Goal: Information Seeking & Learning: Learn about a topic

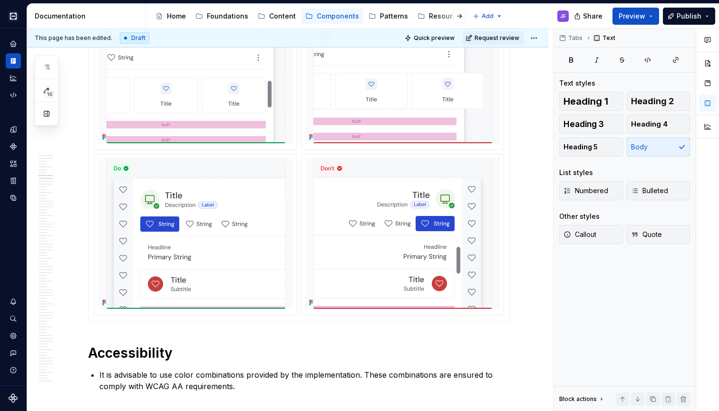
scroll to position [2575, 0]
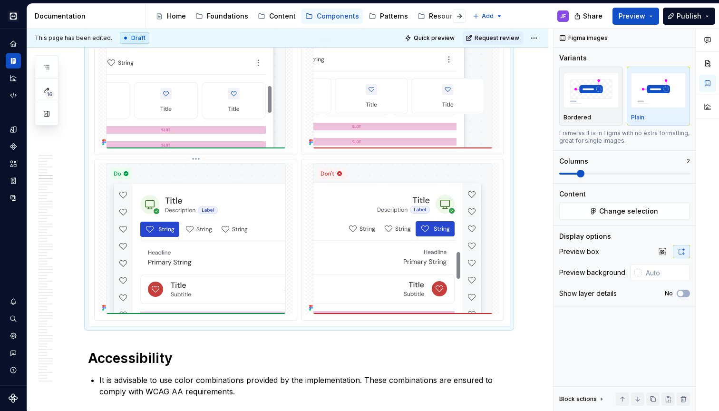
click at [291, 252] on div at bounding box center [195, 238] width 194 height 151
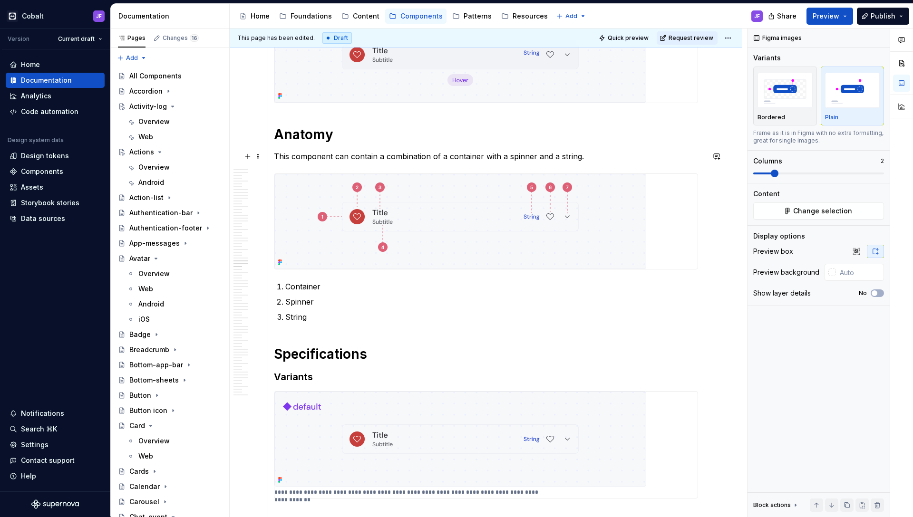
scroll to position [3063, 0]
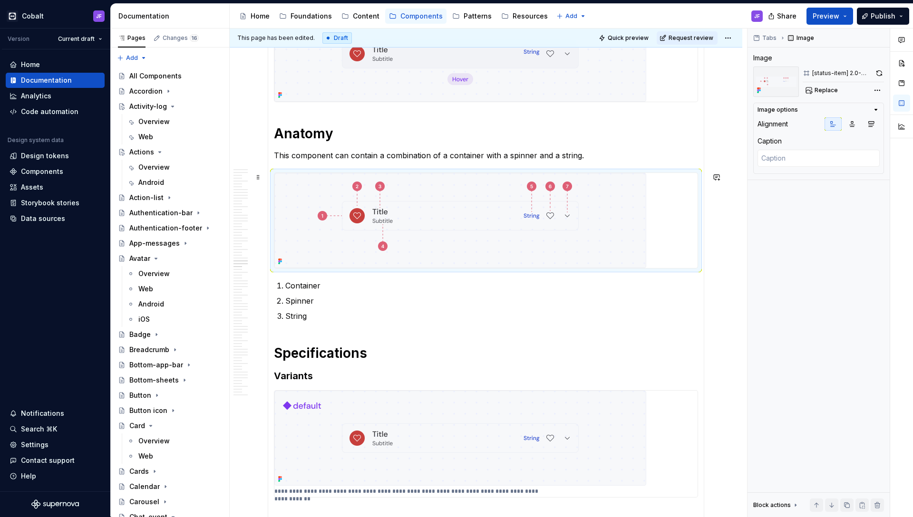
click at [434, 219] on img at bounding box center [460, 220] width 372 height 95
click at [313, 289] on p "Container" at bounding box center [491, 285] width 413 height 11
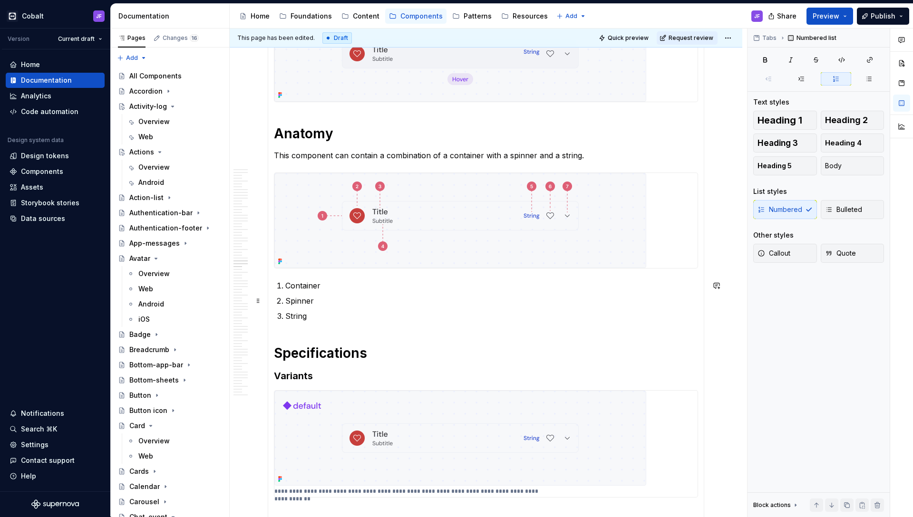
click at [327, 296] on p "Spinner" at bounding box center [491, 300] width 413 height 11
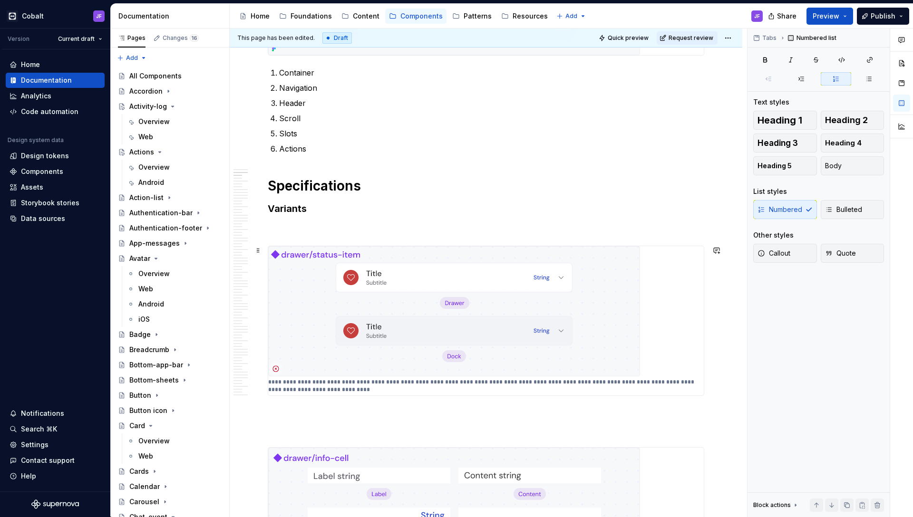
scroll to position [637, 0]
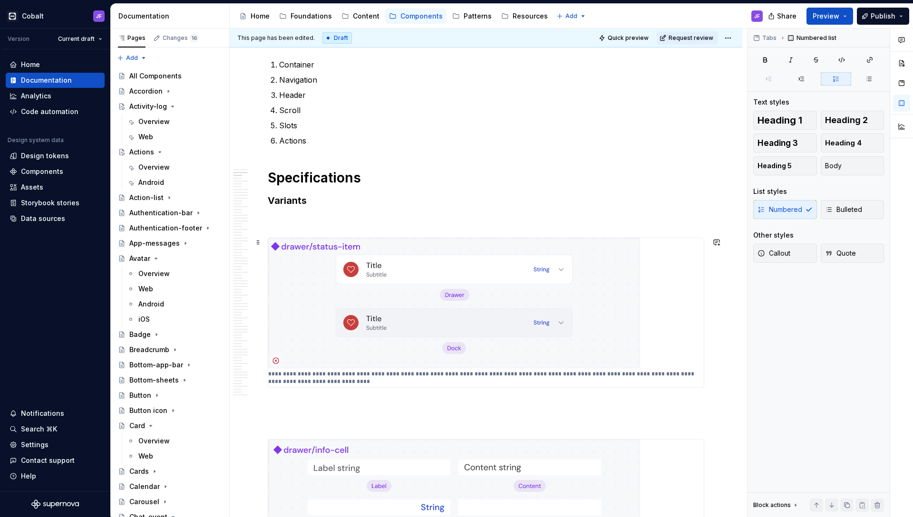
click at [429, 319] on img at bounding box center [454, 303] width 372 height 130
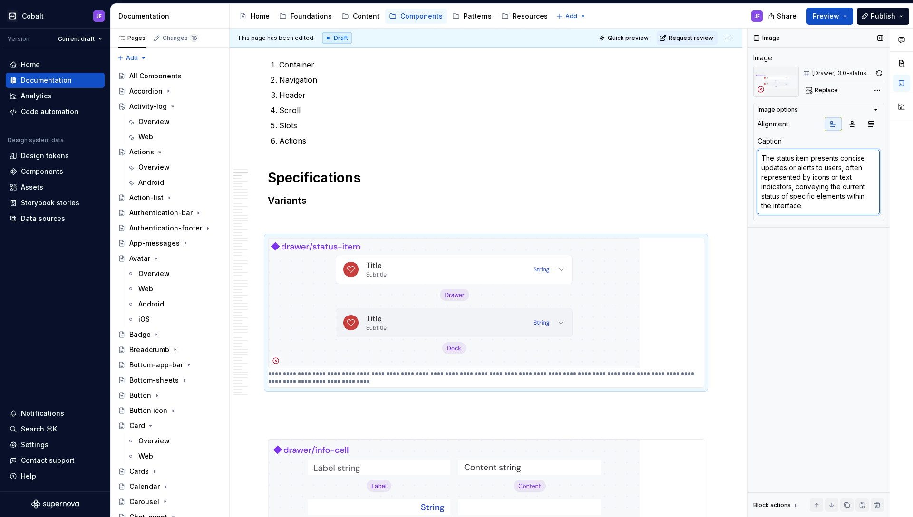
click at [718, 161] on textarea "The status item presents concise updates or alerts to users, often represented …" at bounding box center [818, 182] width 122 height 65
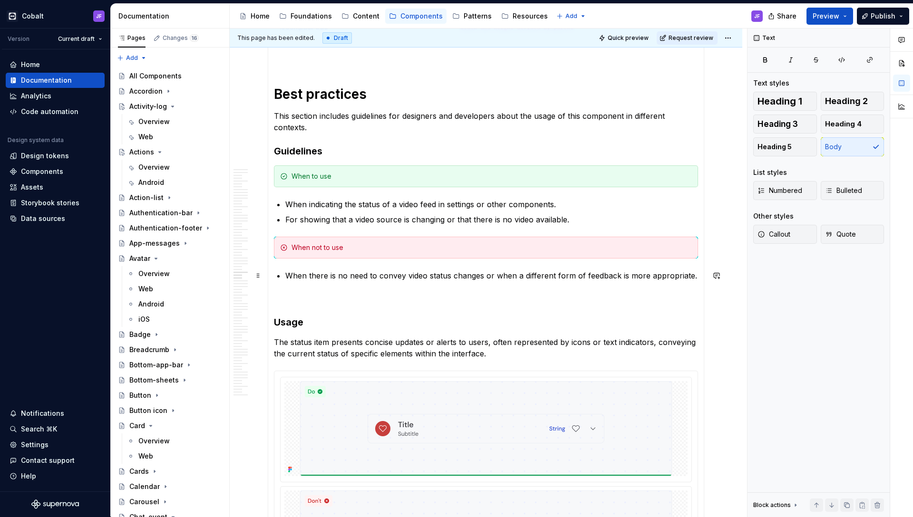
scroll to position [3913, 0]
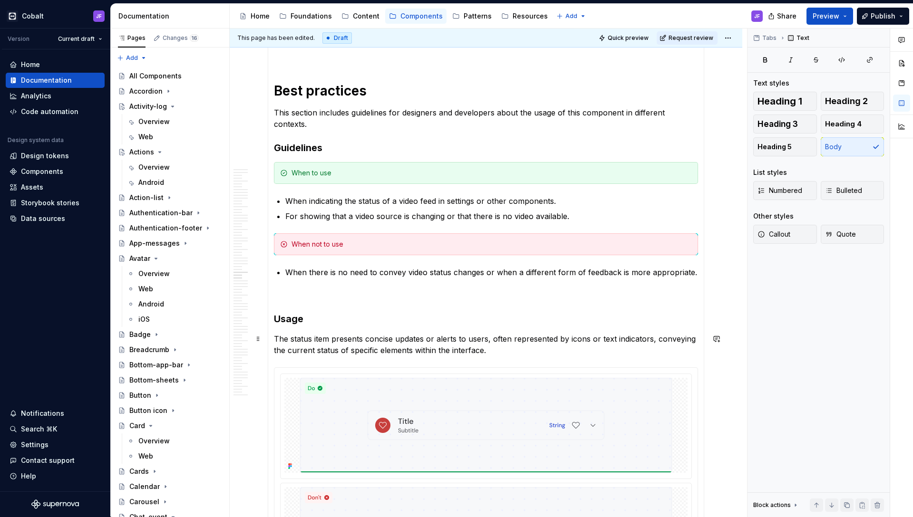
click at [467, 344] on p "The status item presents concise updates or alerts to users, often represented …" at bounding box center [486, 344] width 424 height 23
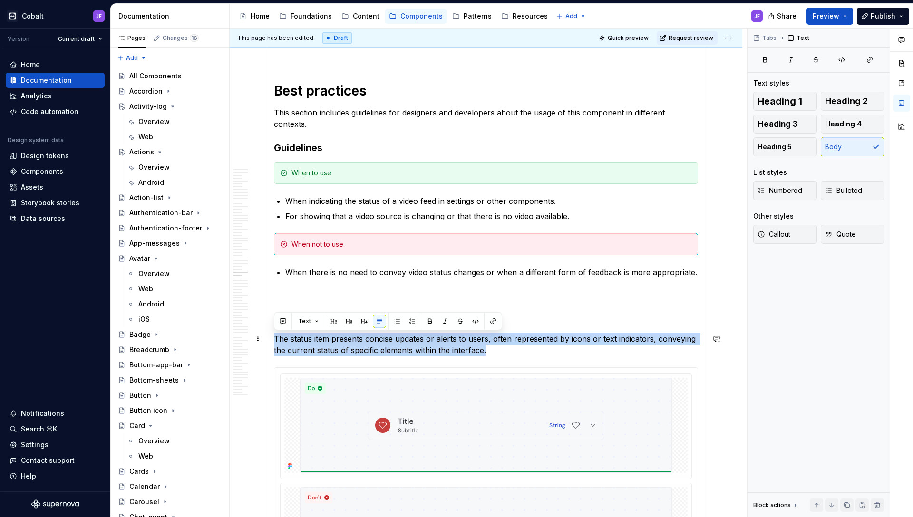
click at [467, 344] on p "The status item presents concise updates or alerts to users, often represented …" at bounding box center [486, 344] width 424 height 23
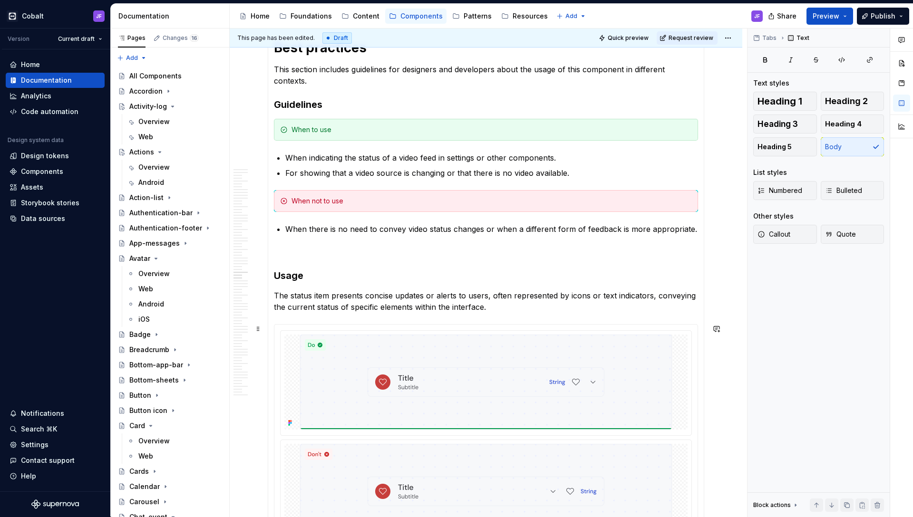
scroll to position [3960, 0]
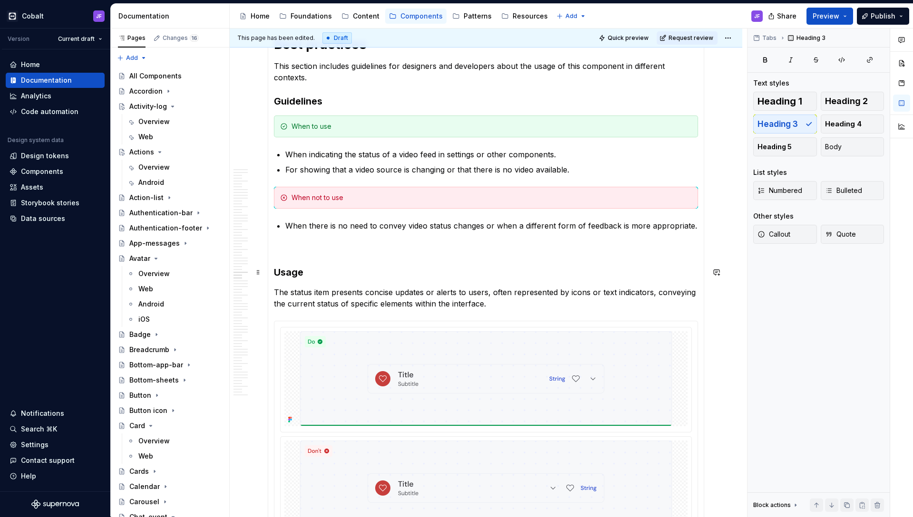
click at [463, 268] on h3 "Usage" at bounding box center [486, 272] width 424 height 13
click at [690, 226] on p "When there is no need to convey video status changes or when a different form o…" at bounding box center [491, 225] width 413 height 11
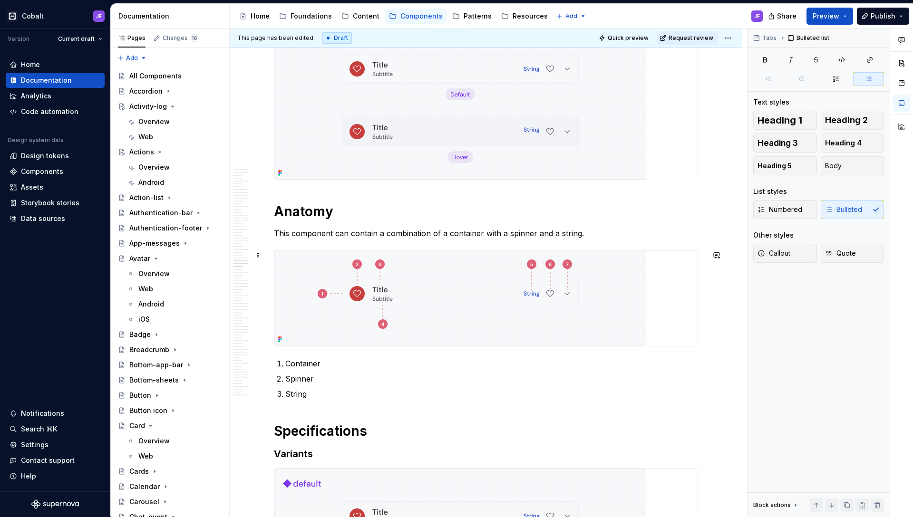
scroll to position [2828, 0]
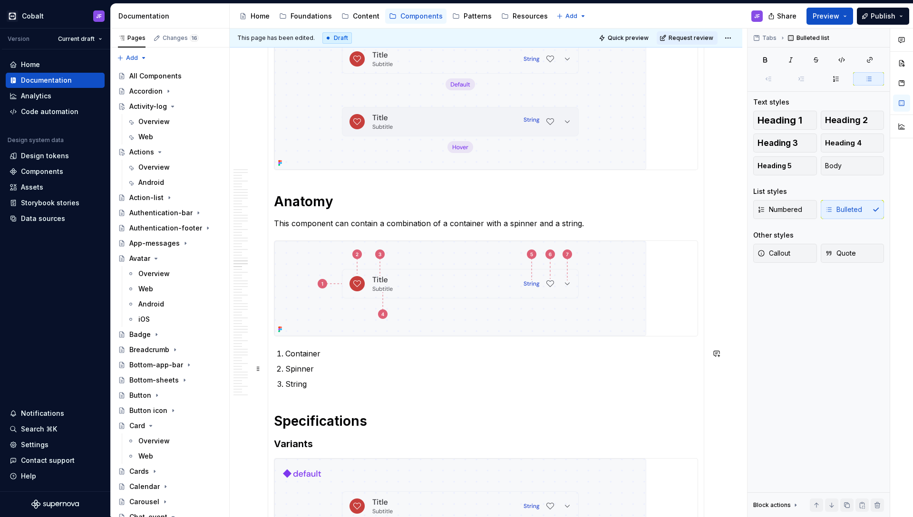
click at [330, 368] on p "Spinner" at bounding box center [491, 368] width 413 height 11
type textarea "*"
click at [329, 385] on p "String" at bounding box center [491, 383] width 413 height 11
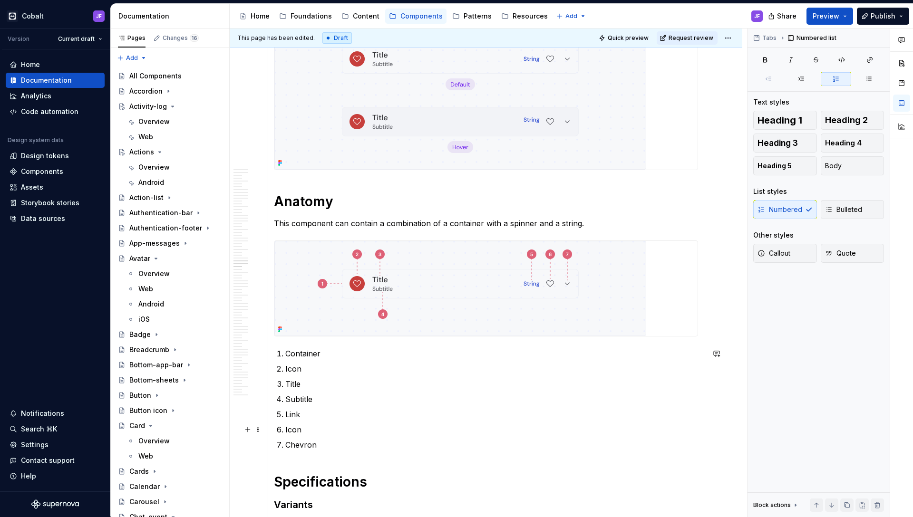
click at [320, 410] on p "Icon" at bounding box center [491, 429] width 413 height 11
click at [339, 410] on p "Chevron" at bounding box center [491, 444] width 413 height 11
click at [323, 410] on p "Icon" at bounding box center [491, 429] width 413 height 11
click at [320, 410] on p "Link" at bounding box center [491, 414] width 413 height 11
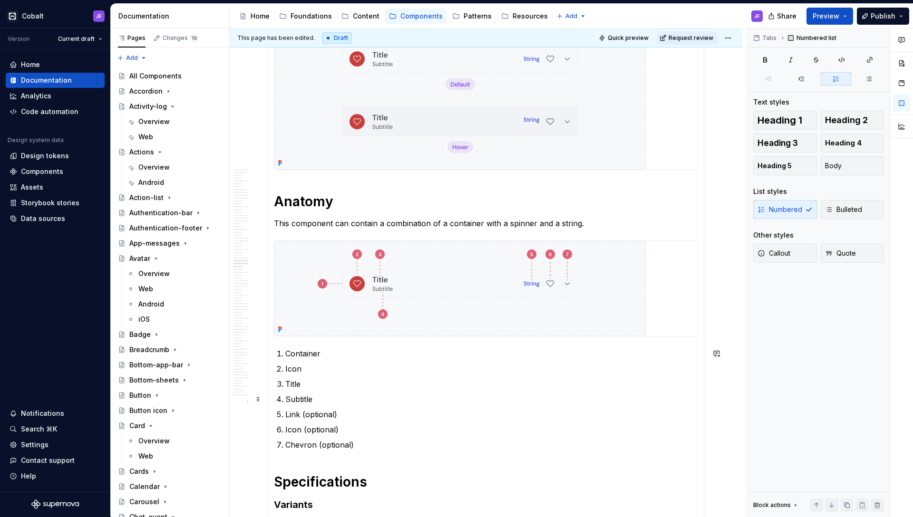
click at [320, 399] on p "Subtitle" at bounding box center [491, 399] width 413 height 11
click at [326, 369] on p "Icon" at bounding box center [491, 368] width 413 height 11
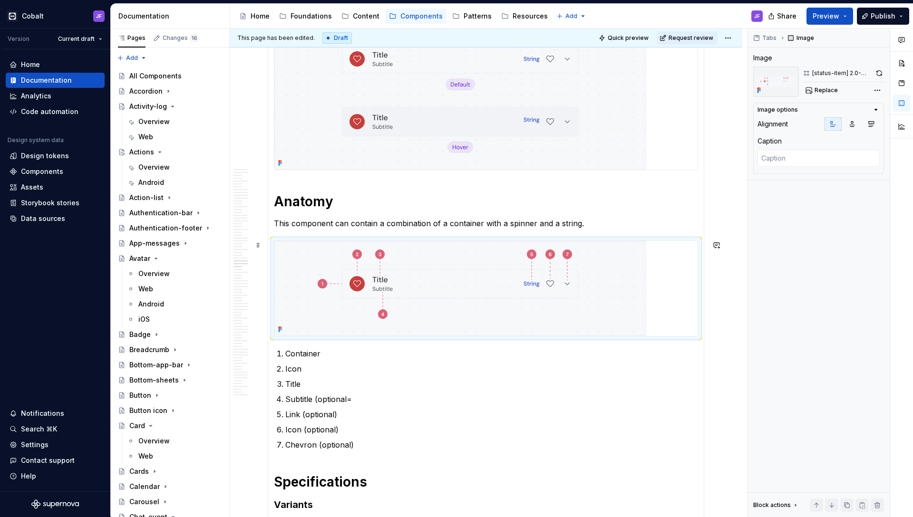
click at [581, 257] on img at bounding box center [460, 288] width 372 height 95
click at [718, 92] on span "Replace" at bounding box center [825, 91] width 23 height 8
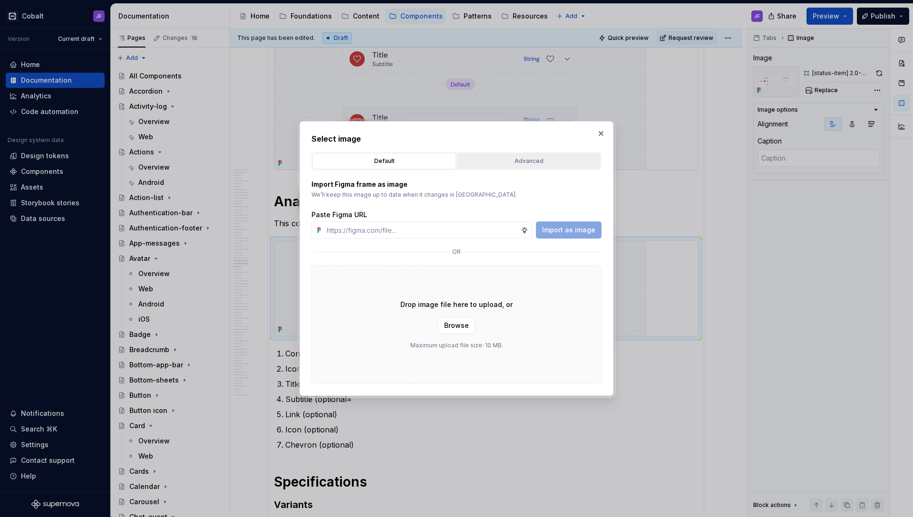
click at [567, 161] on div "Advanced" at bounding box center [528, 161] width 137 height 10
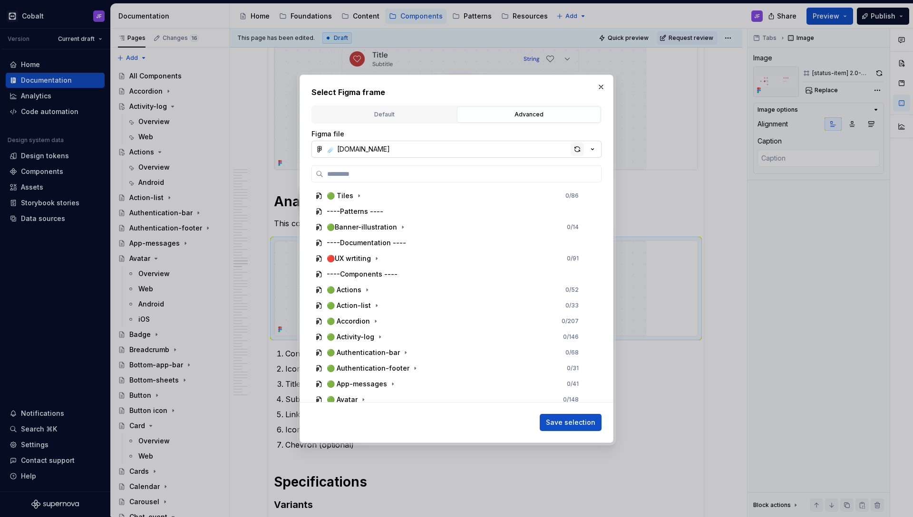
click at [577, 149] on div "button" at bounding box center [577, 149] width 13 height 13
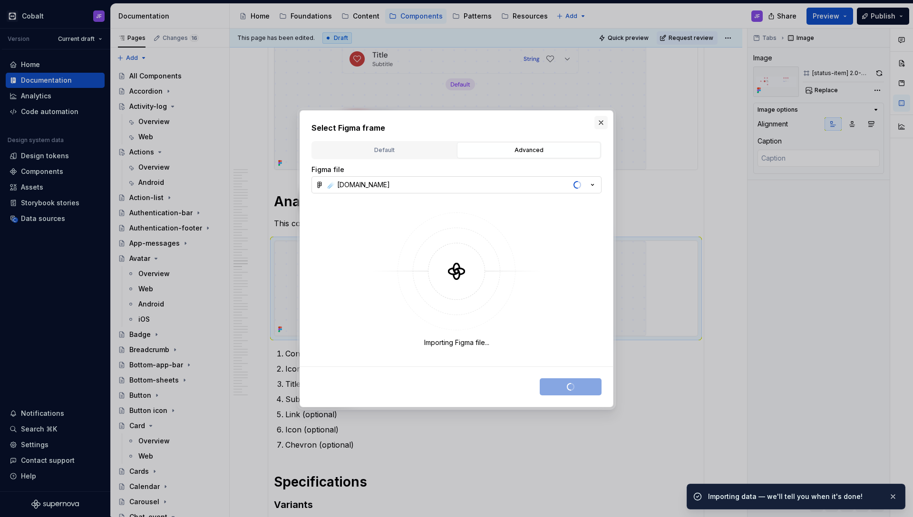
click at [596, 122] on button "button" at bounding box center [600, 122] width 13 height 13
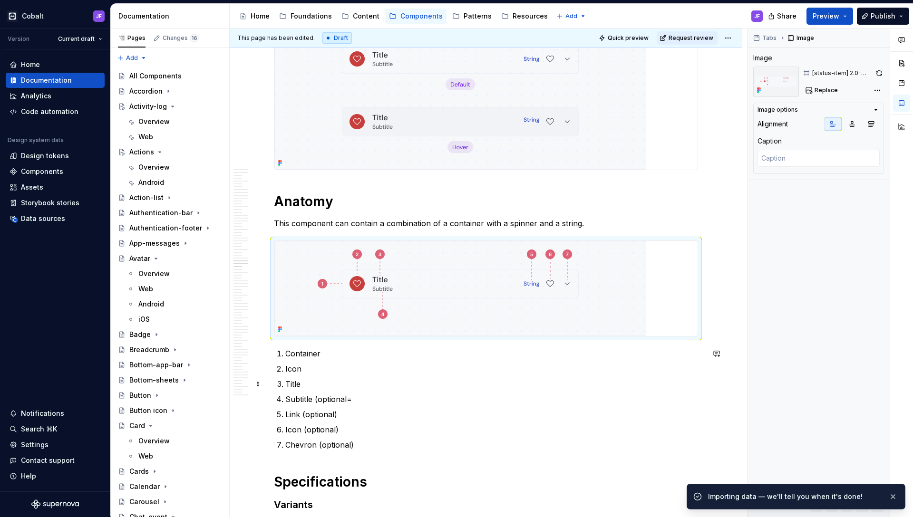
click at [328, 361] on ol "Container Icon Title Subtitle (optional= Link (optional) Icon (optional) Chevro…" at bounding box center [491, 399] width 413 height 103
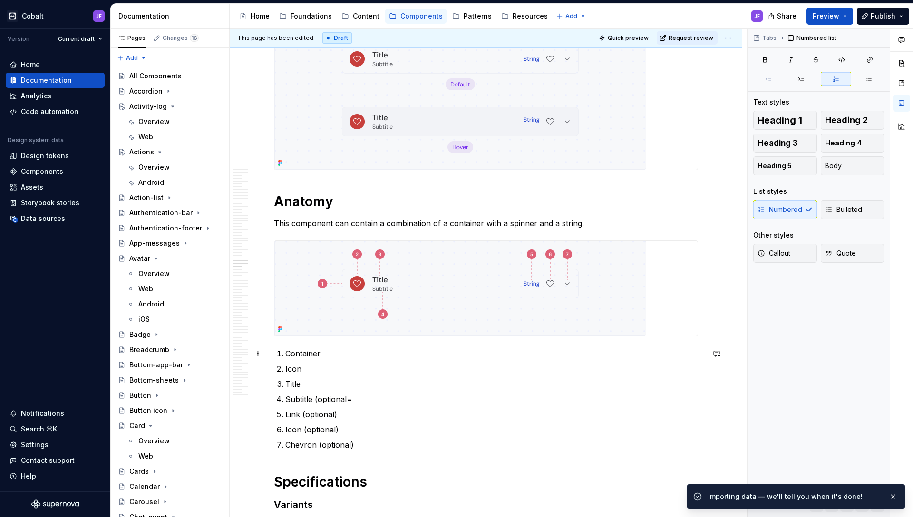
click at [330, 354] on p "Container" at bounding box center [491, 353] width 413 height 11
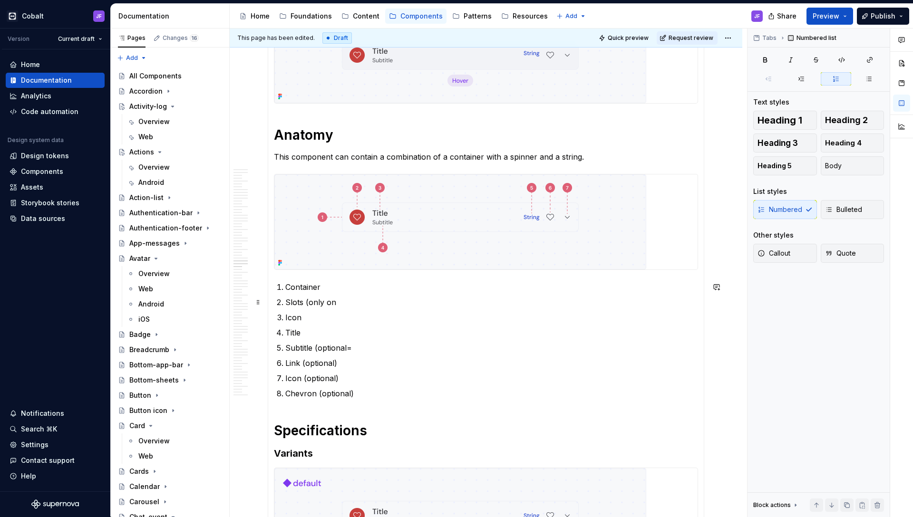
scroll to position [2886, 0]
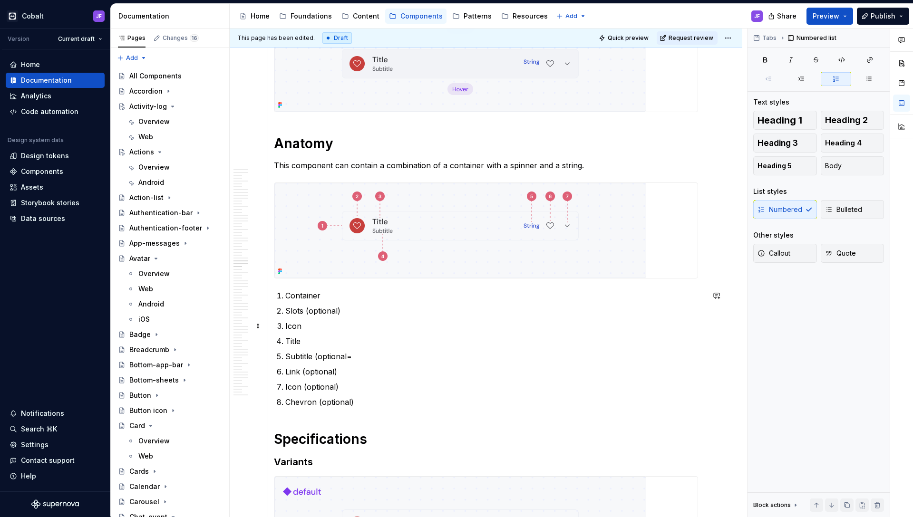
click at [401, 318] on ol "Container Slots (optional) Icon Title Subtitle (optional= Link (optional) Icon …" at bounding box center [491, 349] width 413 height 118
click at [397, 327] on p "Icon" at bounding box center [491, 325] width 413 height 11
click at [380, 342] on p "Title" at bounding box center [491, 341] width 413 height 11
click at [367, 354] on p "Subtitle (optional=" at bounding box center [491, 356] width 413 height 11
click at [615, 213] on img at bounding box center [460, 230] width 372 height 95
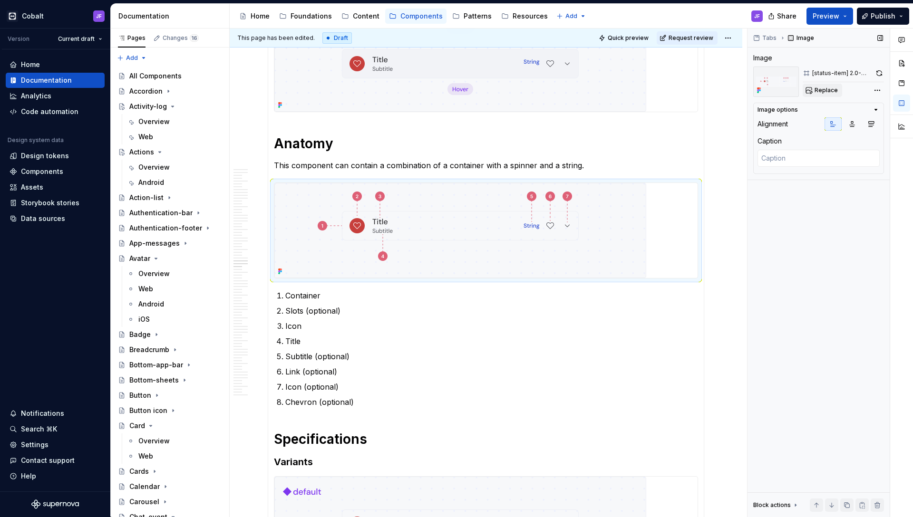
click at [718, 88] on span "Replace" at bounding box center [825, 91] width 23 height 8
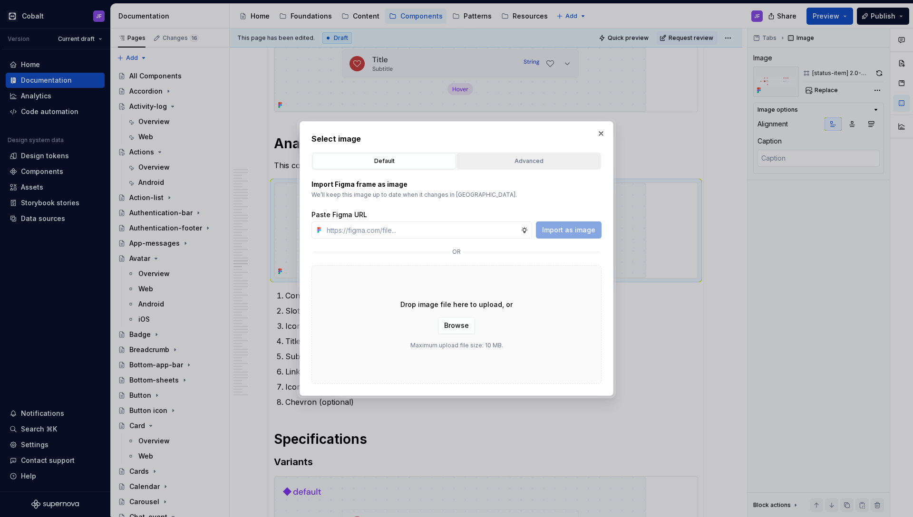
click at [523, 163] on div "Advanced" at bounding box center [528, 161] width 137 height 10
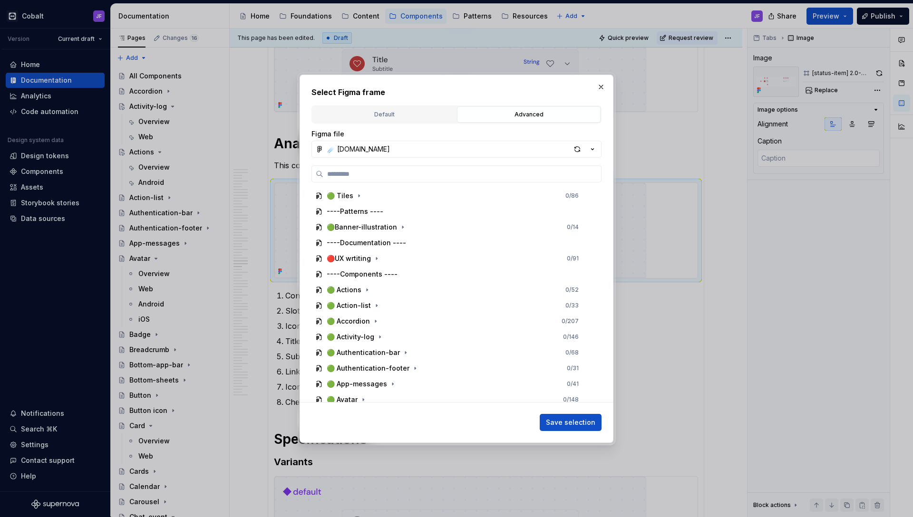
type textarea "*"
click at [518, 179] on input "search" at bounding box center [462, 174] width 278 height 10
paste input "**********"
type input "**********"
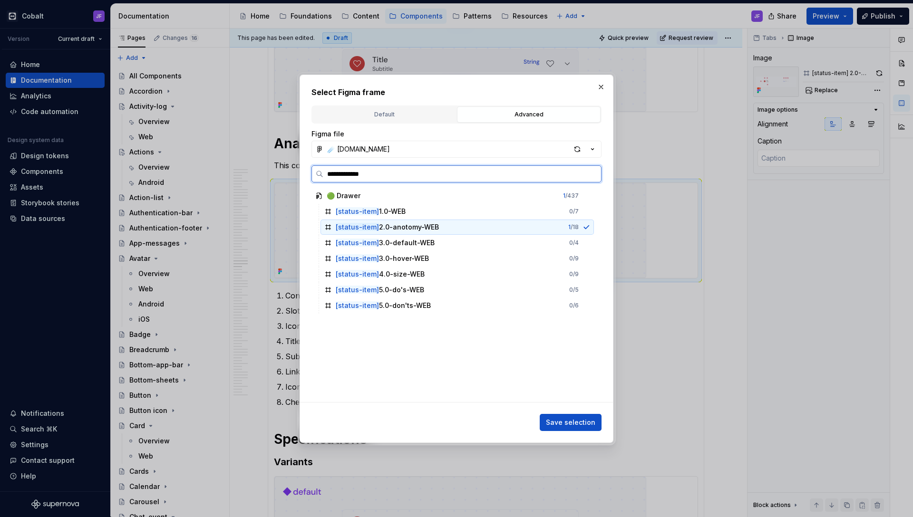
click at [440, 227] on div "[status-item] 2.0-anotomy-WEB 1 / 18" at bounding box center [456, 227] width 273 height 15
click at [582, 410] on span "Save selection" at bounding box center [570, 423] width 49 height 10
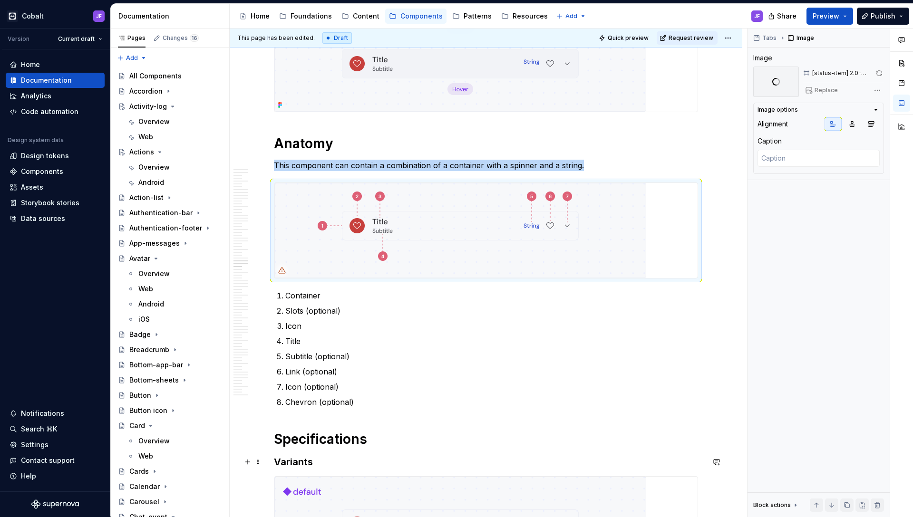
drag, startPoint x: 498, startPoint y: 451, endPoint x: 429, endPoint y: 184, distance: 276.5
click at [429, 184] on img at bounding box center [460, 230] width 372 height 95
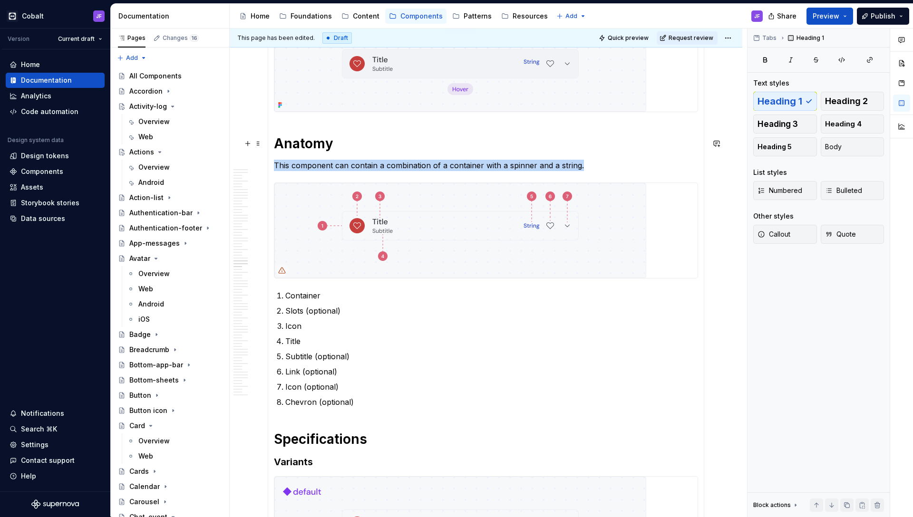
click at [436, 152] on h1 "Anatomy" at bounding box center [486, 143] width 424 height 17
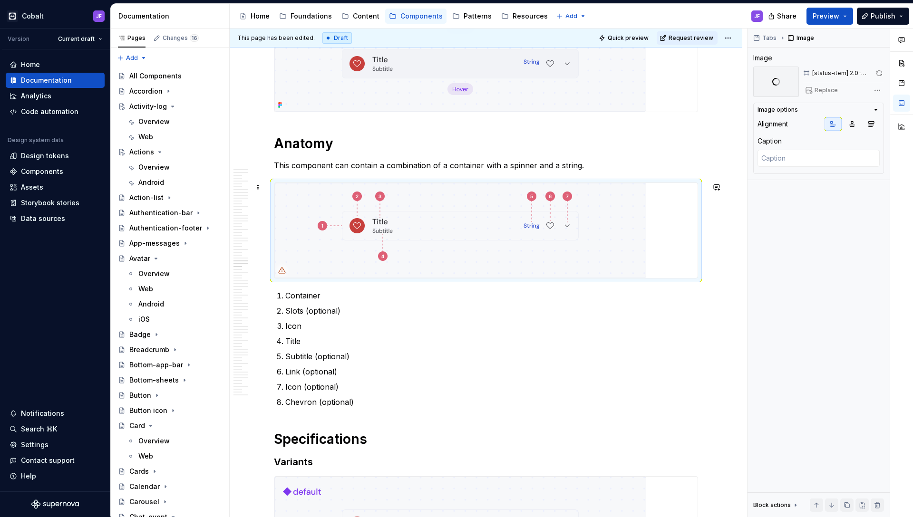
click at [443, 221] on img at bounding box center [460, 230] width 372 height 95
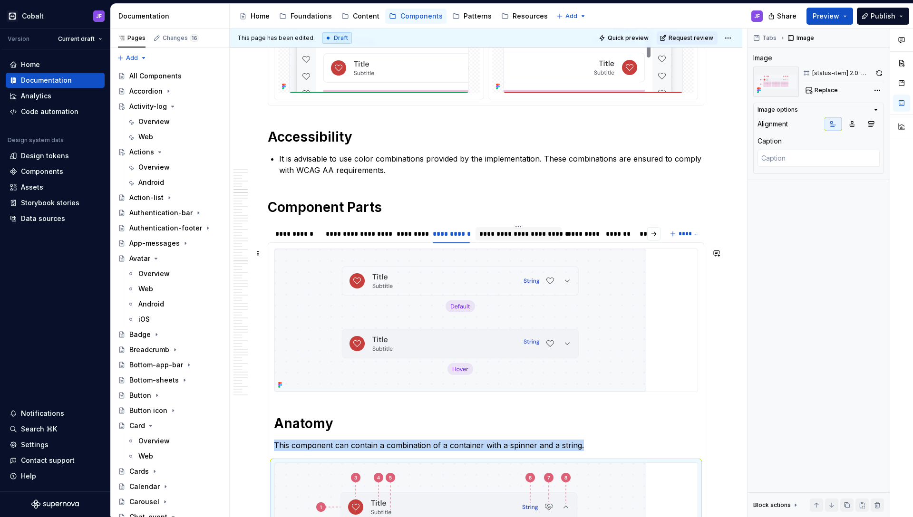
scroll to position [2605, 0]
click at [490, 236] on div "**********" at bounding box center [518, 235] width 79 height 10
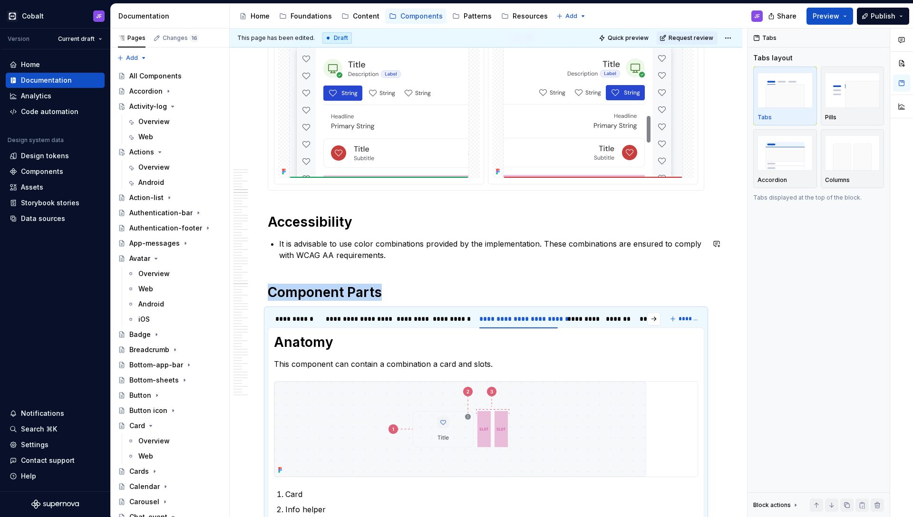
scroll to position [2515, 0]
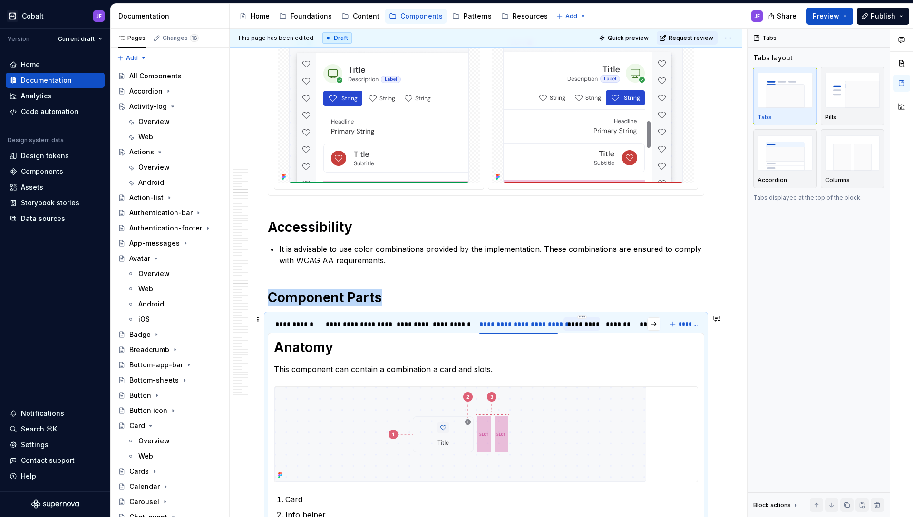
click at [582, 327] on div "*********" at bounding box center [581, 325] width 29 height 10
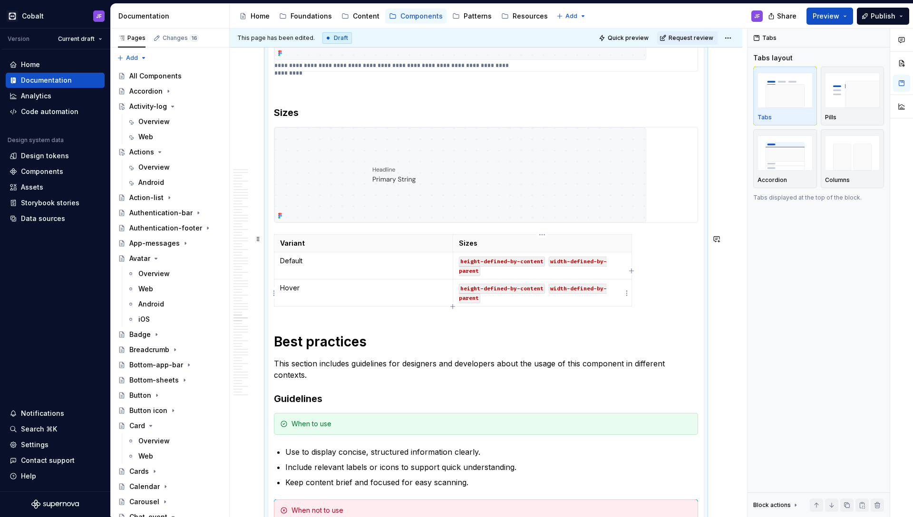
scroll to position [3511, 0]
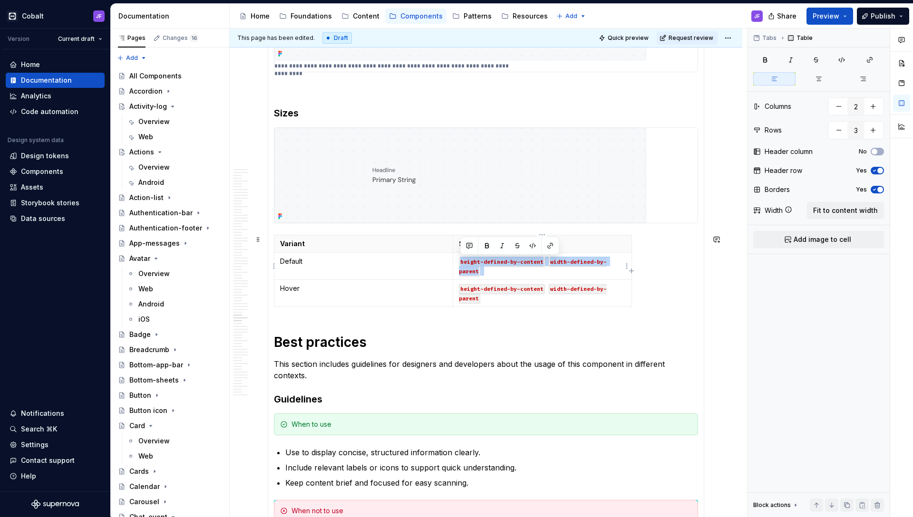
drag, startPoint x: 483, startPoint y: 271, endPoint x: 459, endPoint y: 262, distance: 25.6
click at [459, 262] on p "height-defined-by-content width-defined-by-parent" at bounding box center [542, 266] width 167 height 19
click at [459, 262] on code "height-defined-by-content" at bounding box center [502, 262] width 86 height 10
drag, startPoint x: 462, startPoint y: 262, endPoint x: 543, endPoint y: 261, distance: 81.8
click at [543, 261] on code "height-defined-by-content" at bounding box center [502, 262] width 86 height 10
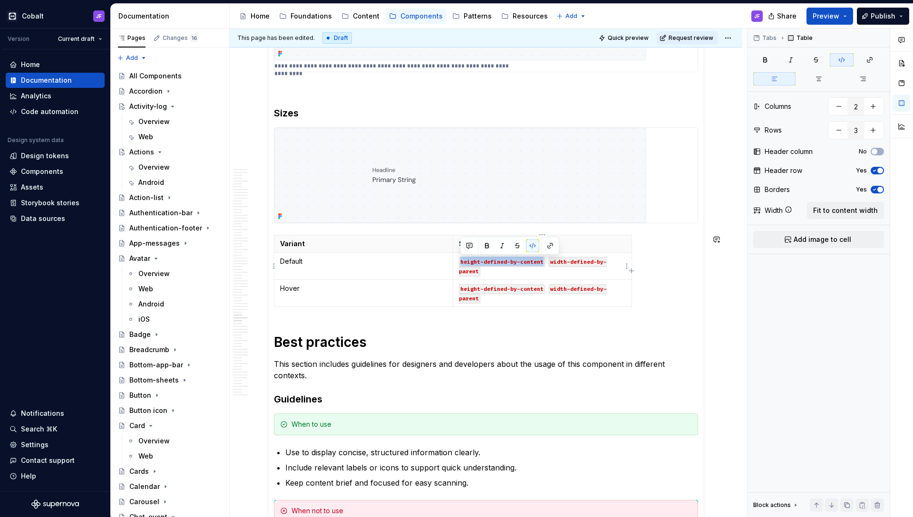
copy code "height-defined-by-content"
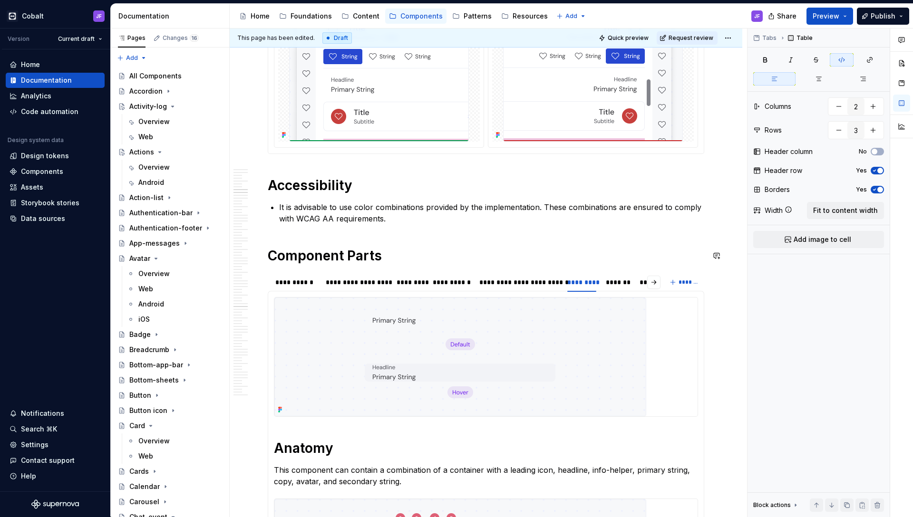
scroll to position [2565, 0]
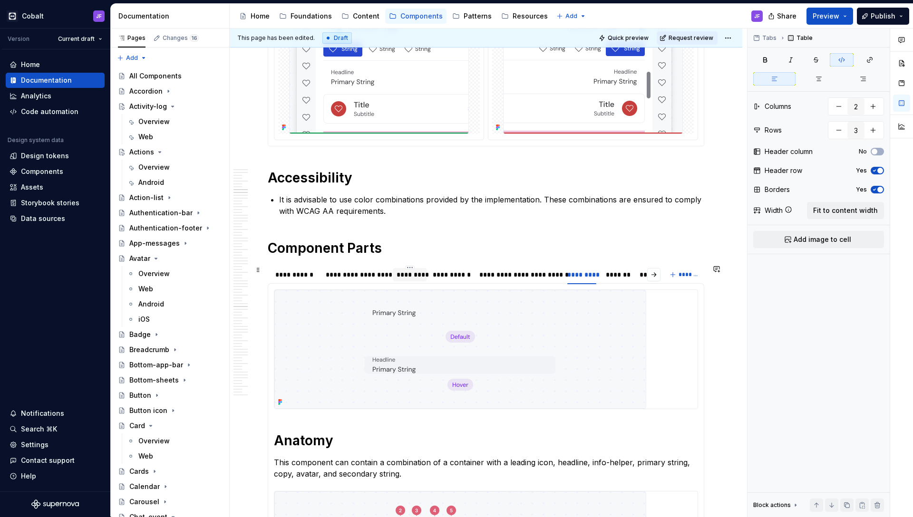
click at [411, 271] on div "*********" at bounding box center [410, 275] width 26 height 10
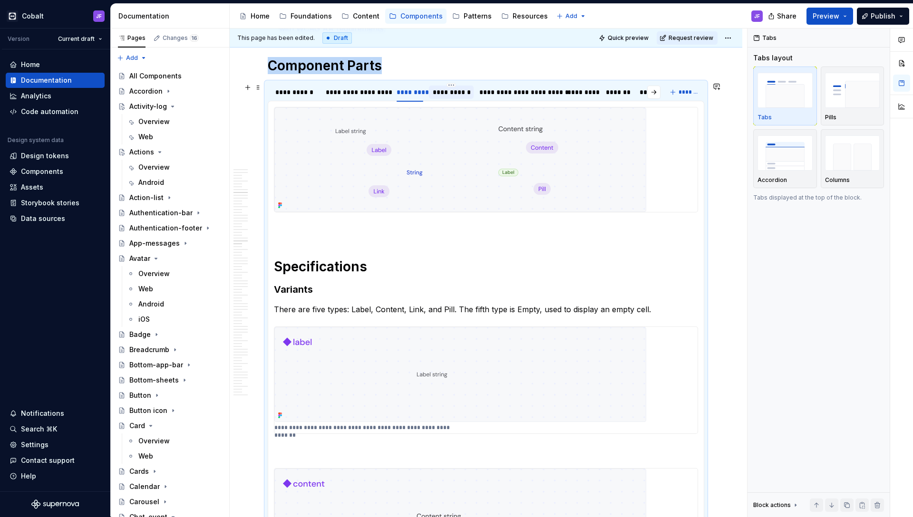
click at [445, 92] on div "**********" at bounding box center [451, 92] width 37 height 10
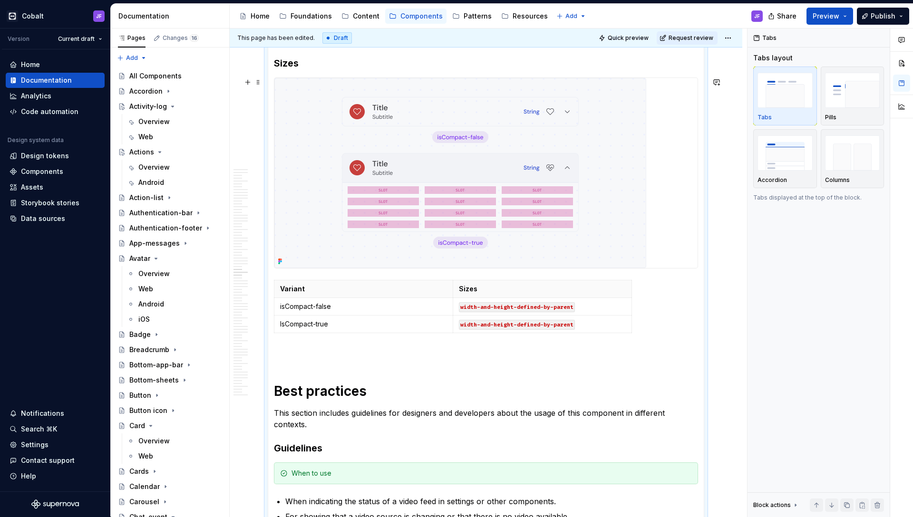
scroll to position [3727, 0]
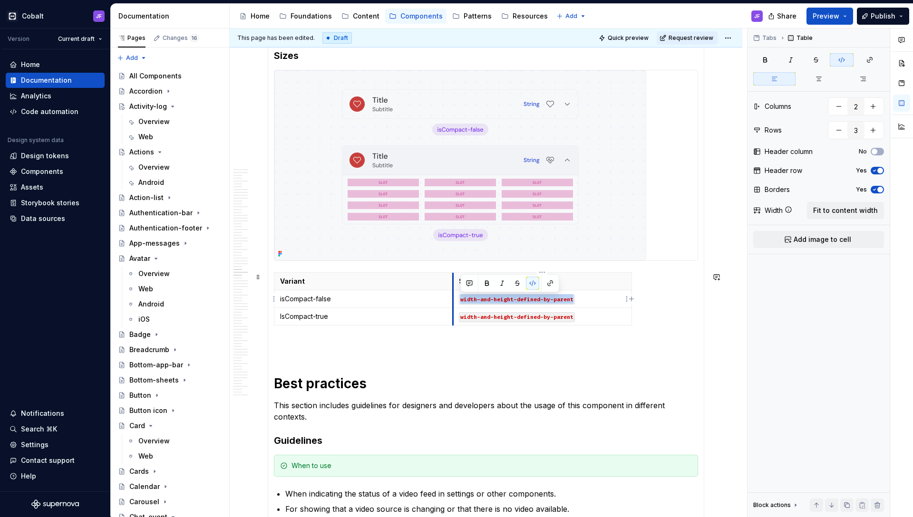
drag, startPoint x: 586, startPoint y: 298, endPoint x: 455, endPoint y: 301, distance: 131.7
click at [455, 301] on td "width-and-height-defined-by-parent" at bounding box center [542, 300] width 179 height 18
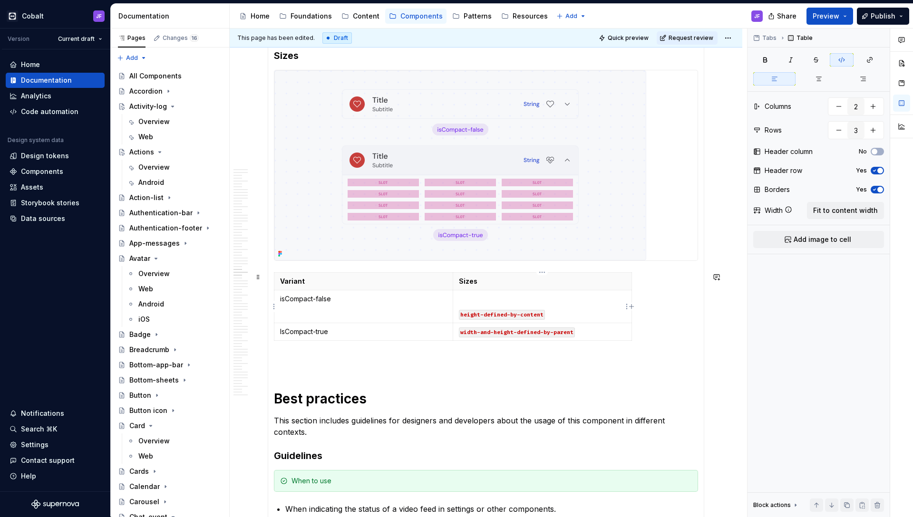
click at [457, 314] on td "height-defined-by-content" at bounding box center [542, 307] width 179 height 33
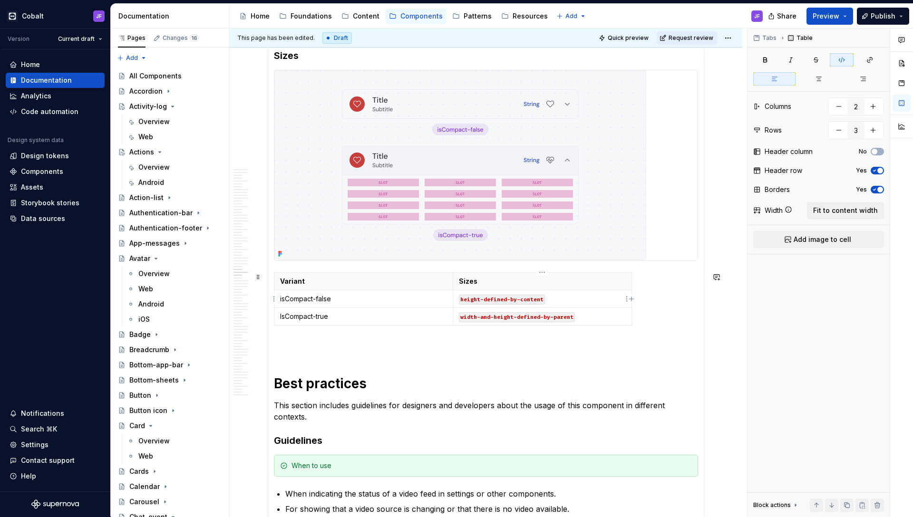
click at [555, 296] on p "height-defined-by-content" at bounding box center [542, 299] width 167 height 10
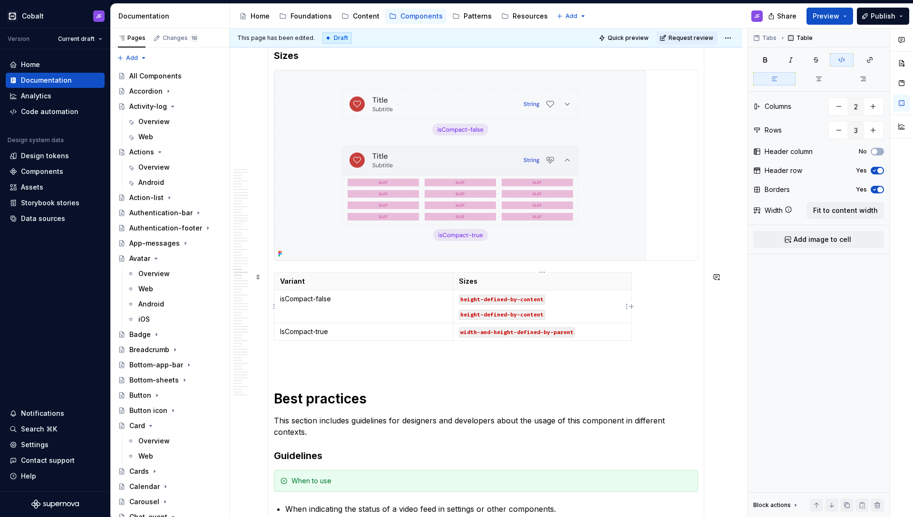
click at [462, 316] on code "height-defined-by-content" at bounding box center [502, 315] width 86 height 10
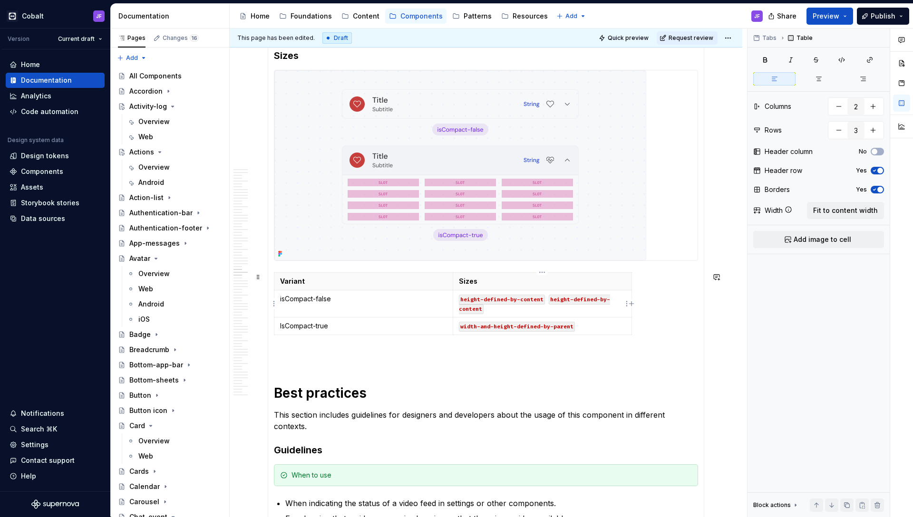
click at [561, 300] on code "height-defined-by-content" at bounding box center [534, 304] width 151 height 19
drag, startPoint x: 524, startPoint y: 310, endPoint x: 461, endPoint y: 301, distance: 63.7
click at [461, 301] on p "height-defined-by-content width-defined-by-content" at bounding box center [542, 303] width 167 height 19
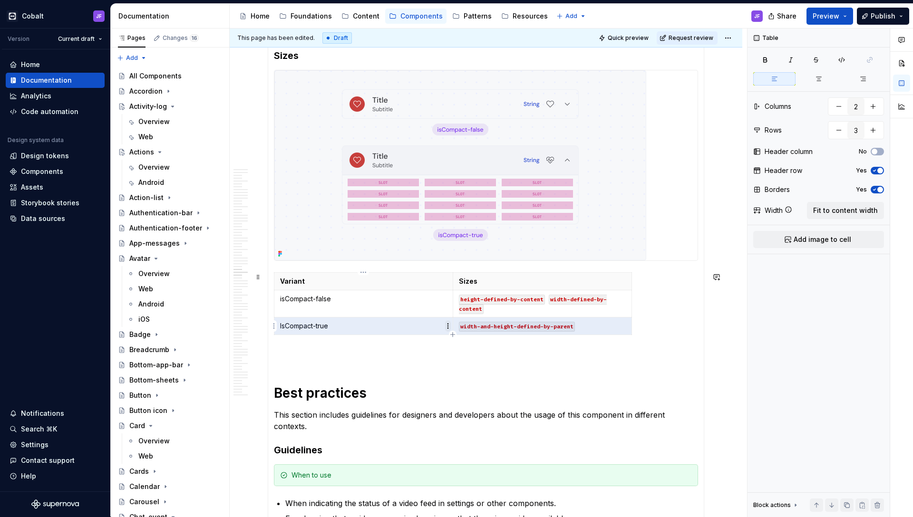
drag, startPoint x: 526, startPoint y: 326, endPoint x: 446, endPoint y: 324, distance: 79.4
click at [446, 324] on body "Cobalt JF Version Current draft Home Documentation Analytics Code automation De…" at bounding box center [456, 258] width 913 height 517
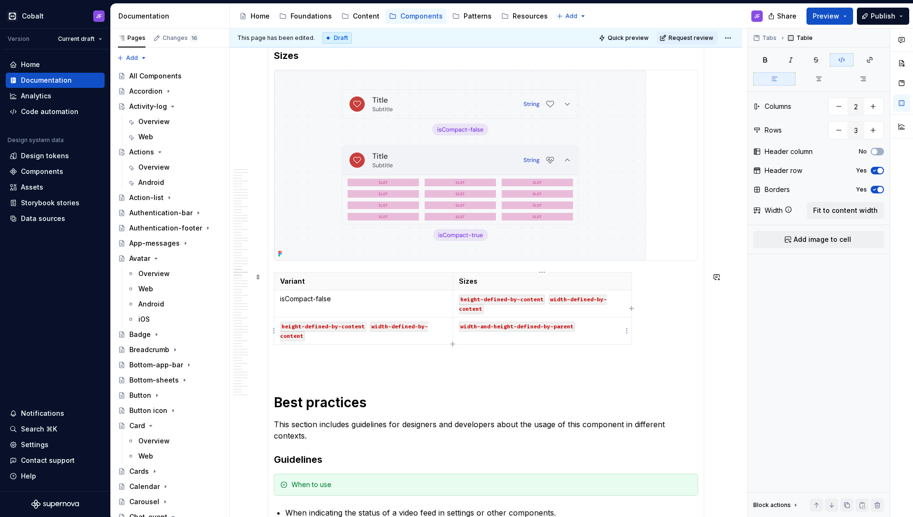
click at [488, 329] on code "width-and-height-defined-by-parent" at bounding box center [517, 327] width 116 height 10
click at [365, 333] on p "height-defined-by-content width-defined-by-content" at bounding box center [363, 330] width 167 height 19
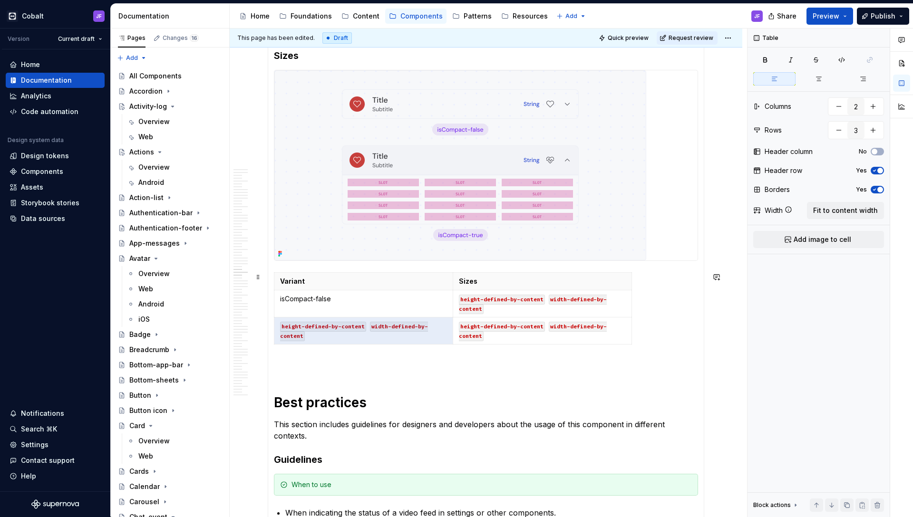
drag, startPoint x: 356, startPoint y: 337, endPoint x: 266, endPoint y: 320, distance: 90.8
click at [268, 320] on section "**********" at bounding box center [486, 42] width 436 height 1881
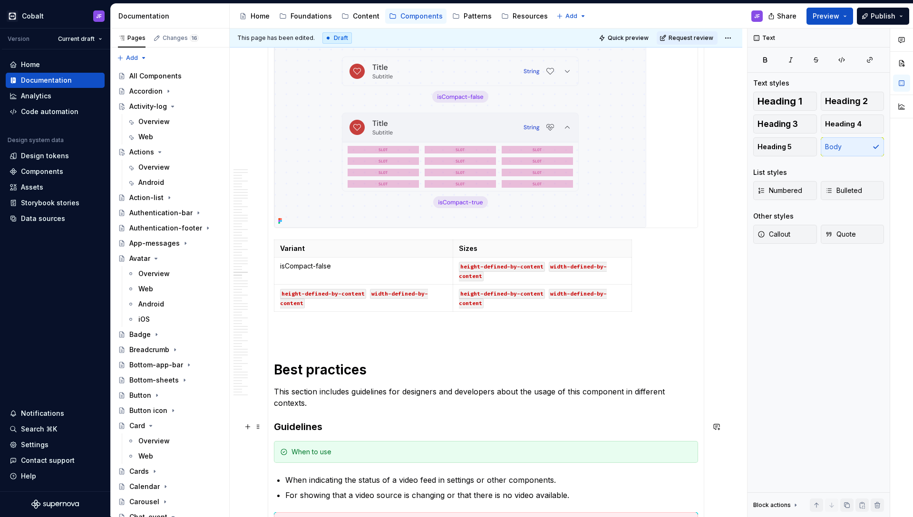
scroll to position [3753, 0]
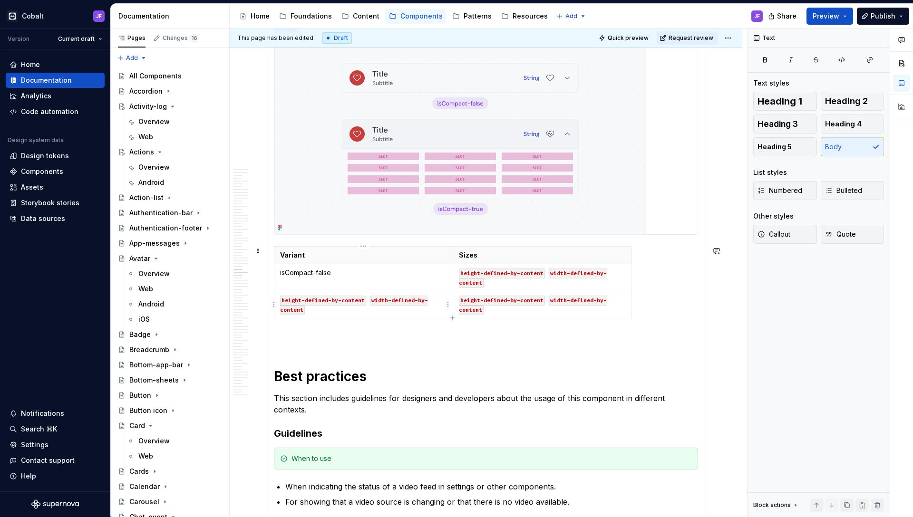
click at [298, 309] on code "width-defined-by-content" at bounding box center [354, 305] width 148 height 19
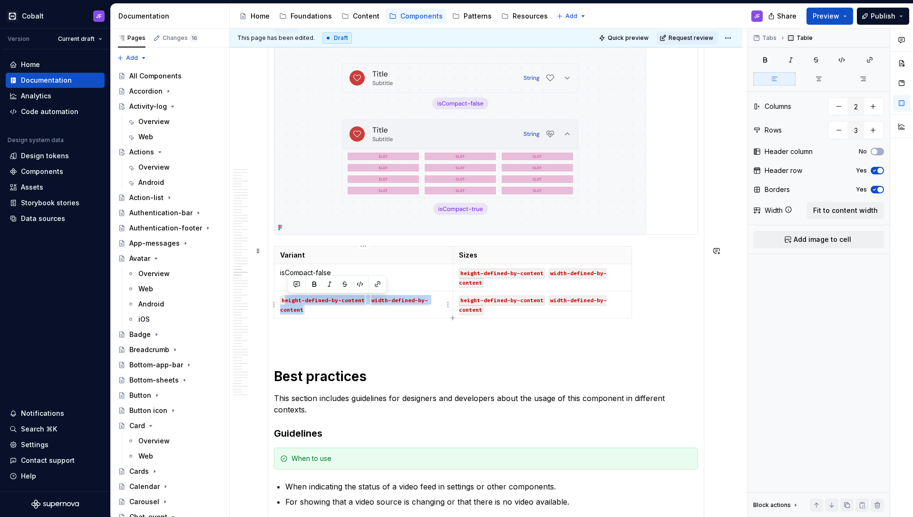
drag, startPoint x: 306, startPoint y: 310, endPoint x: 282, endPoint y: 297, distance: 27.2
click at [283, 297] on p "height-defined-by-content width-defined-by-content" at bounding box center [363, 304] width 167 height 19
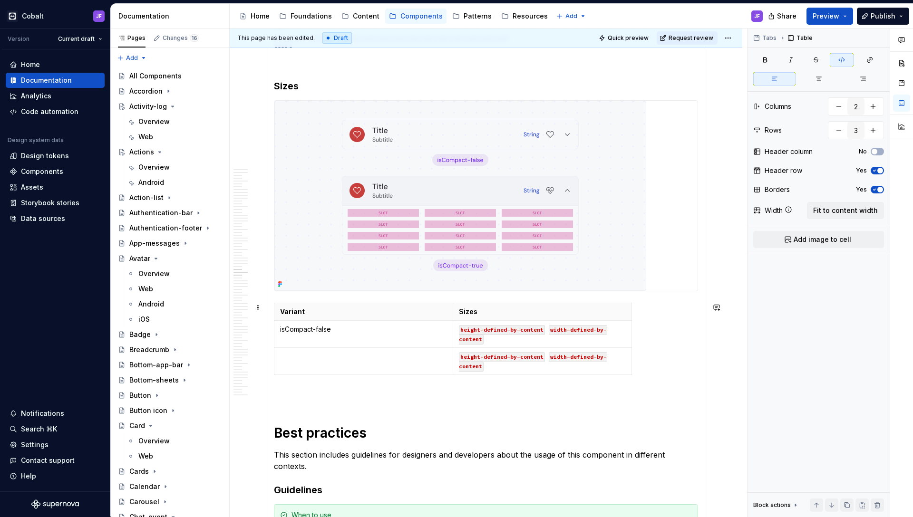
scroll to position [3696, 0]
click at [326, 329] on p "isCompact-false" at bounding box center [363, 330] width 167 height 10
click at [320, 356] on p at bounding box center [363, 357] width 167 height 10
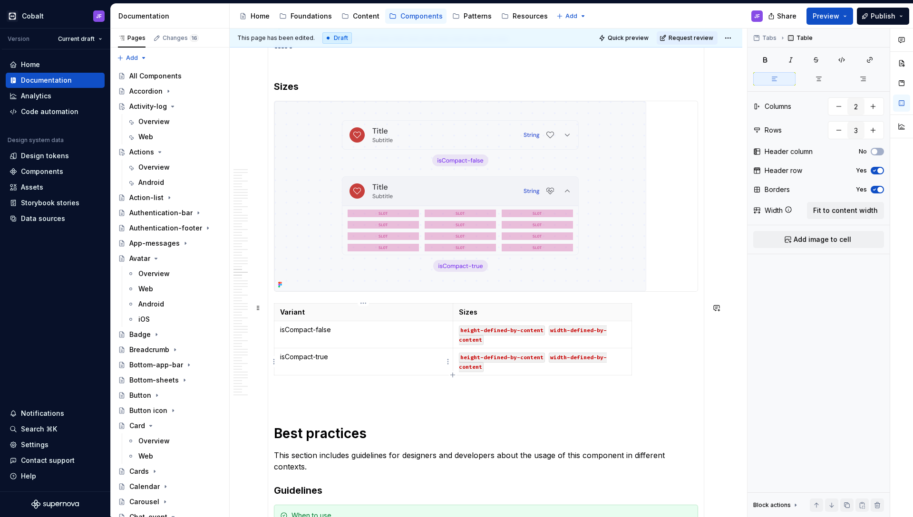
click at [412, 384] on section-item-column "**********" at bounding box center [486, 83] width 424 height 1850
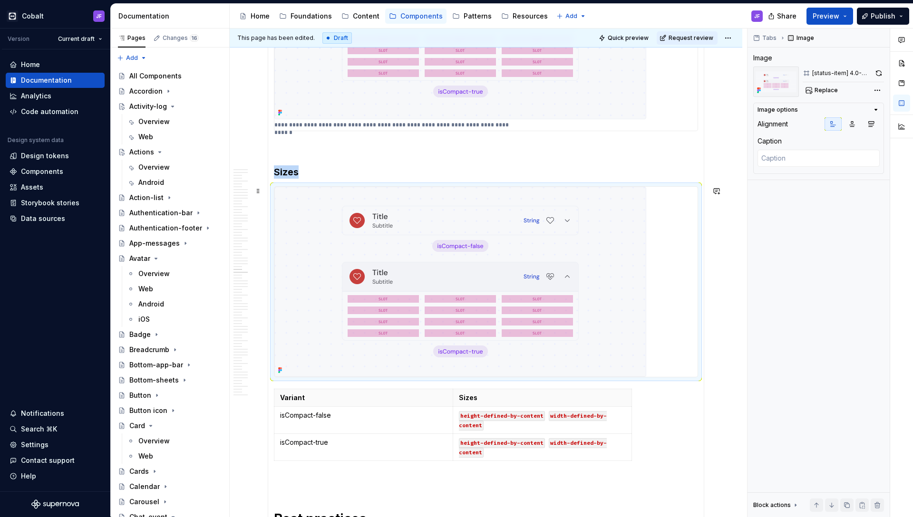
click at [418, 305] on img at bounding box center [460, 282] width 372 height 190
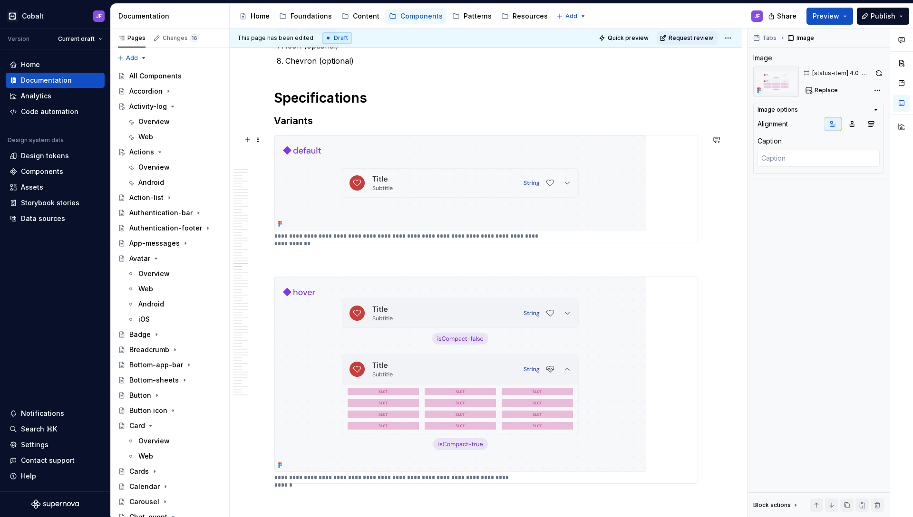
type textarea "*"
type textarea "Displays a message indicating that the camera input is currently being switched…"
click at [405, 200] on img at bounding box center [460, 183] width 372 height 95
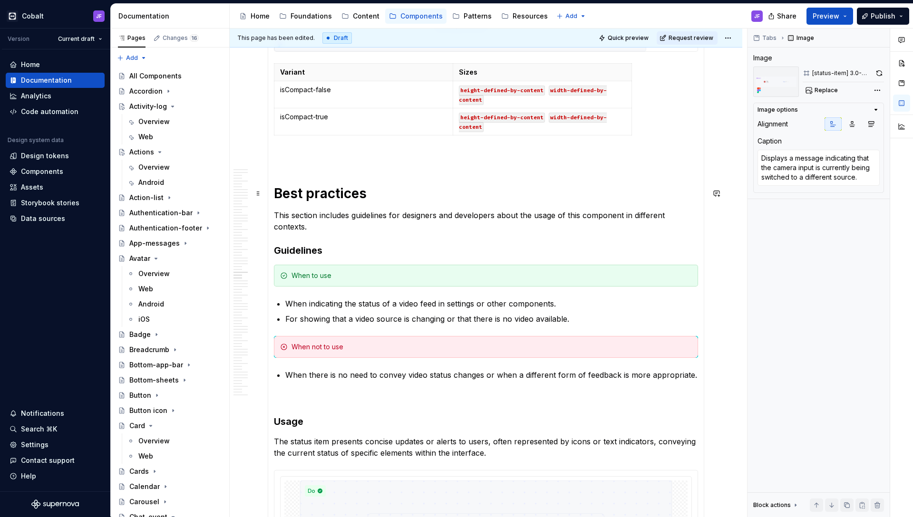
scroll to position [3941, 0]
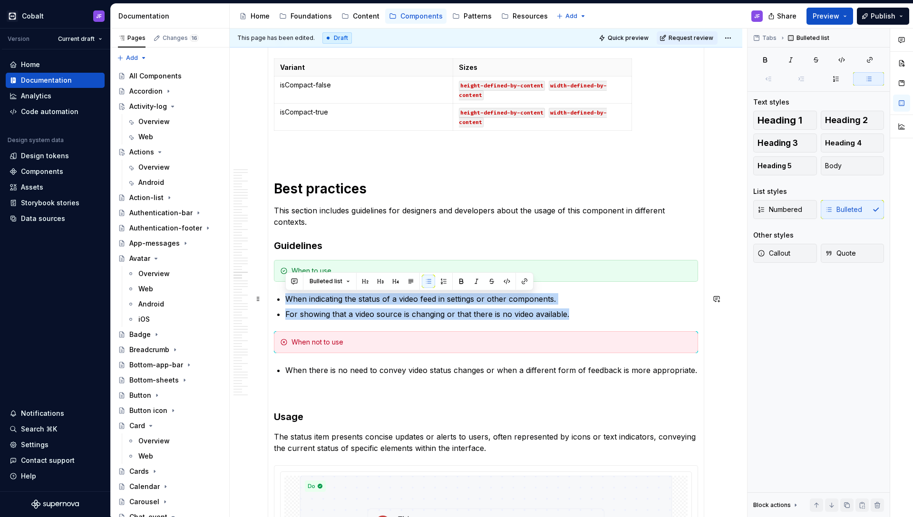
drag, startPoint x: 578, startPoint y: 313, endPoint x: 287, endPoint y: 295, distance: 292.0
click at [287, 295] on ul "When indicating the status of a video feed in settings or other components. For…" at bounding box center [491, 306] width 413 height 27
drag, startPoint x: 560, startPoint y: 301, endPoint x: 285, endPoint y: 301, distance: 274.8
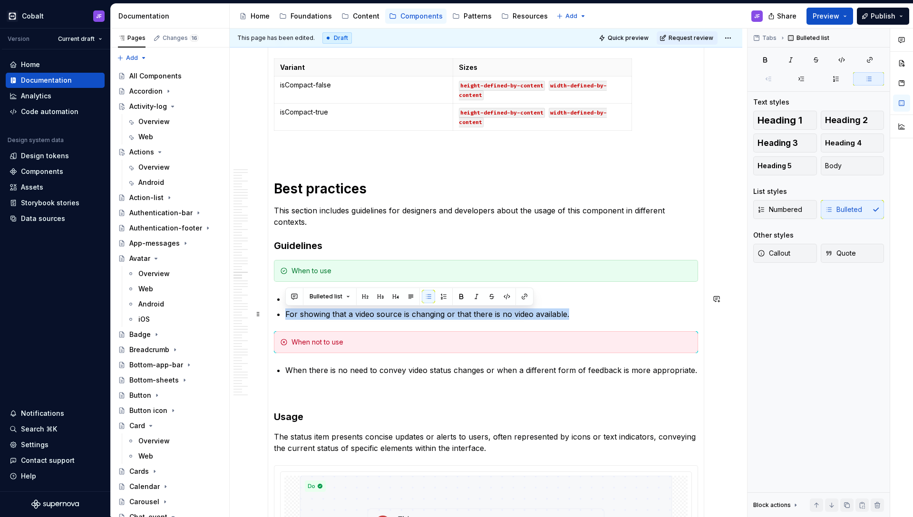
drag, startPoint x: 578, startPoint y: 315, endPoint x: 268, endPoint y: 314, distance: 309.5
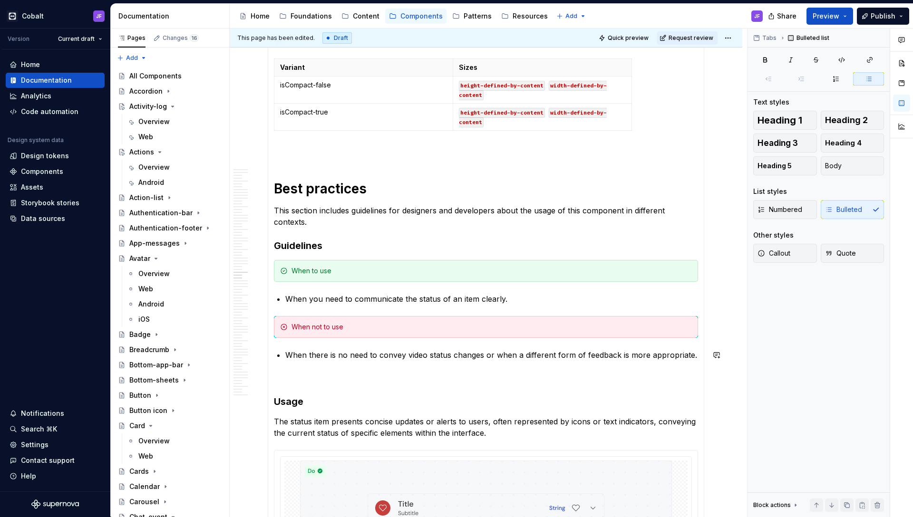
click at [412, 356] on p "When there is no need to convey video status changes or when a different form o…" at bounding box center [491, 354] width 413 height 11
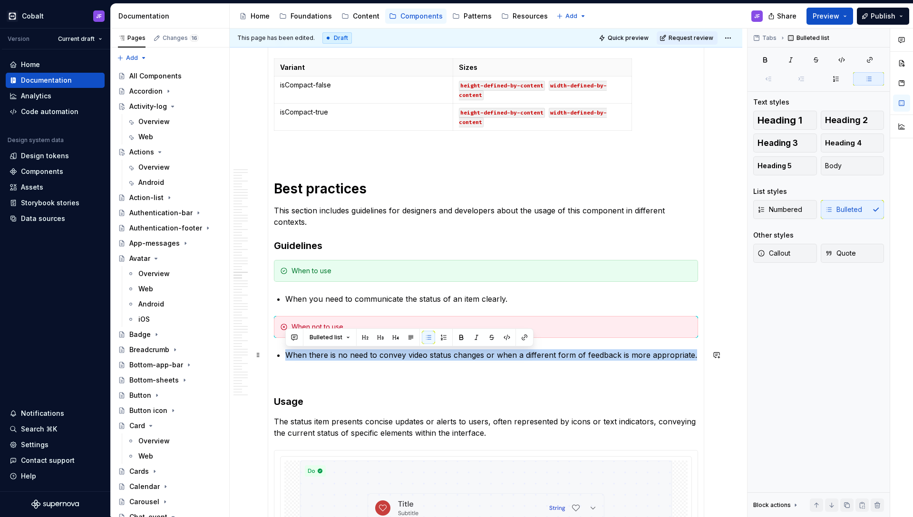
click at [412, 356] on p "When there is no need to convey video status changes or when a different form o…" at bounding box center [491, 354] width 413 height 11
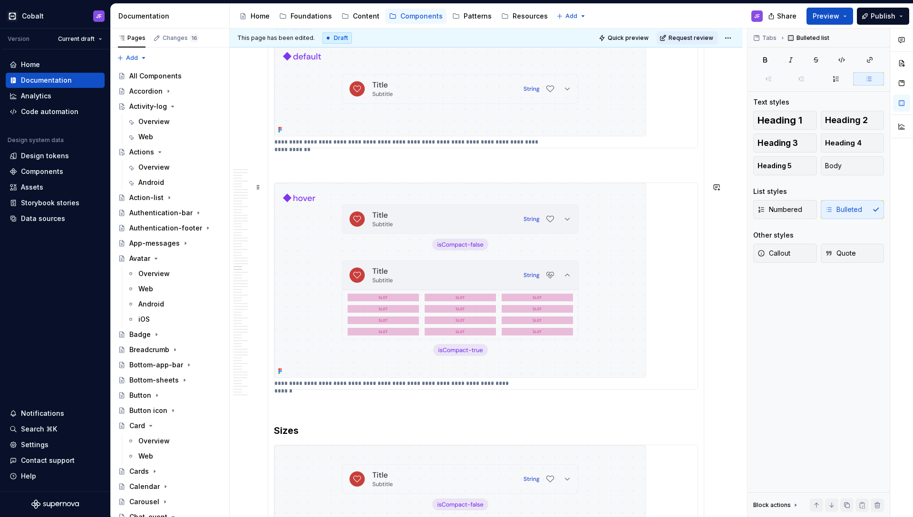
scroll to position [3351, 0]
click at [381, 114] on img at bounding box center [460, 89] width 372 height 95
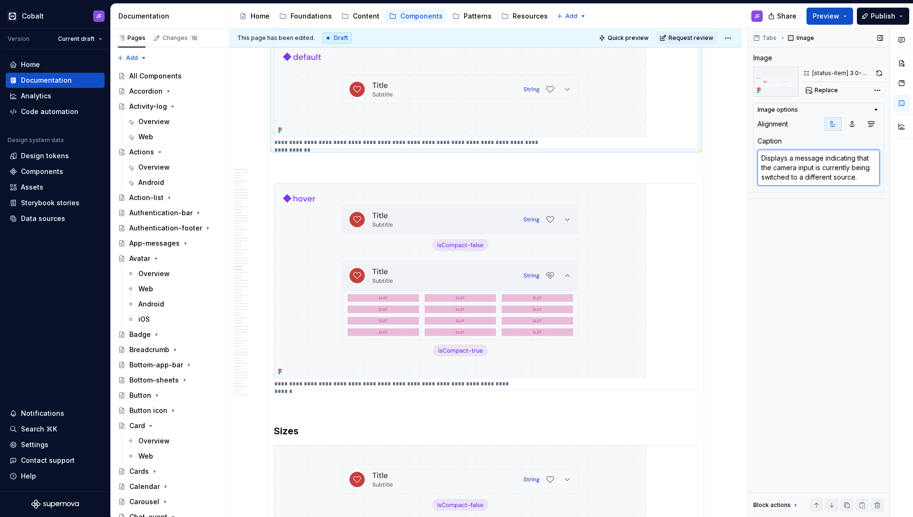
click at [718, 172] on textarea "Displays a message indicating that the camera input is currently being switched…" at bounding box center [818, 168] width 122 height 36
click at [718, 171] on textarea "Displays a message indicating that the camera input is currently being switched…" at bounding box center [818, 168] width 122 height 36
paste textarea "The normal state of the status item when displayed"
type textarea "*"
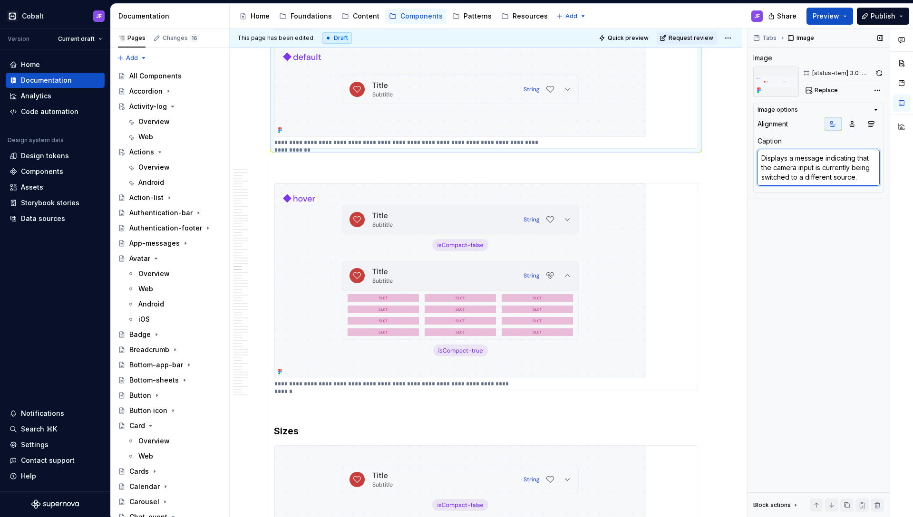
type textarea "The normal state of the status item when displayed."
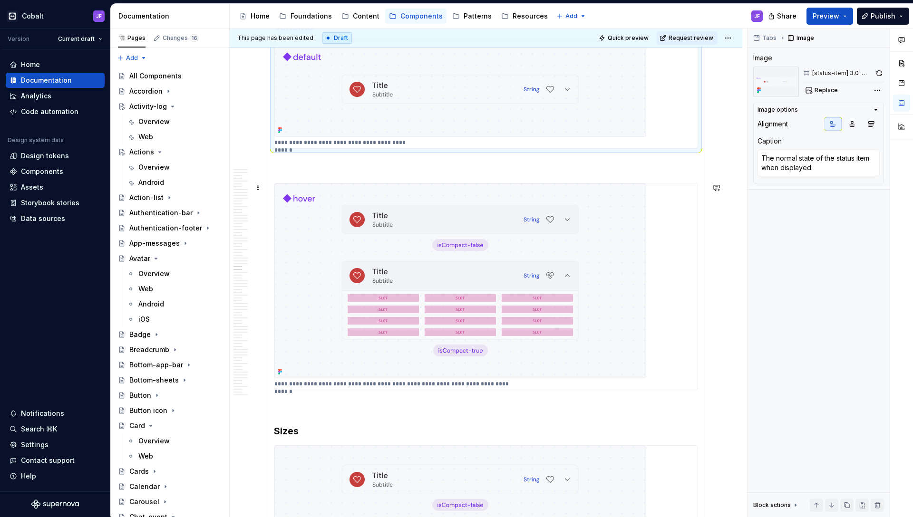
type textarea "*"
type textarea "Shows a message informing the user that there is no active video feed from the …"
click at [447, 222] on img at bounding box center [460, 281] width 372 height 195
click at [718, 172] on textarea "Shows a message informing the user that there is no active video feed from the …" at bounding box center [818, 168] width 122 height 36
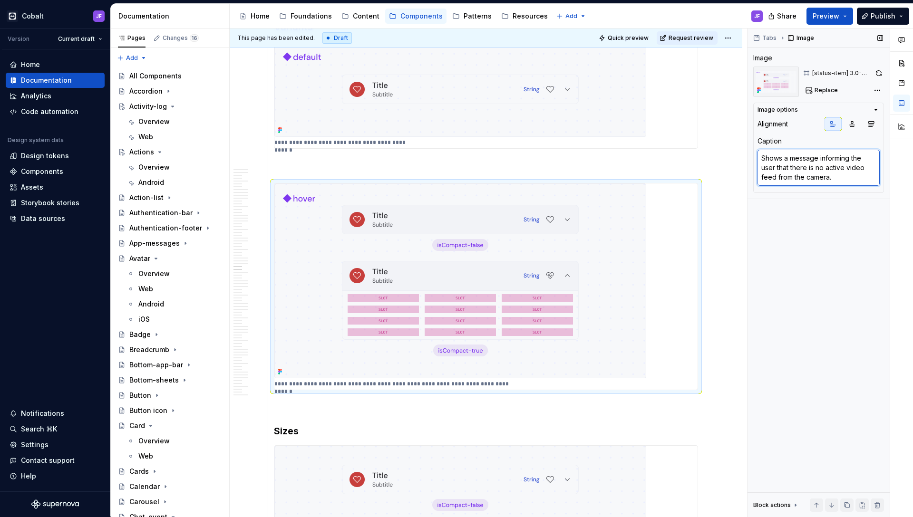
click at [718, 172] on textarea "Shows a message informing the user that there is no active video feed from the …" at bounding box center [818, 168] width 122 height 36
paste textarea "The highlighted state when a user hovers over the status item, indicating inter…"
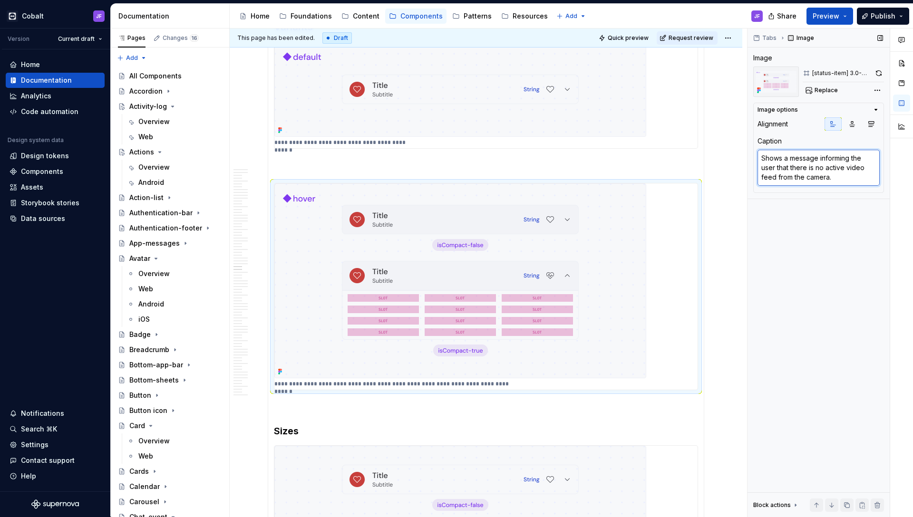
type textarea "*"
type textarea "The highlighted state when a user hovers over the status item, indicating inter…"
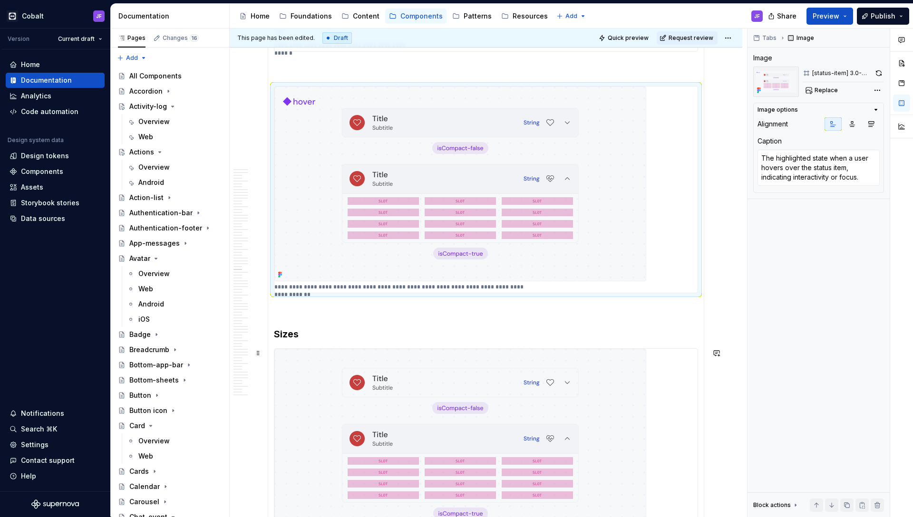
type textarea "*"
click at [428, 352] on img at bounding box center [460, 444] width 372 height 190
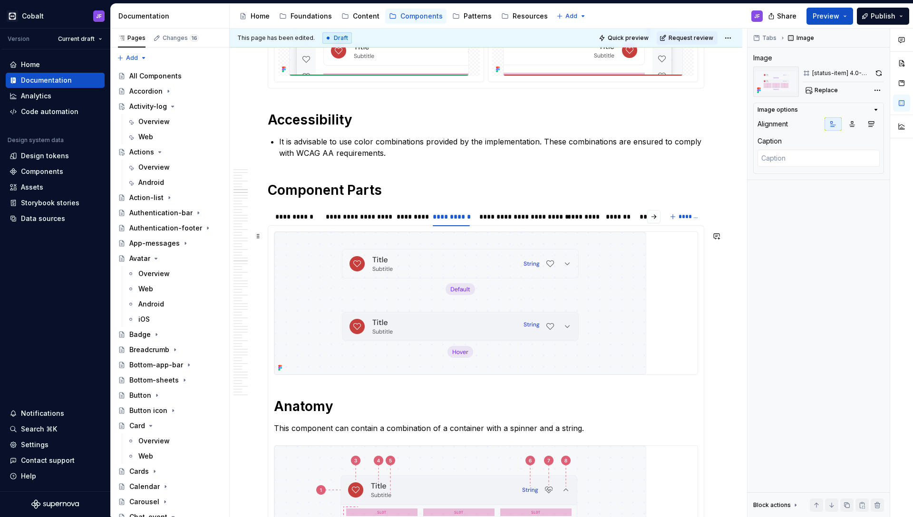
scroll to position [2618, 0]
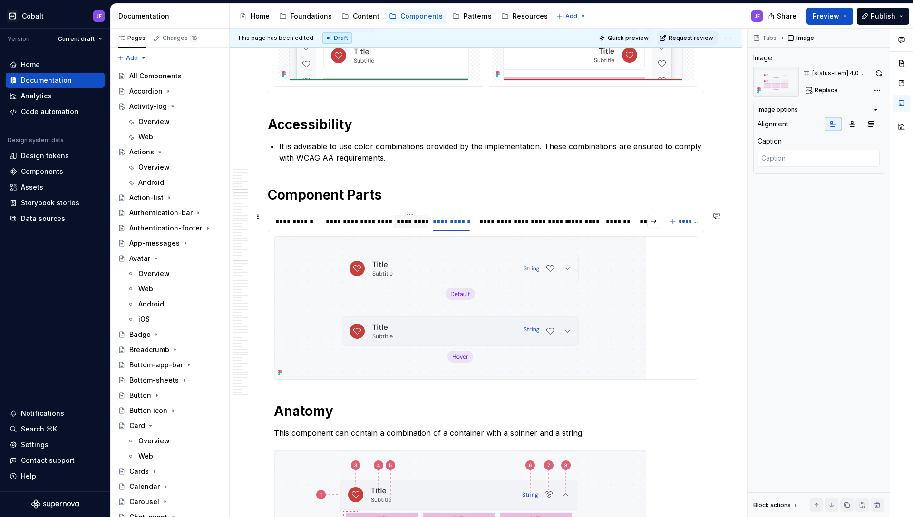
click at [400, 221] on div "*********" at bounding box center [410, 222] width 26 height 10
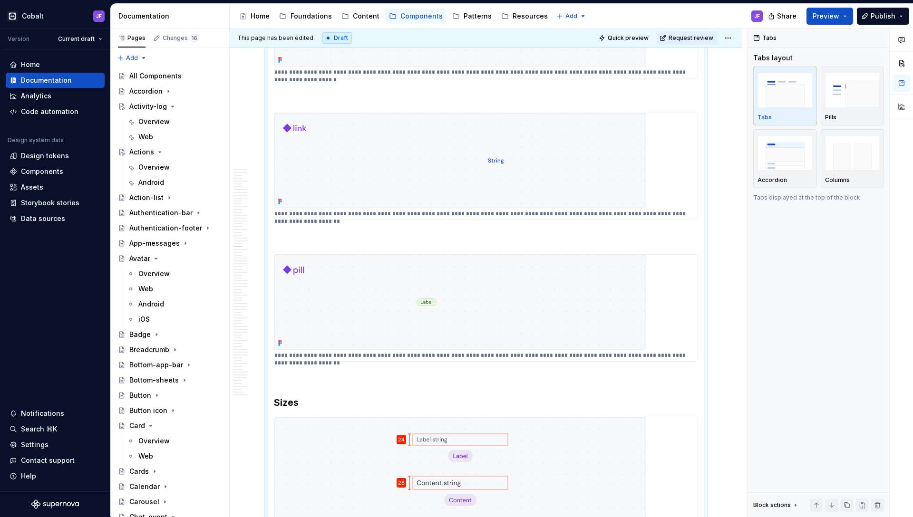
scroll to position [3230, 0]
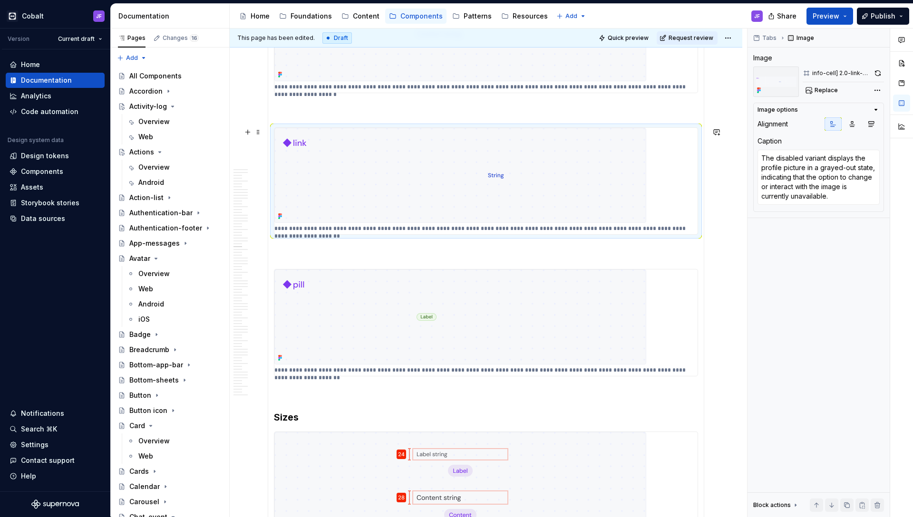
click at [511, 167] on img at bounding box center [460, 175] width 372 height 95
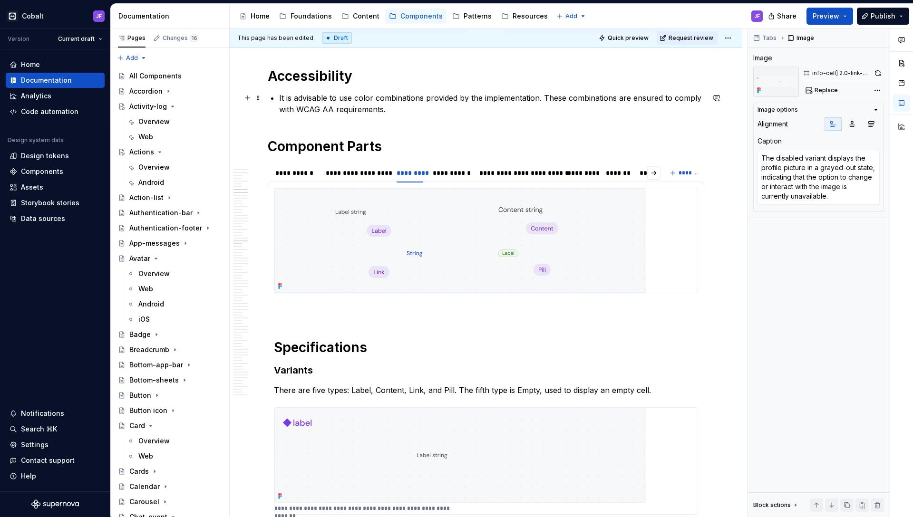
scroll to position [2655, 0]
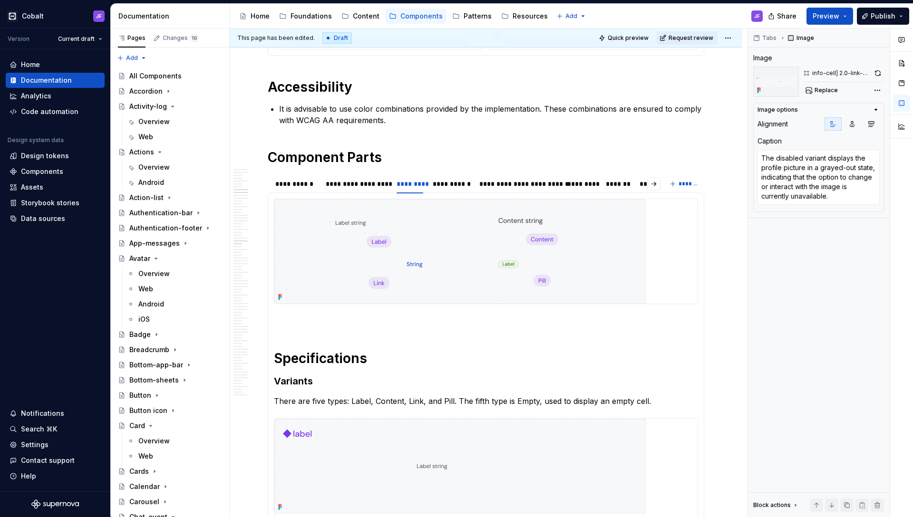
click at [497, 0] on div "Cobalt JF Version Current draft Home Documentation Analytics Code automation De…" at bounding box center [456, 258] width 913 height 517
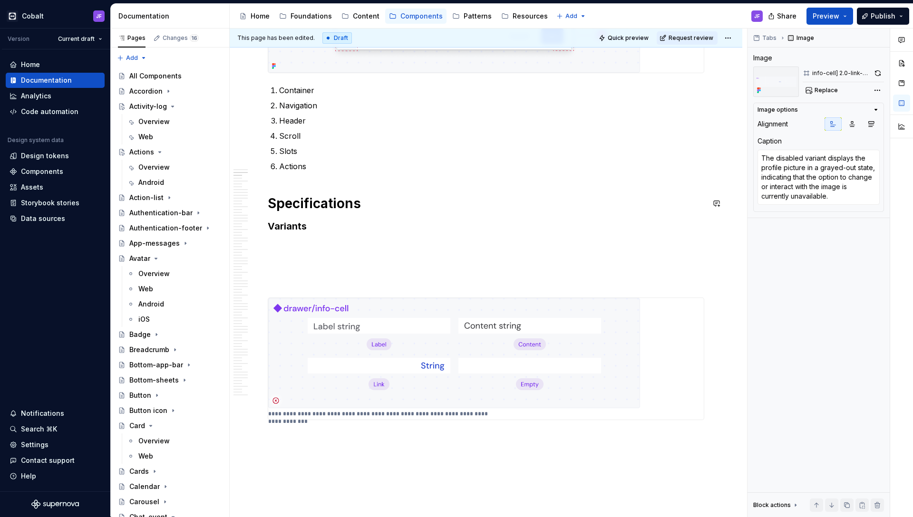
scroll to position [592, 0]
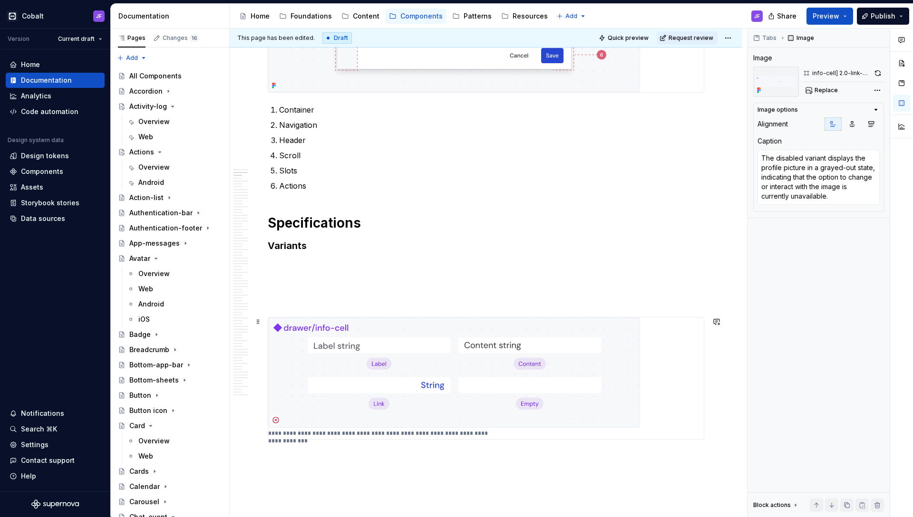
type textarea "*"
type textarea "It presents data in a structured format, facilitating easy comprehension and na…"
click at [368, 372] on img at bounding box center [454, 373] width 372 height 110
click at [718, 166] on textarea "It presents data in a structured format, facilitating easy comprehension and na…" at bounding box center [818, 168] width 122 height 36
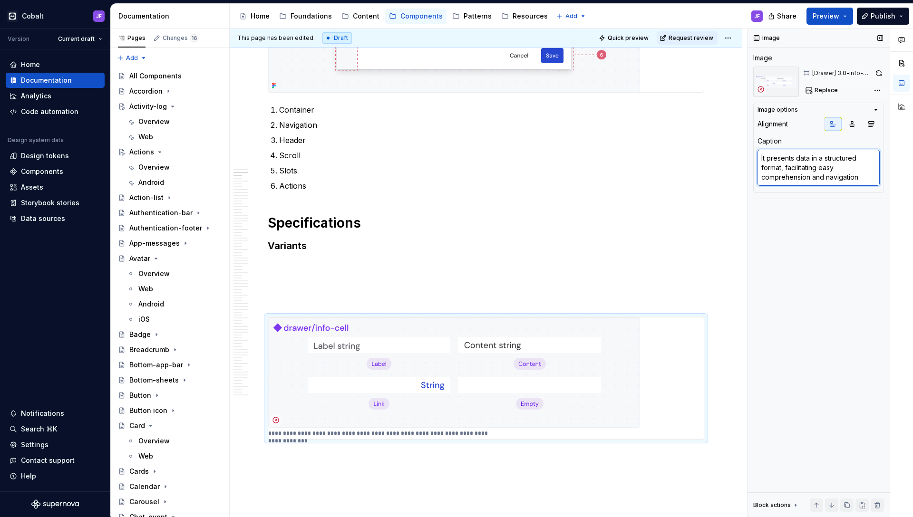
click at [718, 166] on textarea "It presents data in a structured format, facilitating easy comprehension and na…" at bounding box center [818, 168] width 122 height 36
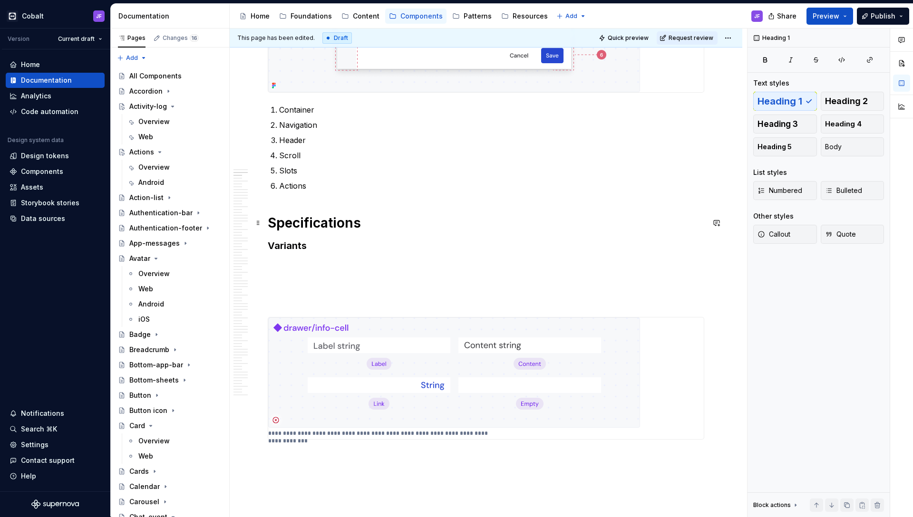
click at [634, 221] on h1 "Specifications" at bounding box center [486, 222] width 436 height 17
click at [546, 346] on img at bounding box center [454, 373] width 372 height 110
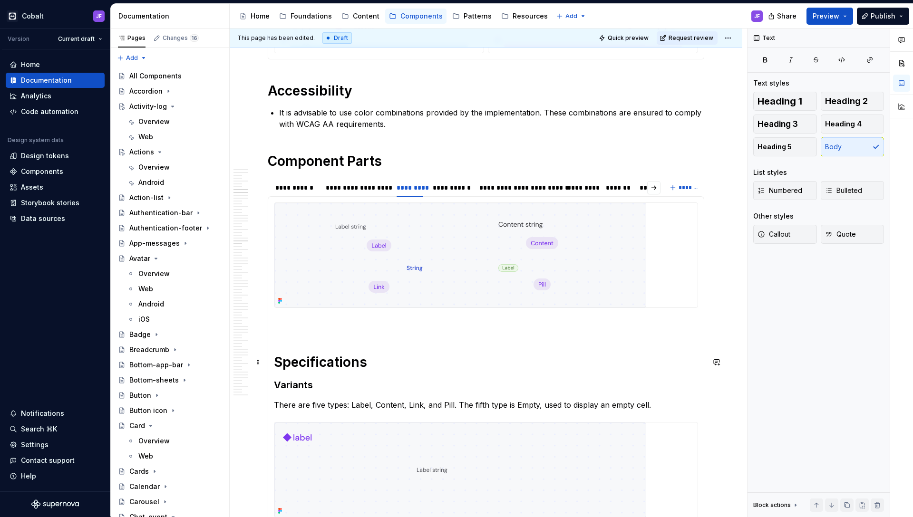
scroll to position [2469, 0]
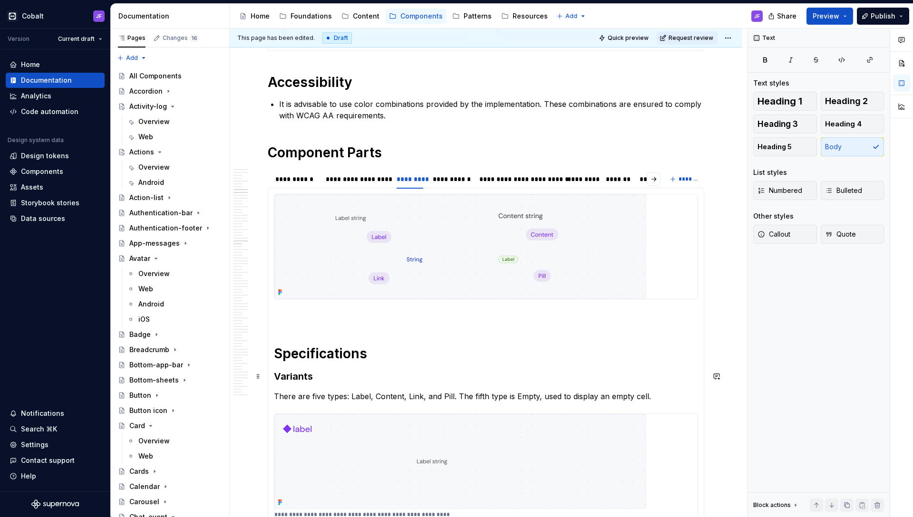
click at [494, 271] on img at bounding box center [460, 246] width 372 height 105
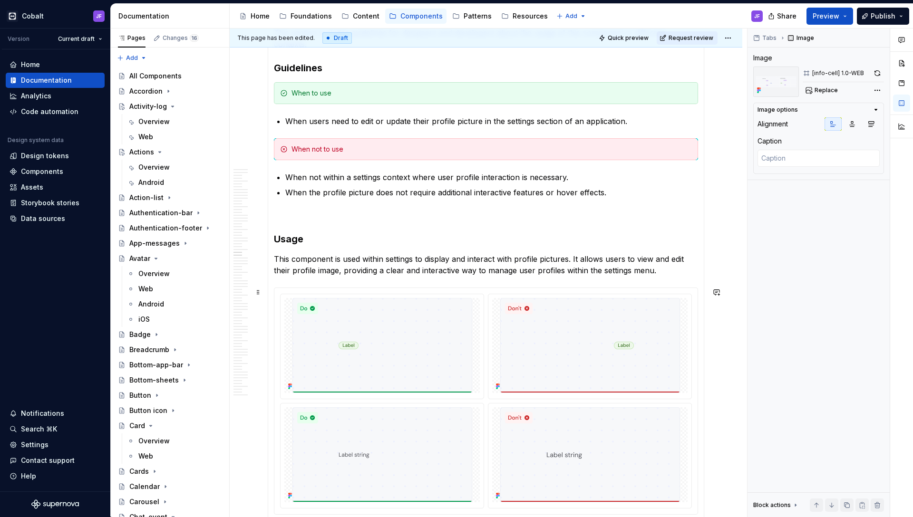
scroll to position [3814, 0]
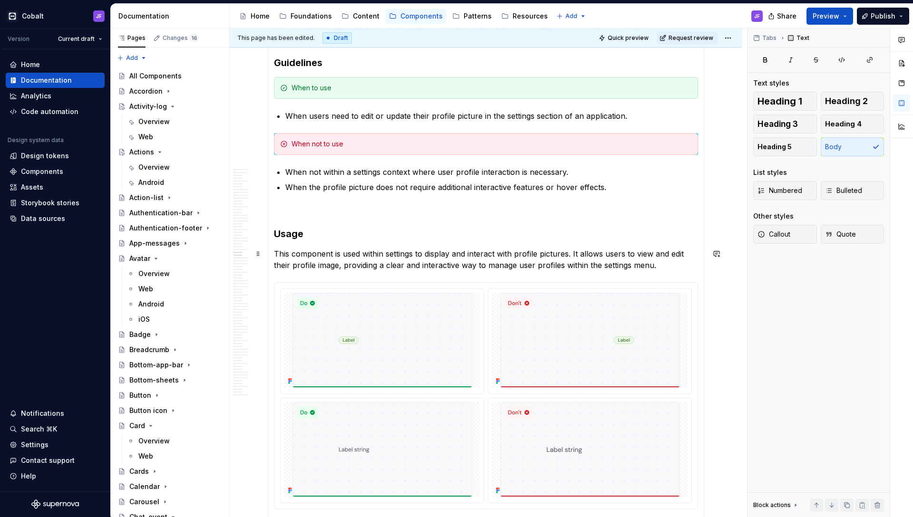
click at [448, 250] on p "This component is used within settings to display and interact with profile pic…" at bounding box center [486, 259] width 424 height 23
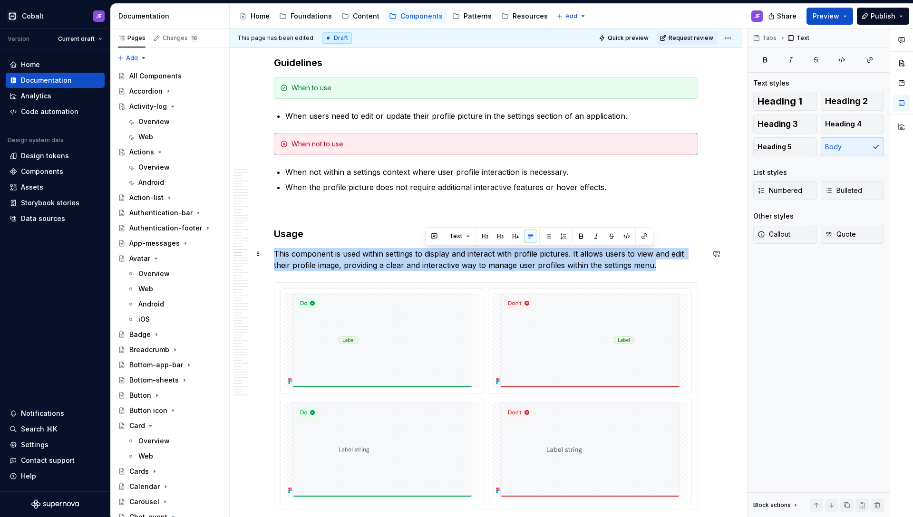
click at [448, 250] on p "This component is used within settings to display and interact with profile pic…" at bounding box center [486, 259] width 424 height 23
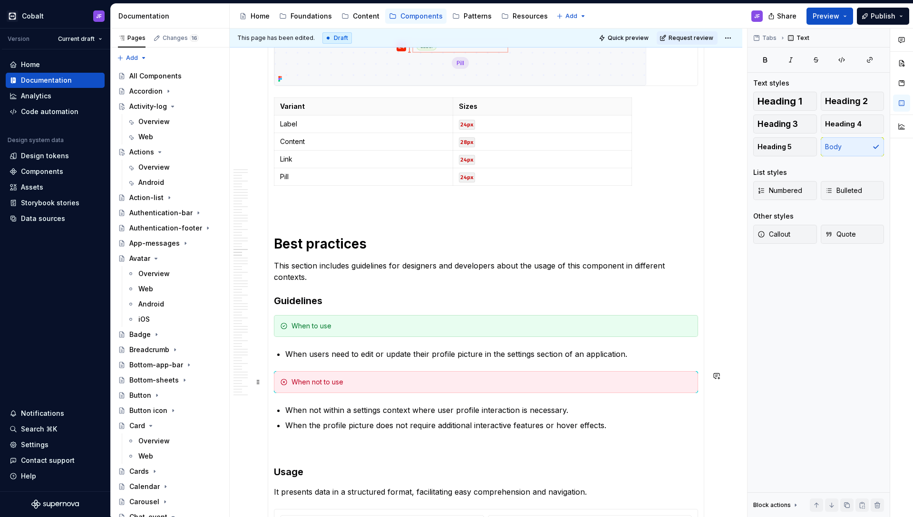
scroll to position [3587, 0]
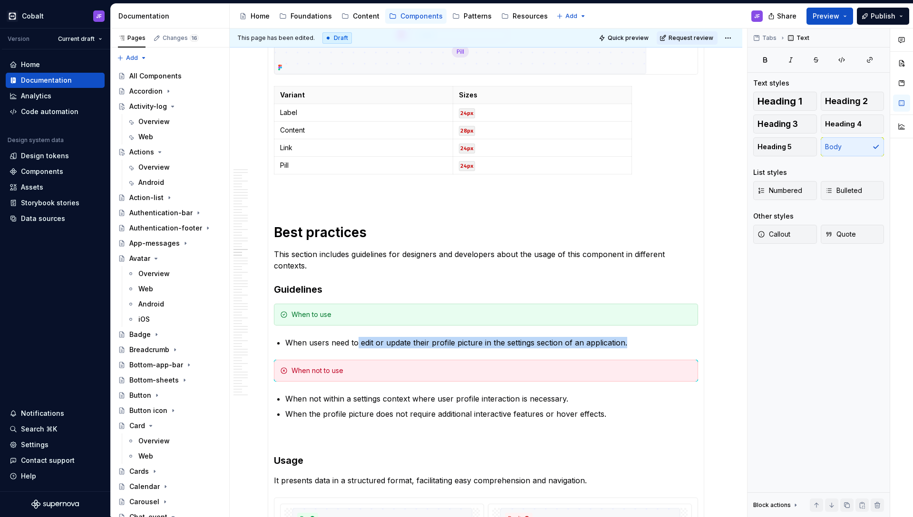
click at [356, 347] on p "When users need to edit or update their profile picture in the settings section…" at bounding box center [491, 342] width 413 height 11
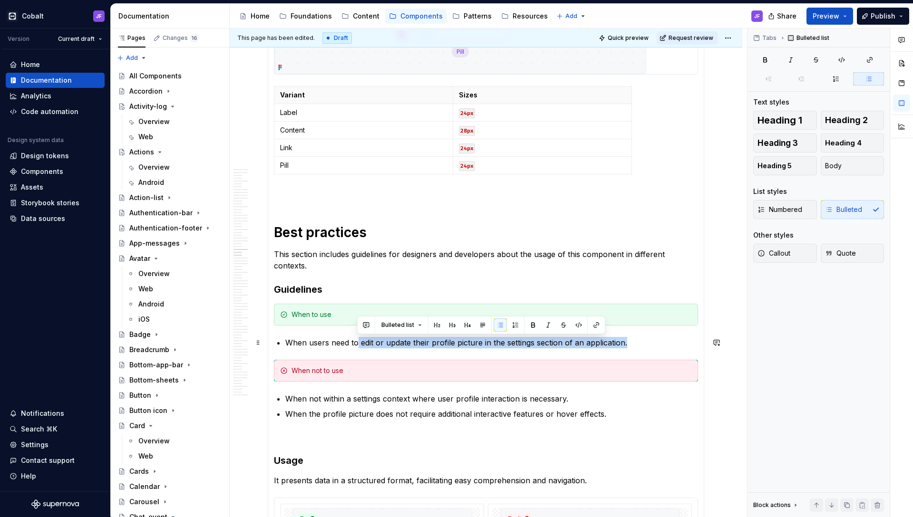
click at [356, 347] on p "When users need to edit or update their profile picture in the settings section…" at bounding box center [491, 342] width 413 height 11
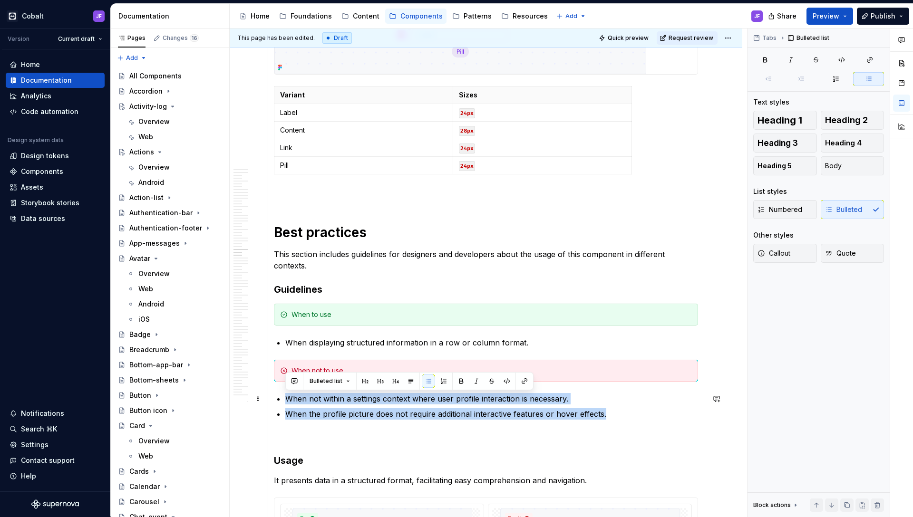
drag, startPoint x: 612, startPoint y: 415, endPoint x: 285, endPoint y: 397, distance: 327.2
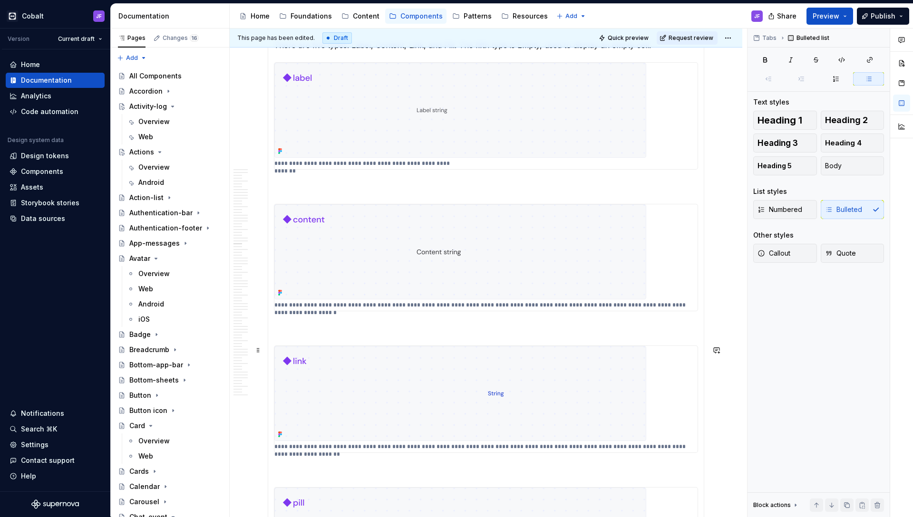
scroll to position [2813, 0]
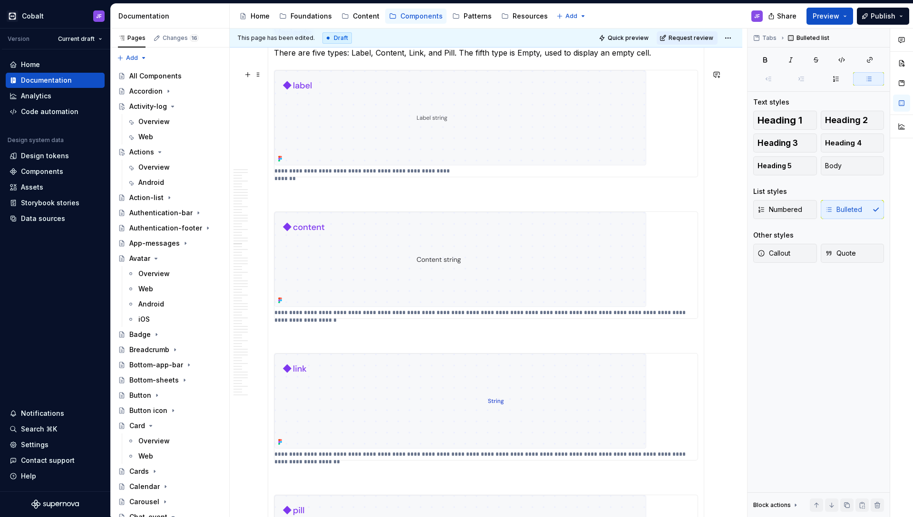
click at [402, 150] on img at bounding box center [460, 117] width 372 height 95
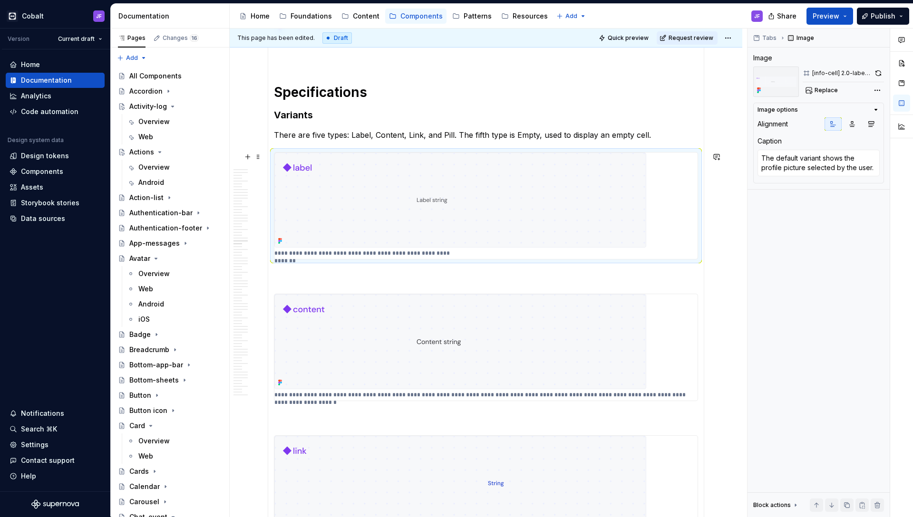
scroll to position [2736, 0]
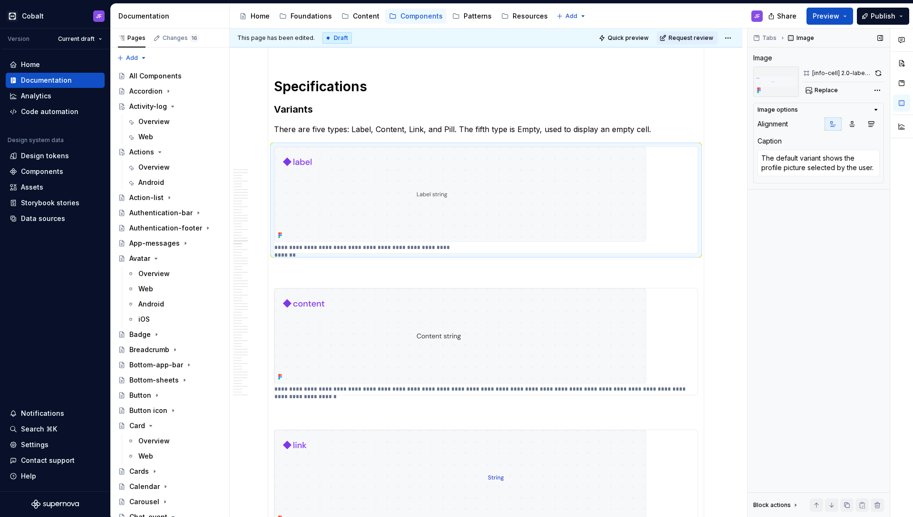
click at [718, 149] on div "Caption The default variant shows the profile picture selected by the user." at bounding box center [818, 157] width 122 height 42
click at [718, 160] on textarea "The default variant shows the profile picture selected by the user." at bounding box center [818, 163] width 122 height 27
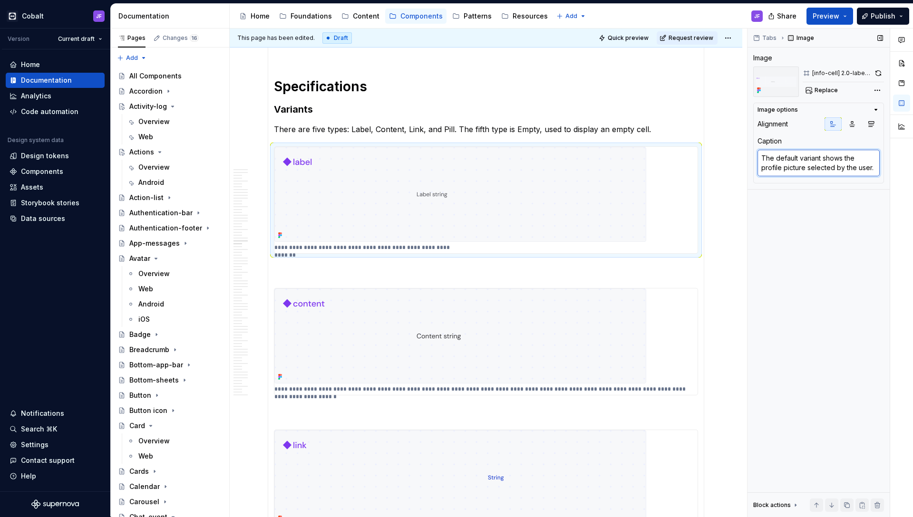
paste textarea "Displays a short, descriptive text used as a tag or identifi"
type textarea "*"
type textarea "Displays a short, descriptive text used as a tag or identifier."
type textarea "*"
type textarea "The hover variant displays the profile picture with an additional edit icon, al…"
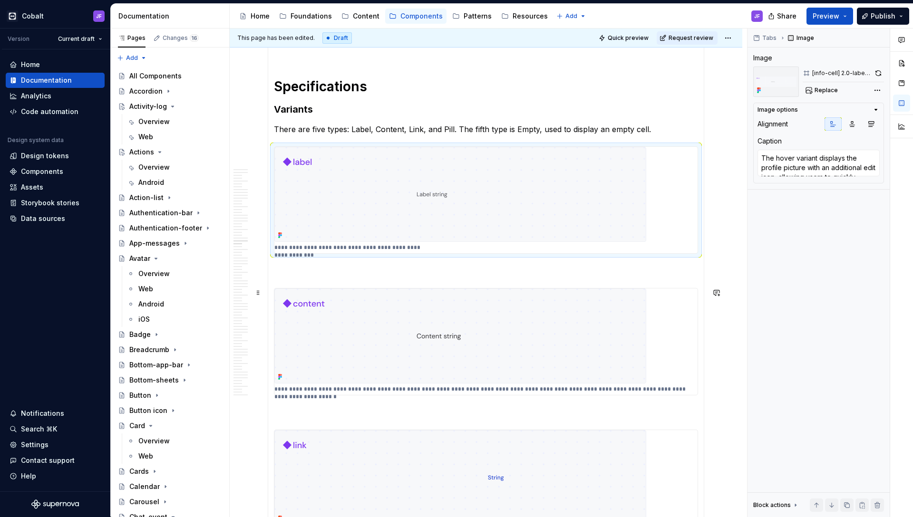
click at [383, 306] on img at bounding box center [460, 336] width 372 height 95
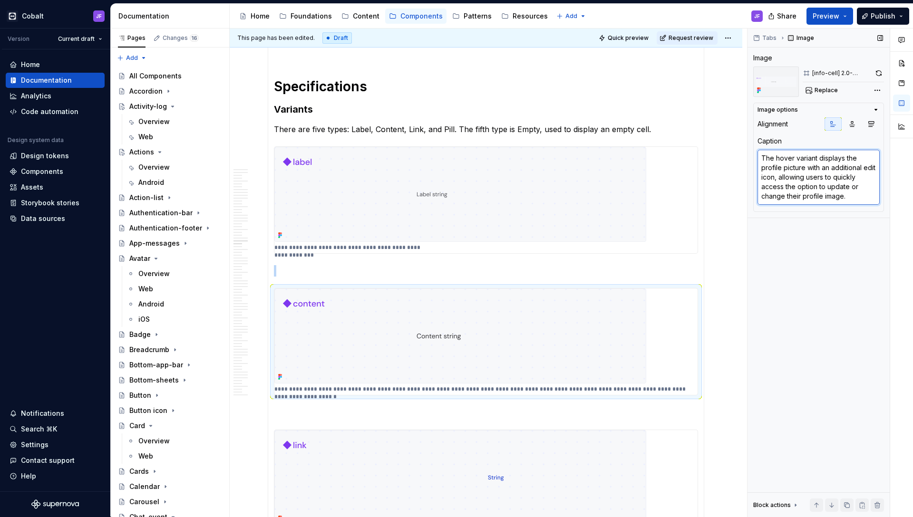
click at [718, 184] on textarea "The hover variant displays the profile picture with an additional edit icon, al…" at bounding box center [818, 177] width 122 height 55
paste textarea "Shows the main text or data inside the cell"
type textarea "*"
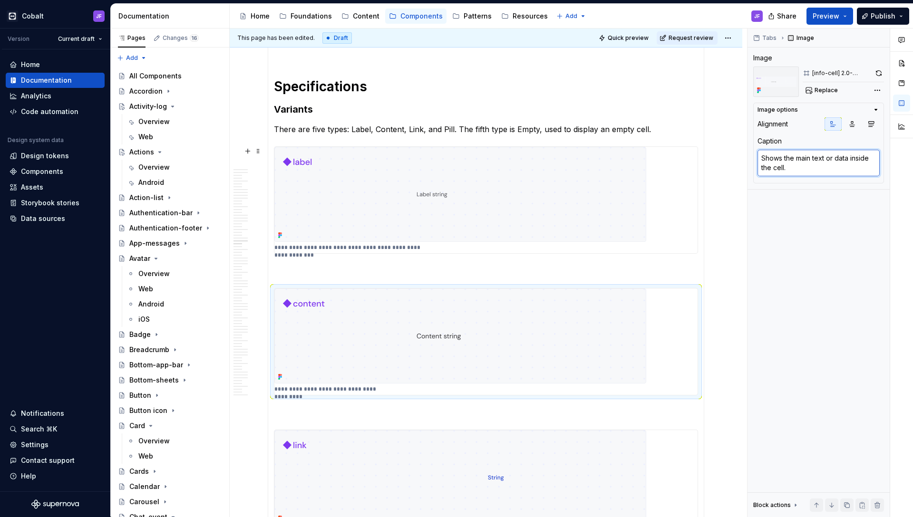
type textarea "Shows the main text or data inside the cell."
click at [593, 1] on div "Cobalt JF Version Current draft Home Documentation Analytics Code automation De…" at bounding box center [456, 258] width 913 height 517
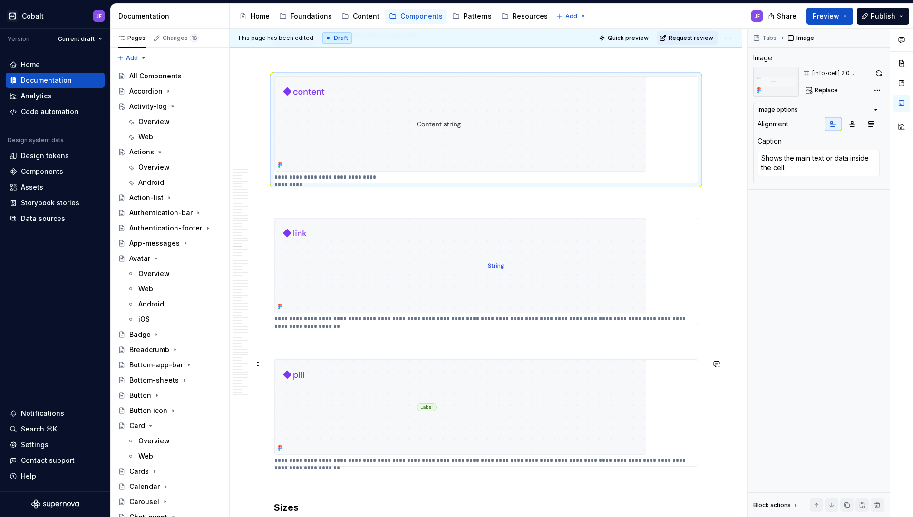
scroll to position [2997, 0]
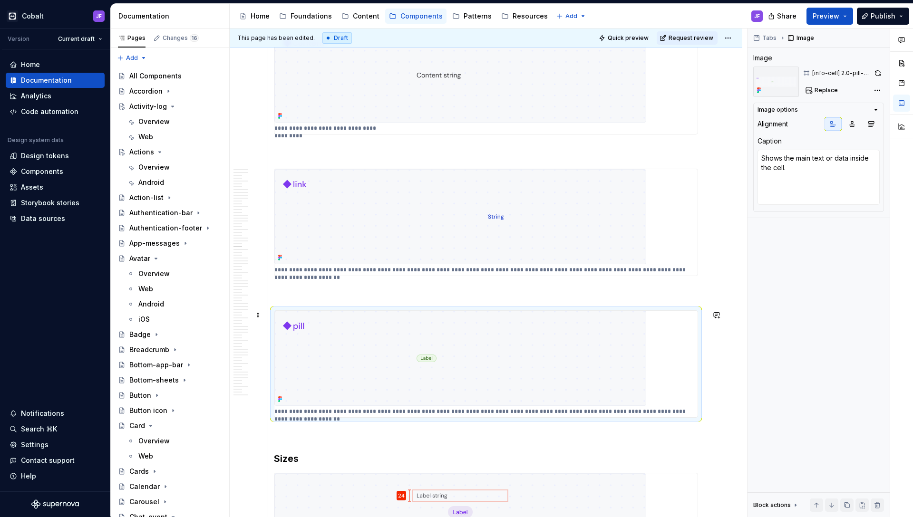
type textarea "*"
type textarea "The disabled variant displays the profile picture in a grayed-out state, indica…"
click at [446, 360] on img at bounding box center [460, 358] width 372 height 95
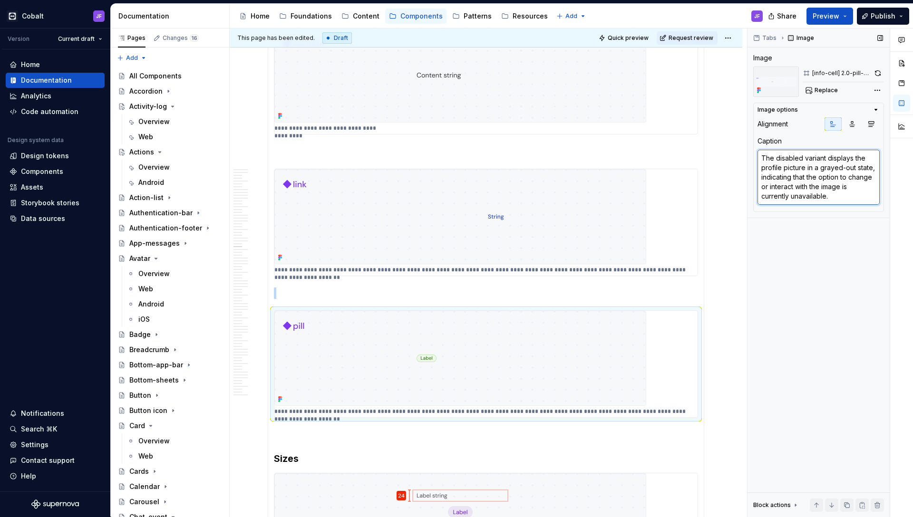
click at [718, 200] on textarea "The disabled variant displays the profile picture in a grayed-out state, indica…" at bounding box center [818, 177] width 122 height 55
paste textarea "Highlights information inside a pill-shaped container, often used for statuses …"
type textarea "*"
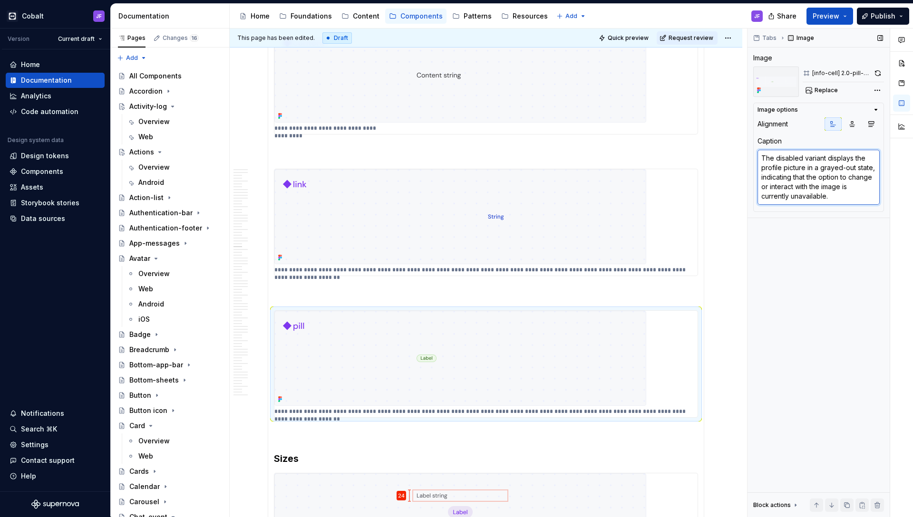
type textarea "Highlights information inside a pill-shaped container, often used for statuses …"
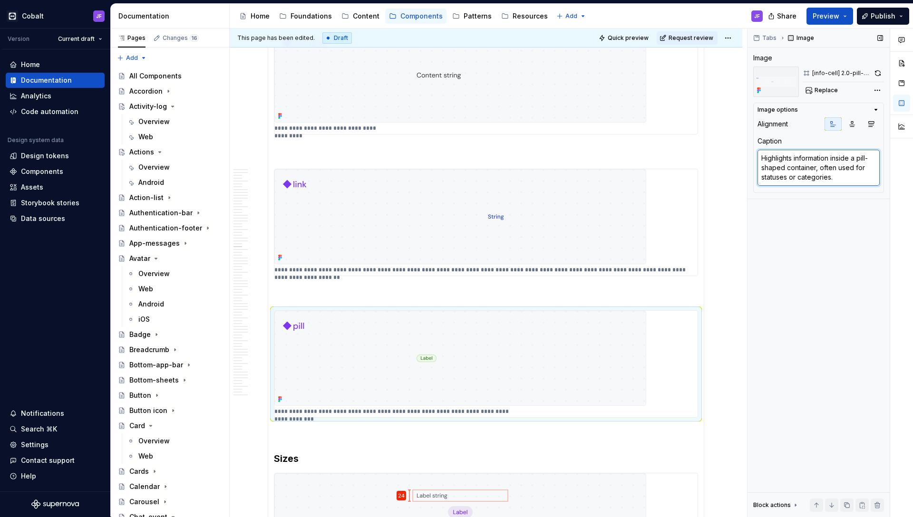
drag, startPoint x: 843, startPoint y: 178, endPoint x: 815, endPoint y: 166, distance: 30.2
click at [718, 166] on textarea "Highlights information inside a pill-shaped container, often used for statuses …" at bounding box center [818, 168] width 122 height 36
type textarea "*"
type textarea "Highlights information inside a pill-shaped container"
type textarea "*"
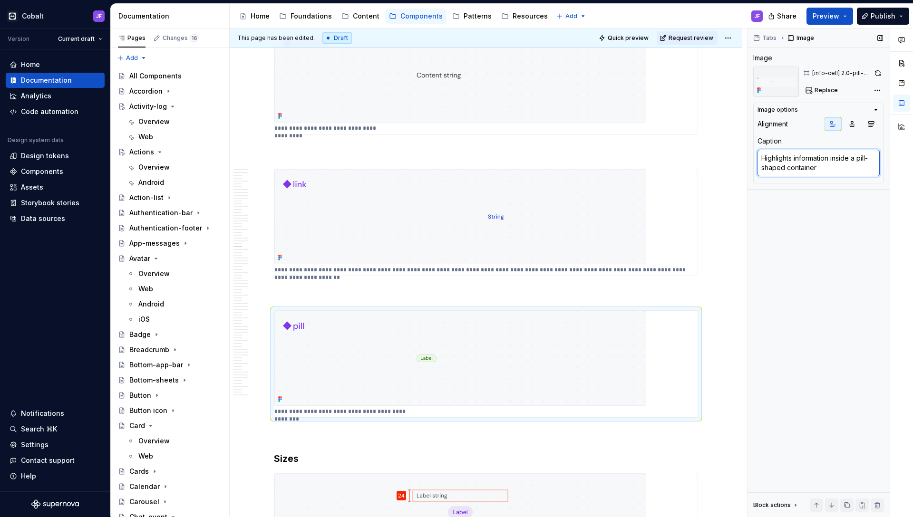
type textarea "Highlights information inside a pill-shaped container."
type textarea "*"
type textarea "The disabled variant displays the profile picture in a grayed-out state, indica…"
click at [400, 238] on img at bounding box center [460, 216] width 372 height 95
click at [718, 194] on textarea "The disabled variant displays the profile picture in a grayed-out state, indica…" at bounding box center [818, 177] width 122 height 55
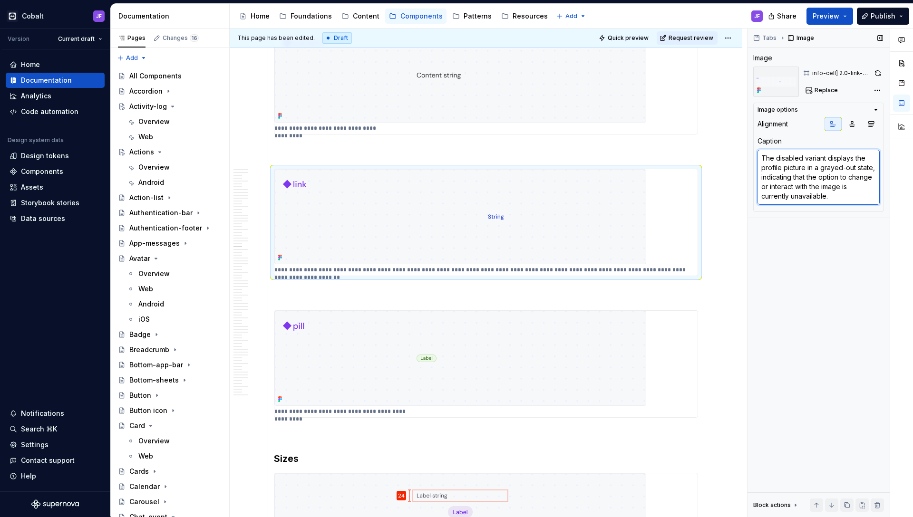
click at [718, 194] on textarea "The disabled variant displays the profile picture in a grayed-out state, indica…" at bounding box center [818, 177] width 122 height 55
paste textarea "Presents interactive text that navigates to related content or triggers an acti…"
type textarea "*"
type textarea "Presents interactive text that navigates to related content or triggers an acti…"
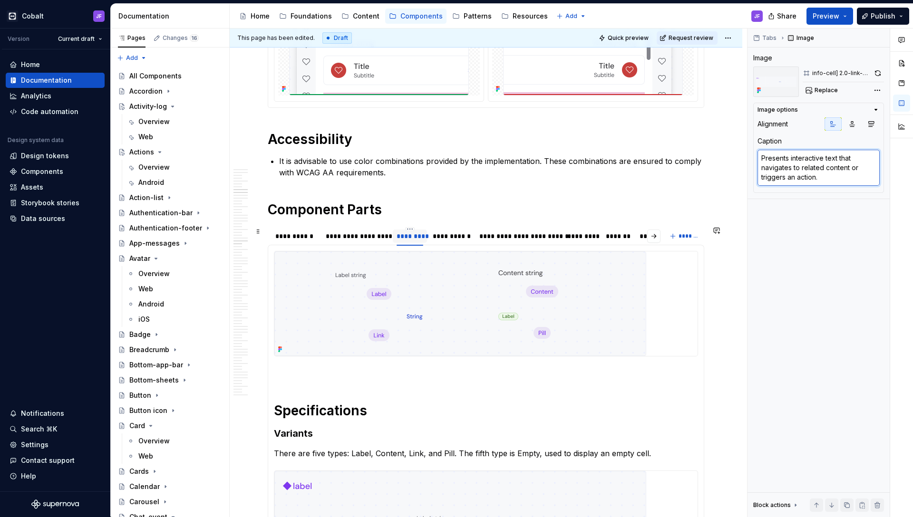
scroll to position [2403, 0]
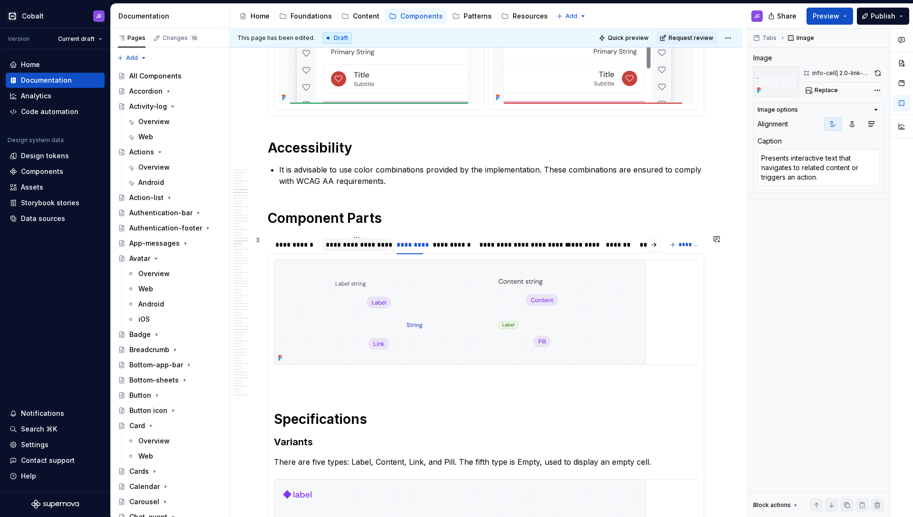
click at [376, 246] on div "**********" at bounding box center [356, 245] width 61 height 10
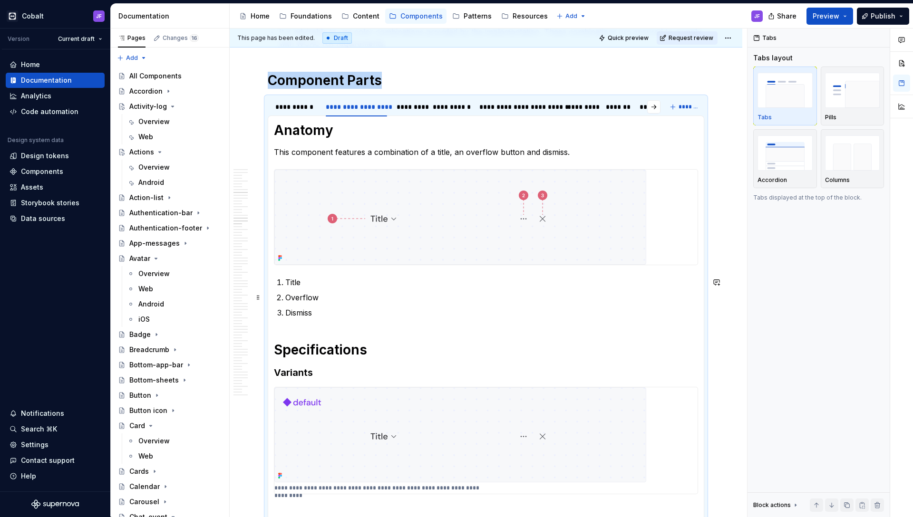
scroll to position [2555, 0]
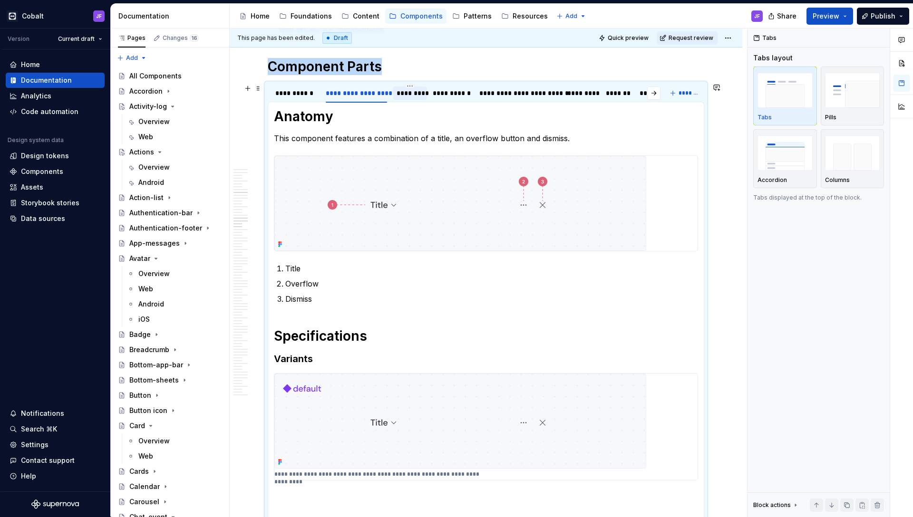
click at [413, 94] on div "*********" at bounding box center [410, 93] width 26 height 10
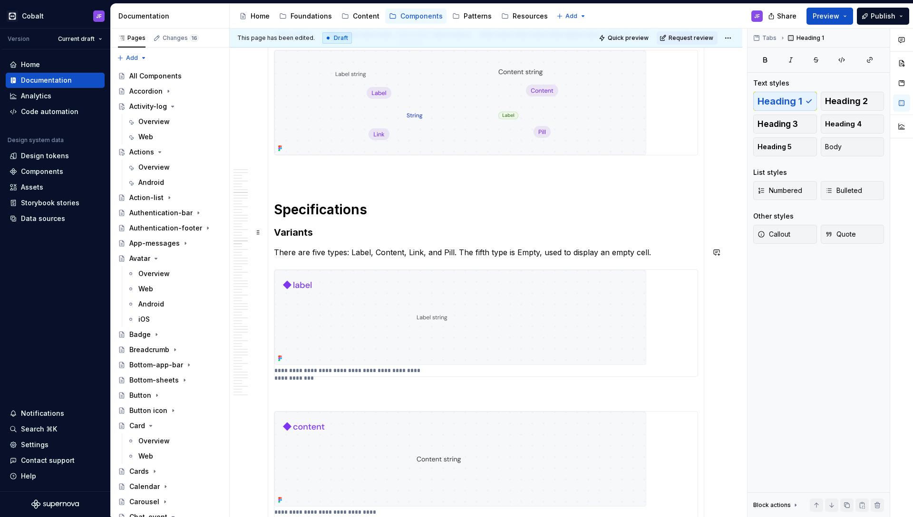
scroll to position [2544, 0]
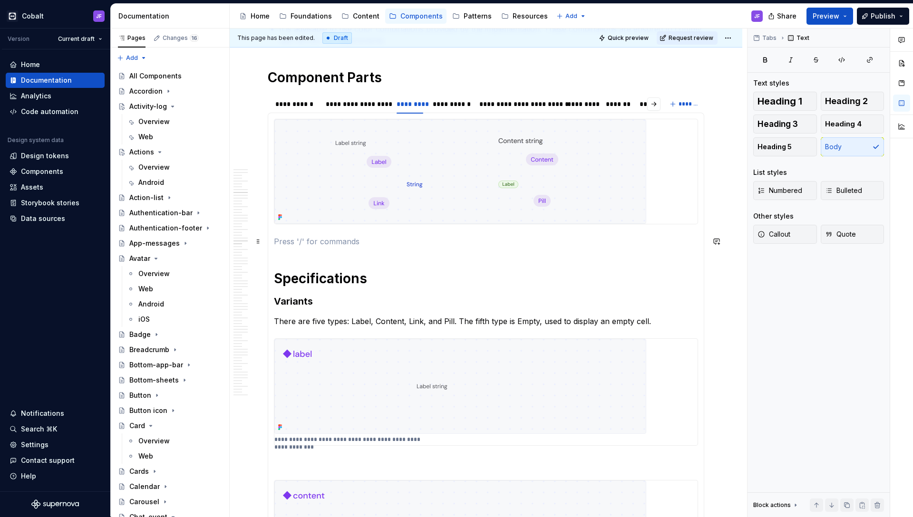
click at [357, 243] on p at bounding box center [486, 241] width 424 height 11
click at [446, 109] on div "**********" at bounding box center [451, 103] width 45 height 13
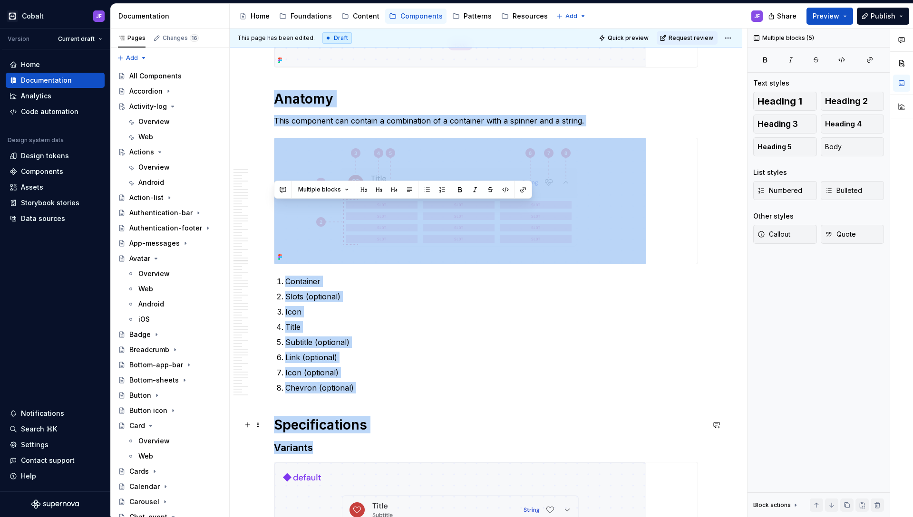
scroll to position [2847, 0]
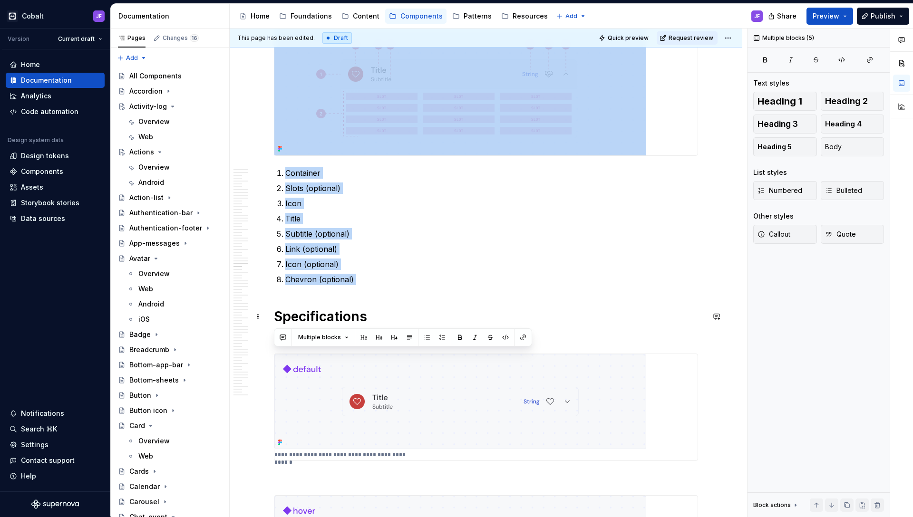
drag, startPoint x: 283, startPoint y: 274, endPoint x: 357, endPoint y: 286, distance: 74.6
copy section-item-column "Anatomy This component can contain a combination of a container with a spinner …"
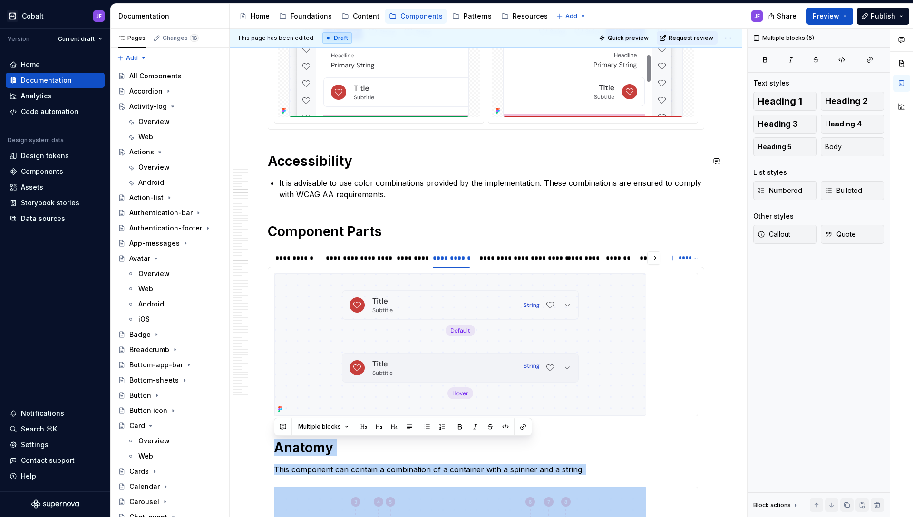
scroll to position [2390, 0]
click at [410, 257] on div "*********" at bounding box center [410, 258] width 26 height 10
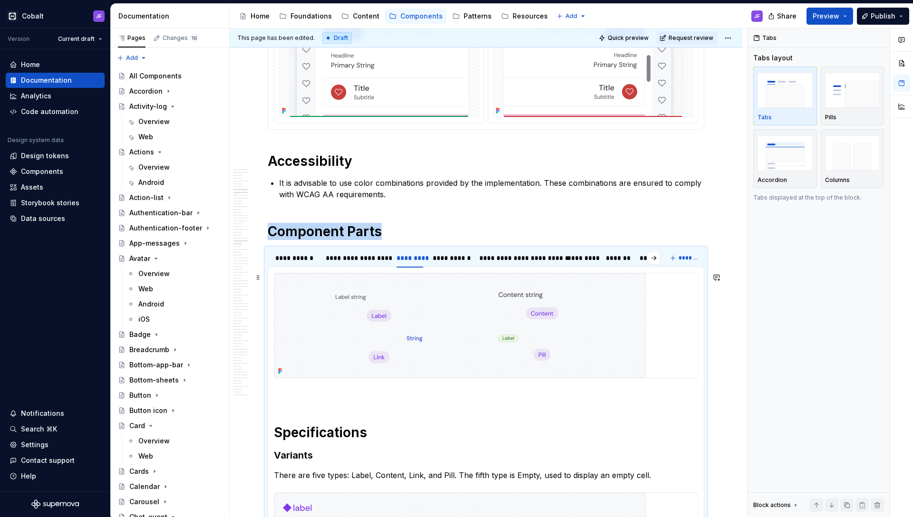
scroll to position [2432, 0]
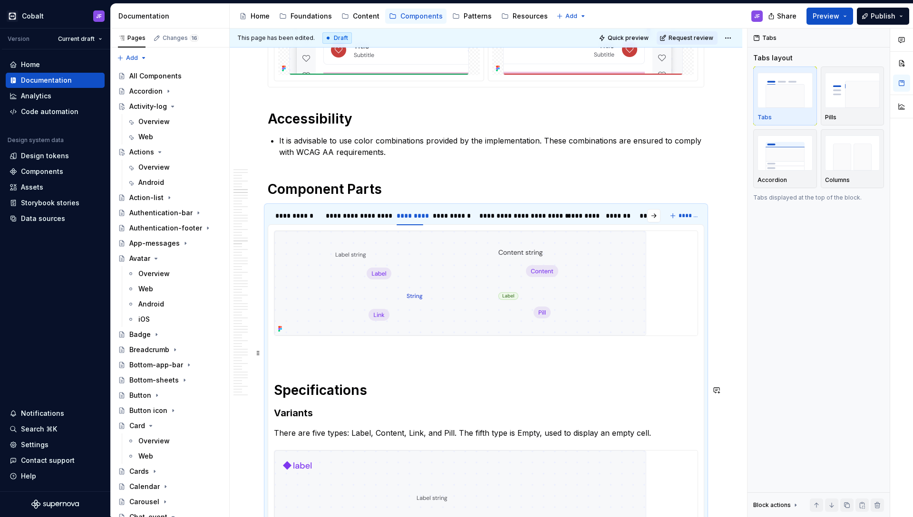
click at [357, 353] on p at bounding box center [486, 353] width 424 height 11
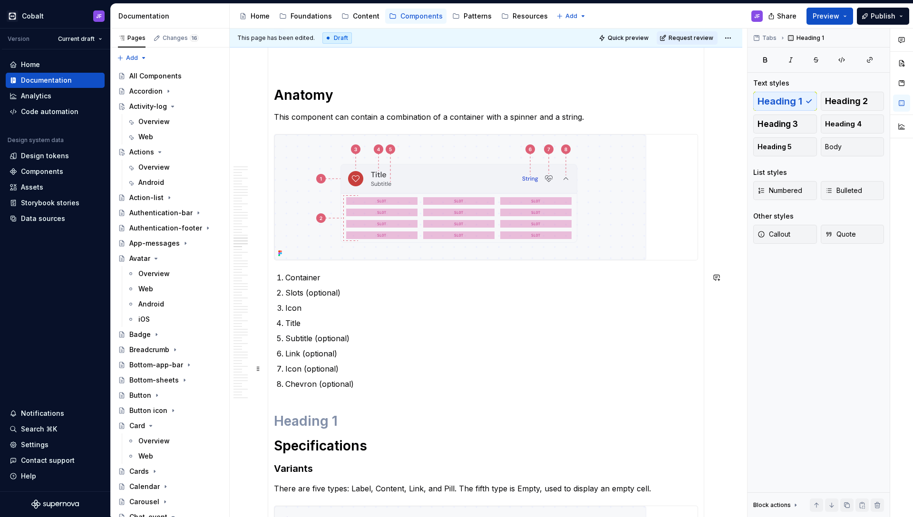
scroll to position [2773, 0]
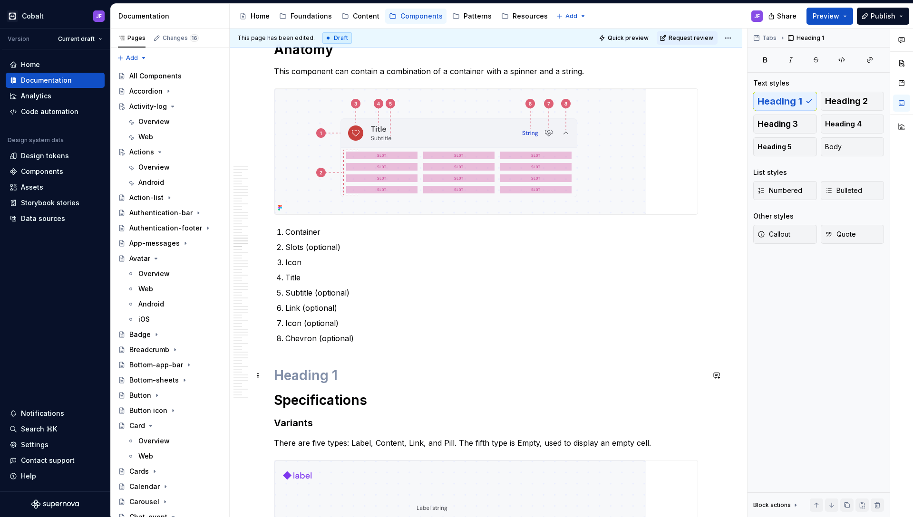
click at [337, 377] on h1 at bounding box center [486, 375] width 424 height 17
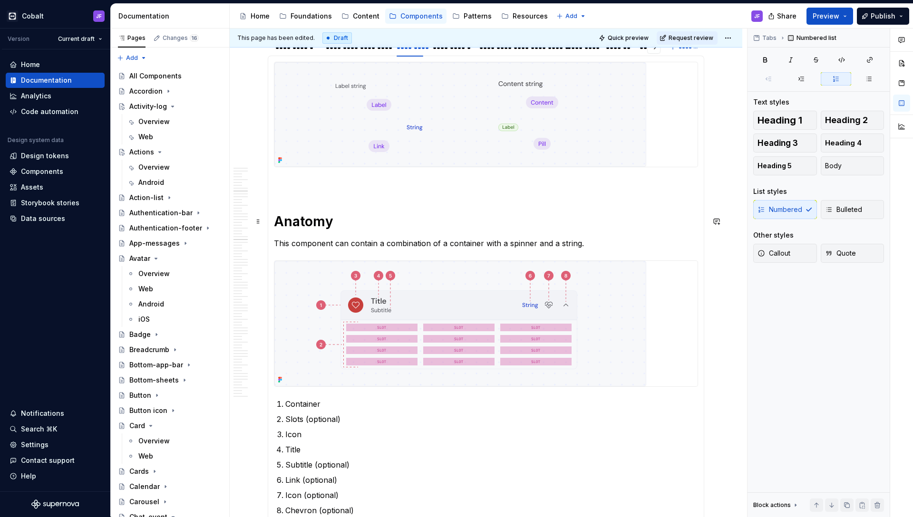
scroll to position [2570, 0]
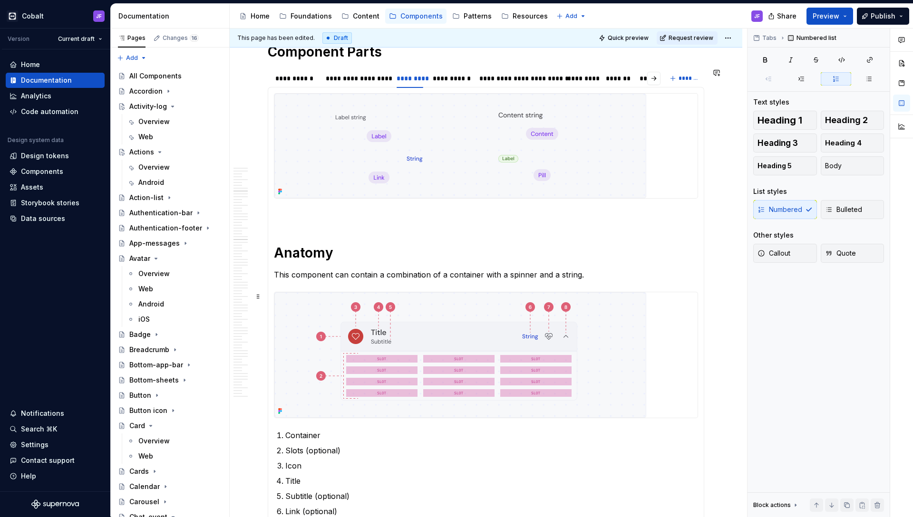
click at [349, 302] on img at bounding box center [460, 355] width 372 height 126
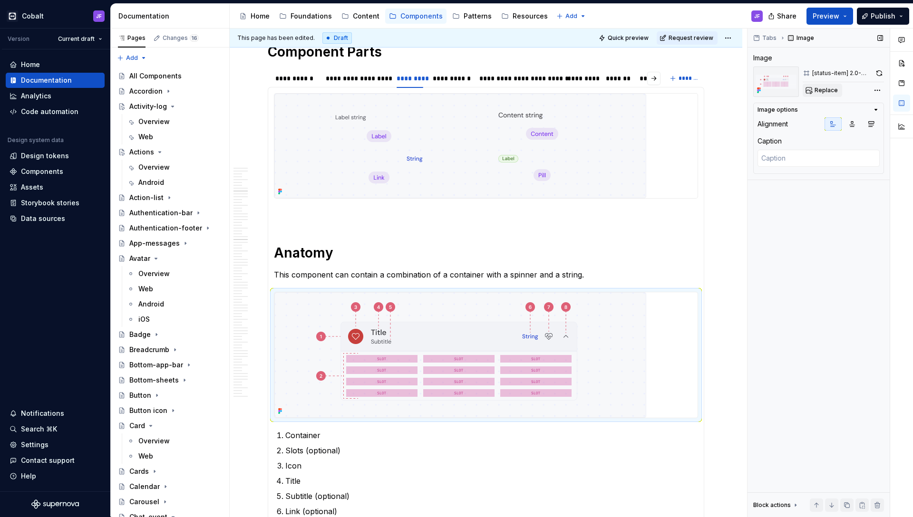
click at [718, 90] on span "Replace" at bounding box center [825, 91] width 23 height 8
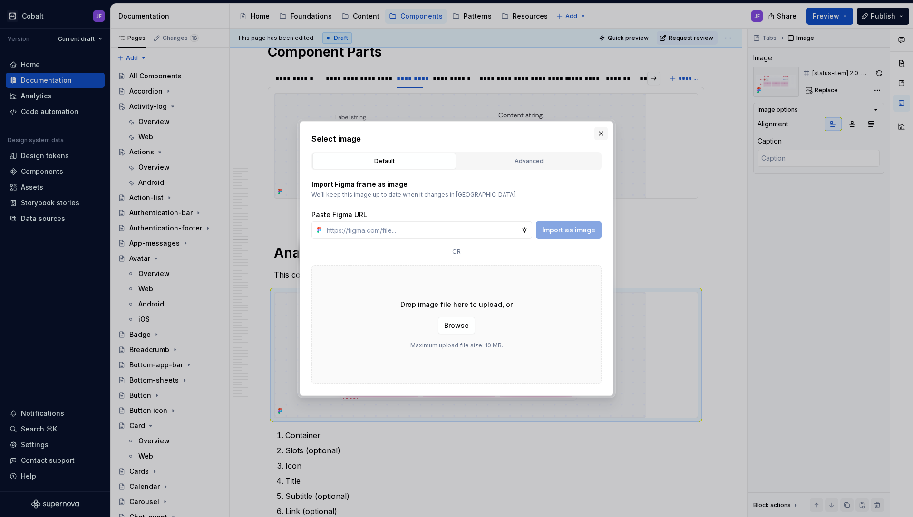
click at [605, 133] on button "button" at bounding box center [600, 133] width 13 height 13
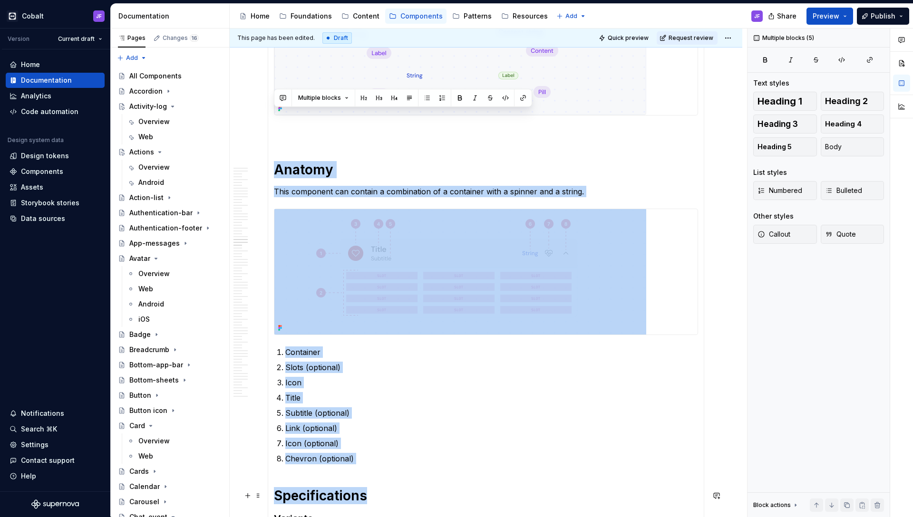
scroll to position [2704, 0]
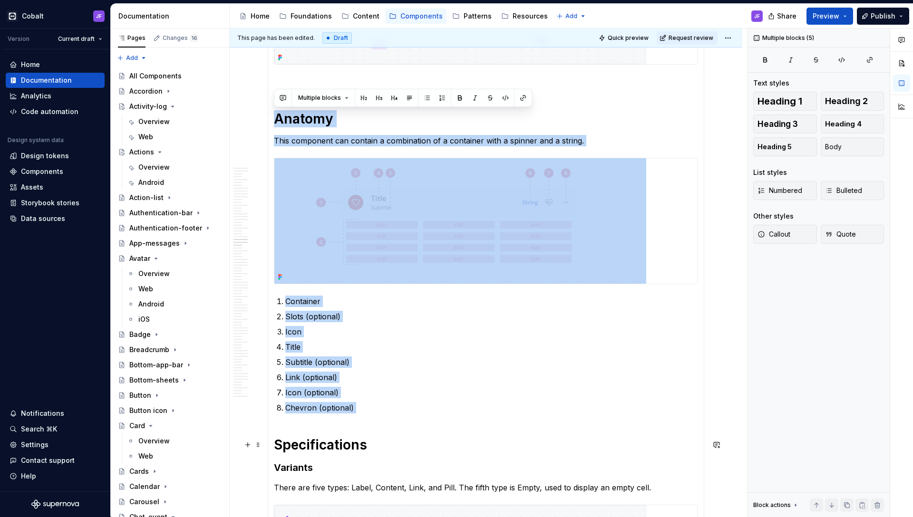
drag, startPoint x: 275, startPoint y: 250, endPoint x: 406, endPoint y: 414, distance: 210.1
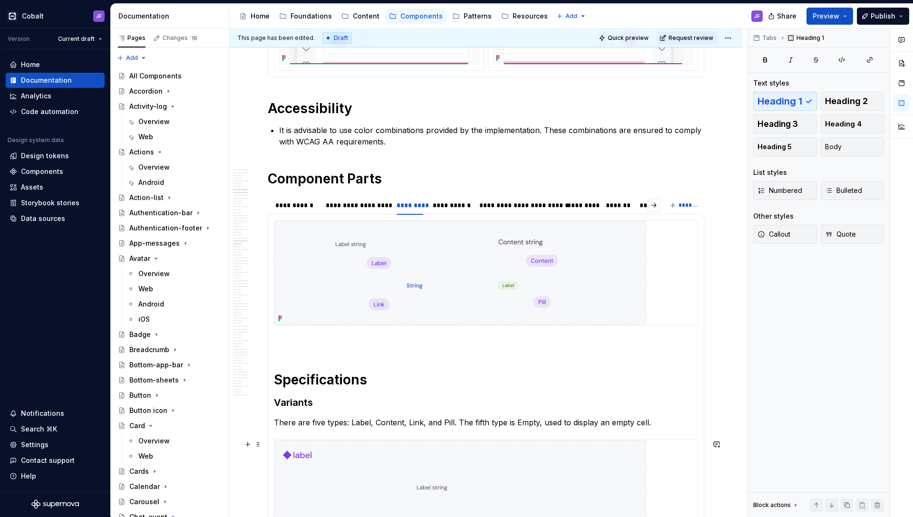
scroll to position [2383, 0]
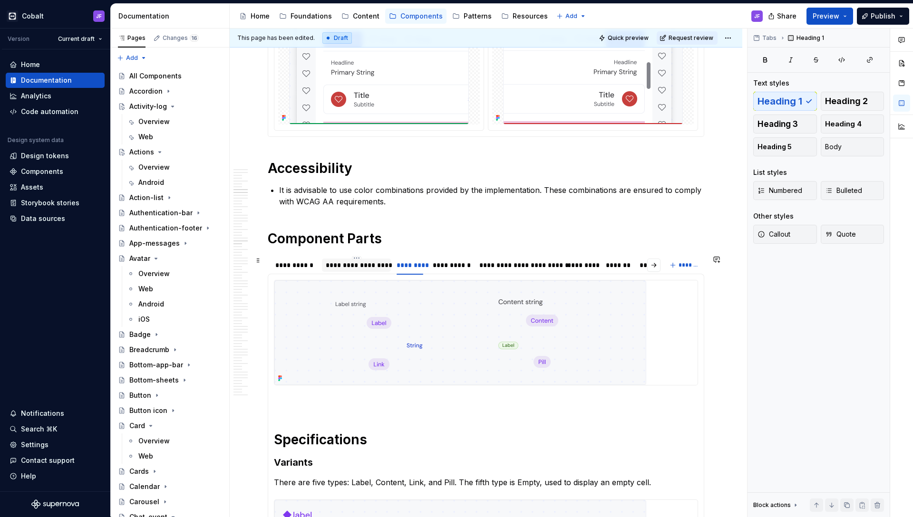
click at [343, 264] on div "**********" at bounding box center [356, 266] width 61 height 10
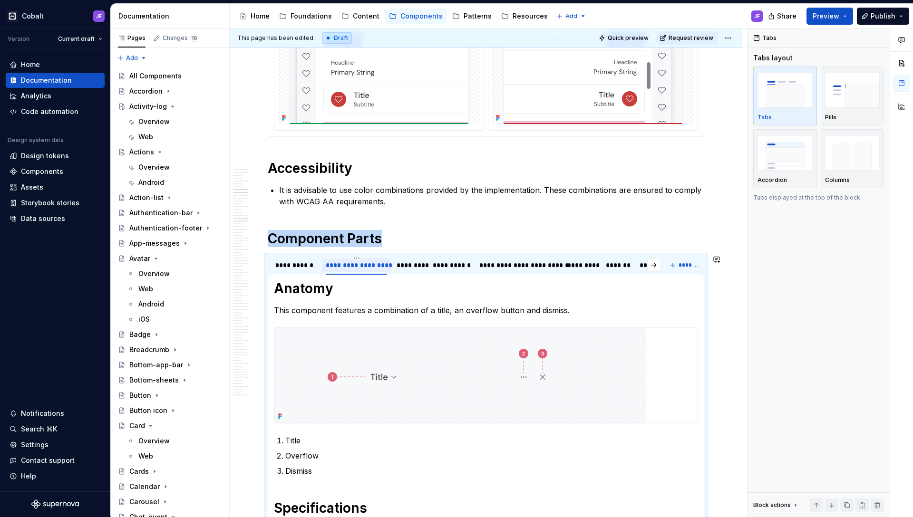
scroll to position [2434, 0]
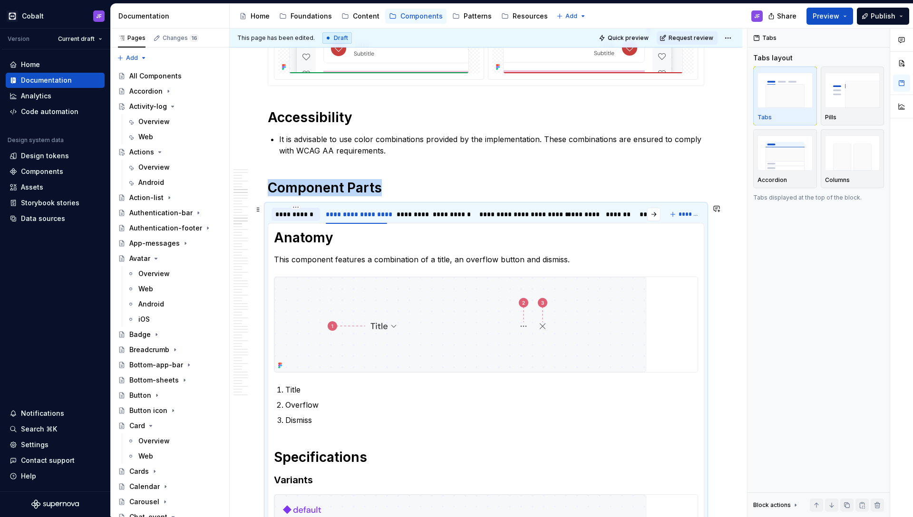
click at [296, 217] on div "**********" at bounding box center [295, 215] width 41 height 10
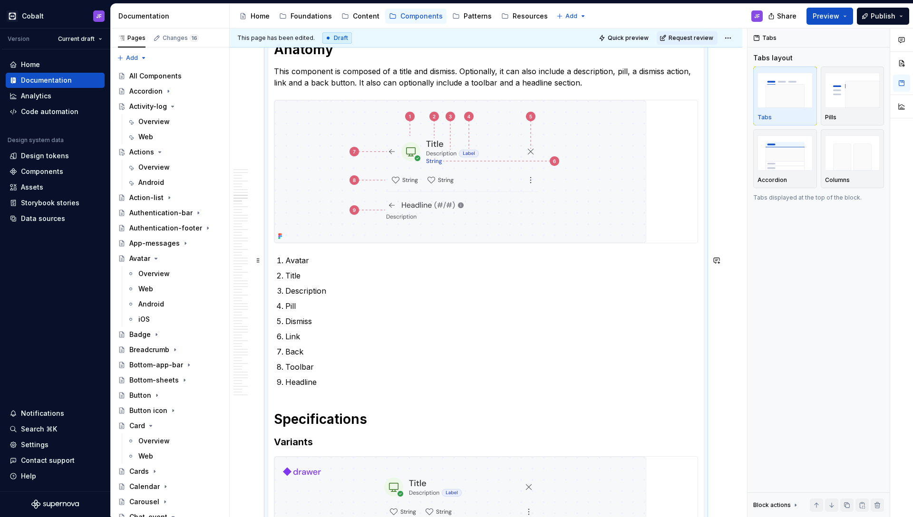
scroll to position [2770, 0]
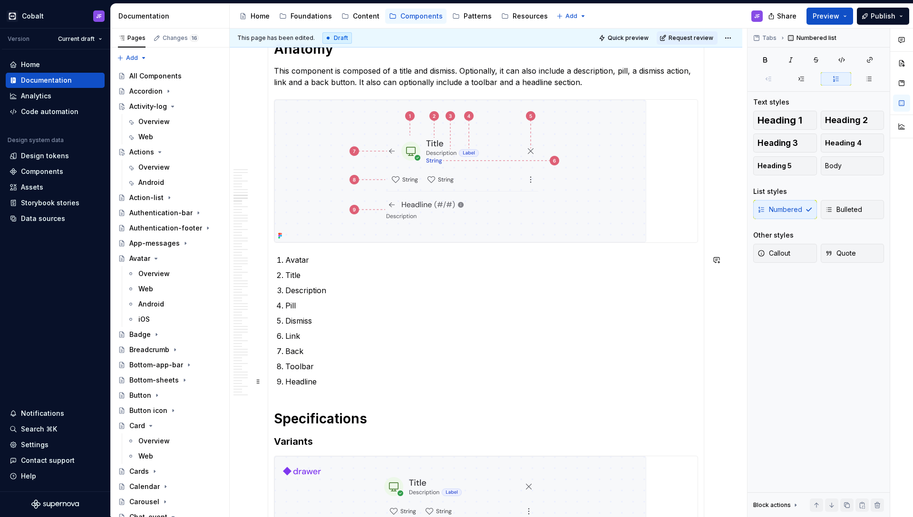
click at [334, 385] on p "Headline" at bounding box center [491, 381] width 413 height 11
click at [426, 367] on p "Toolbar" at bounding box center [491, 366] width 413 height 11
click at [363, 347] on p "Back" at bounding box center [491, 351] width 413 height 11
click at [338, 336] on p "Link" at bounding box center [491, 335] width 413 height 11
click at [335, 321] on p "Dismiss" at bounding box center [491, 320] width 413 height 11
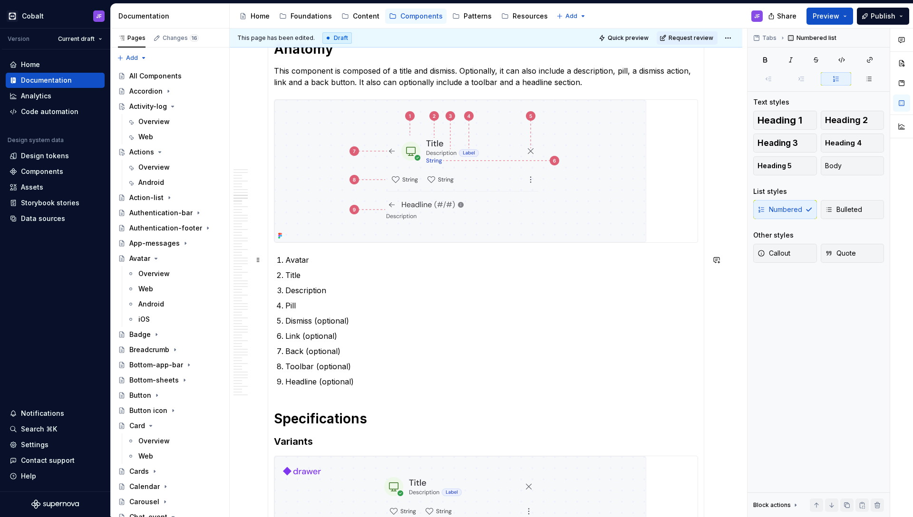
click at [319, 265] on p "Avatar" at bounding box center [491, 259] width 413 height 11
click at [339, 286] on p "Description" at bounding box center [491, 290] width 413 height 11
click at [332, 303] on p "Pill" at bounding box center [491, 305] width 413 height 11
click at [325, 279] on p "Title" at bounding box center [491, 275] width 413 height 11
click at [363, 320] on p "Dismiss (optional)" at bounding box center [491, 320] width 413 height 11
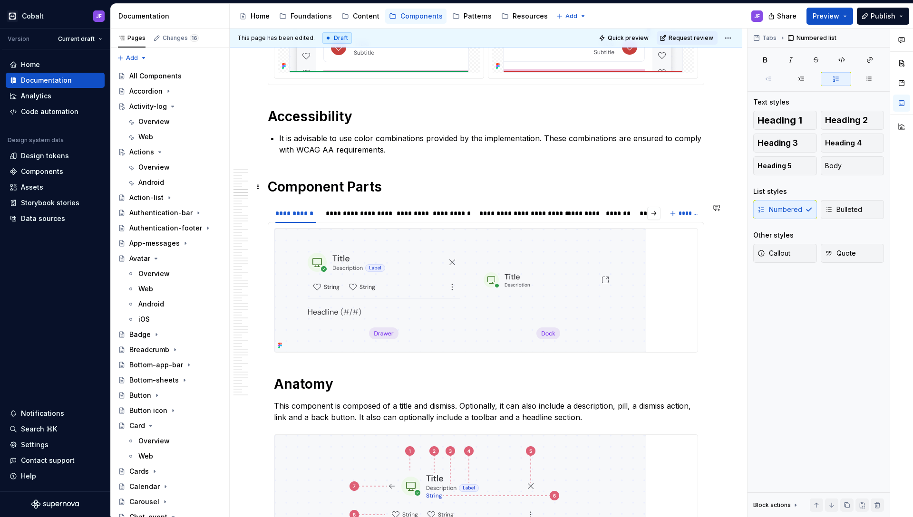
scroll to position [2359, 0]
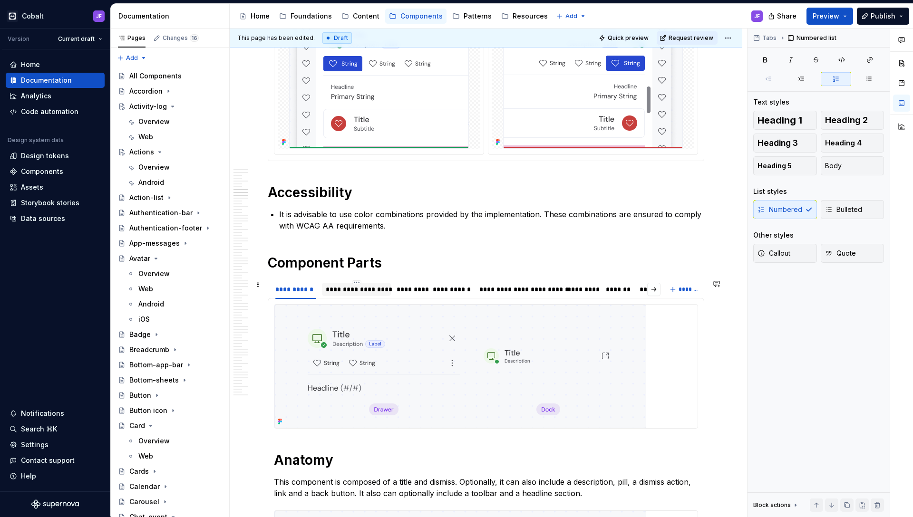
click at [353, 291] on div "**********" at bounding box center [356, 290] width 61 height 10
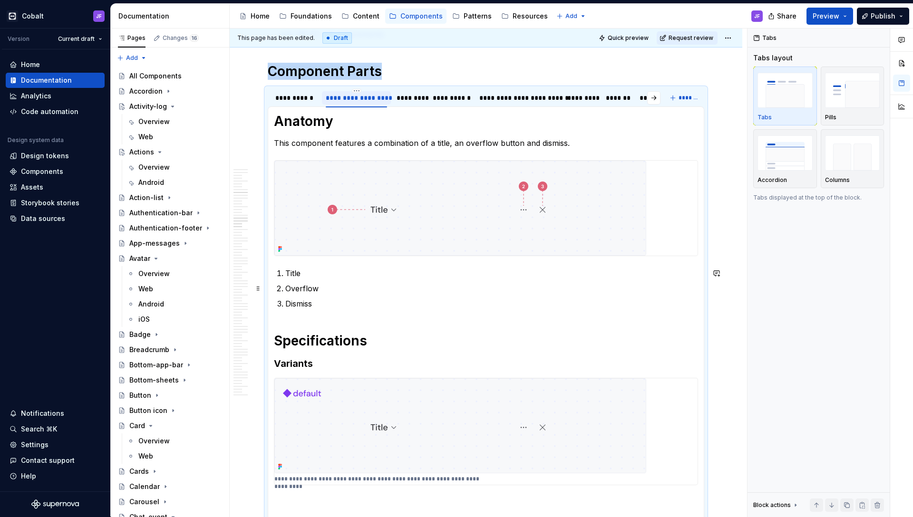
scroll to position [2547, 0]
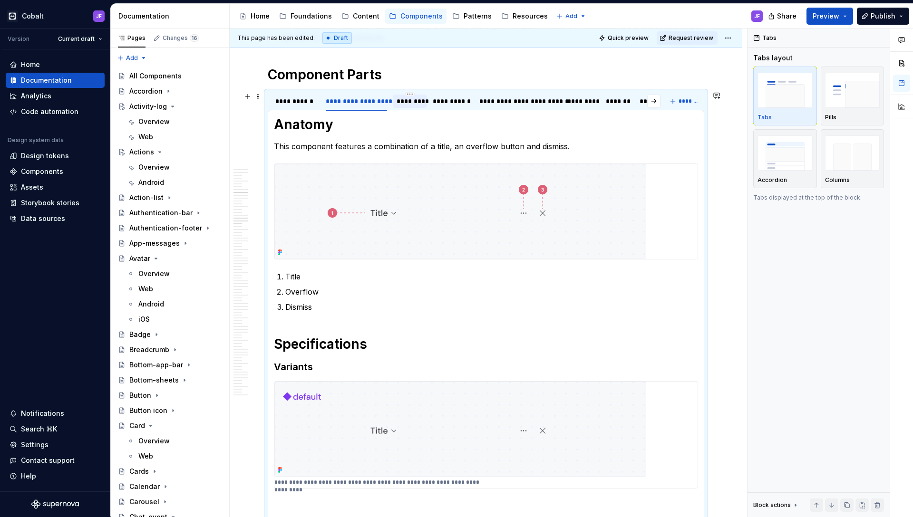
click at [409, 105] on div "*********" at bounding box center [410, 102] width 26 height 10
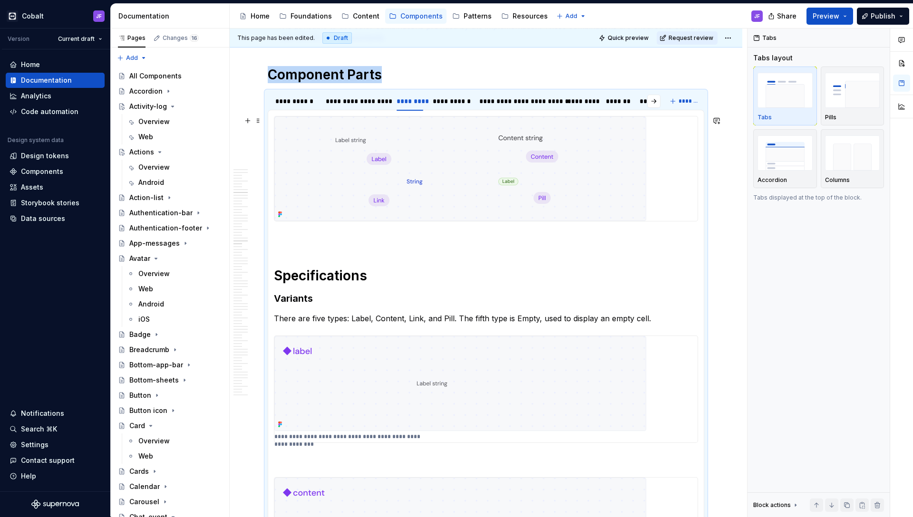
scroll to position [2566, 0]
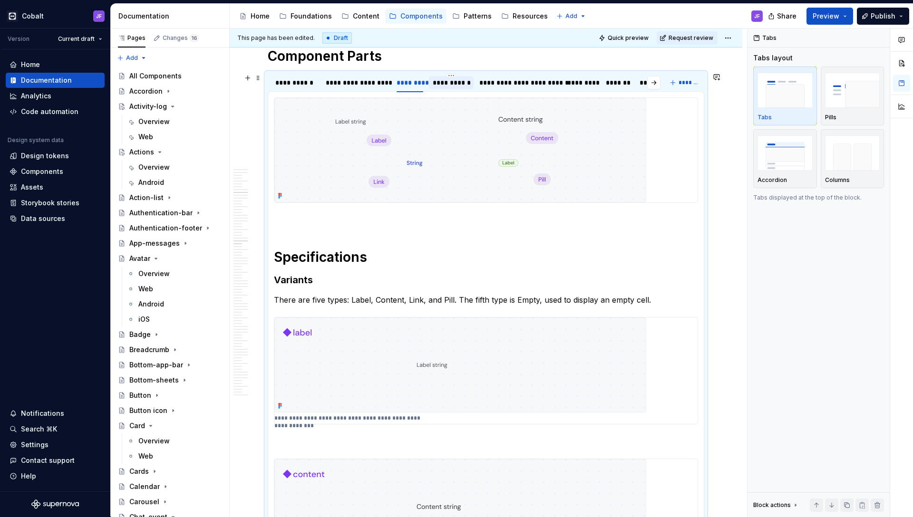
click at [453, 85] on div "**********" at bounding box center [451, 83] width 37 height 10
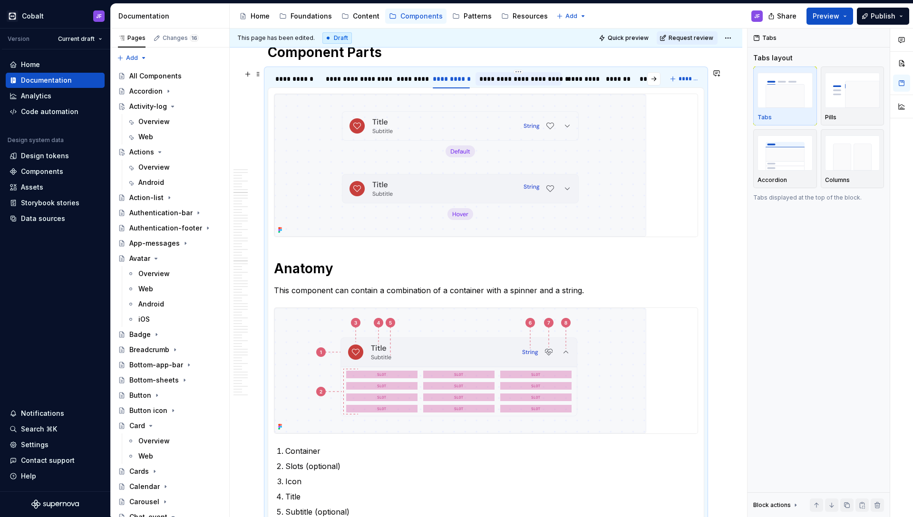
click at [520, 77] on div "**********" at bounding box center [518, 79] width 79 height 10
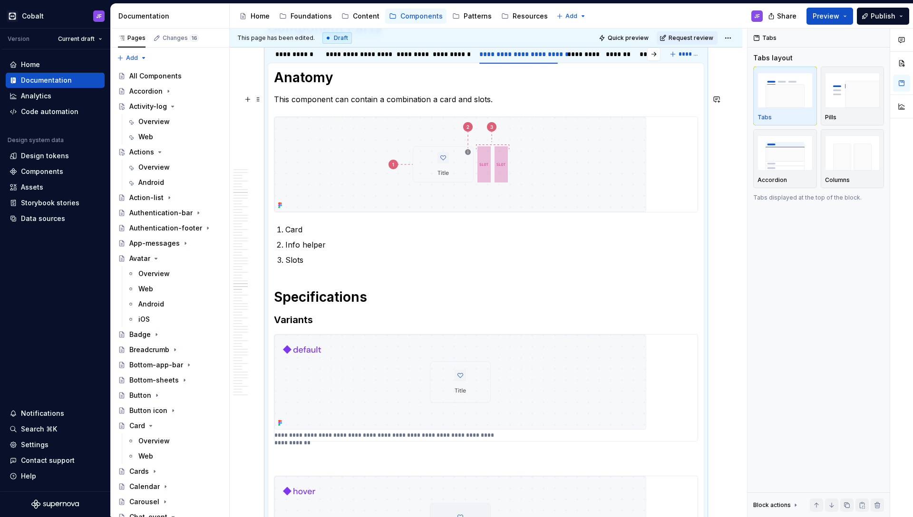
scroll to position [2551, 0]
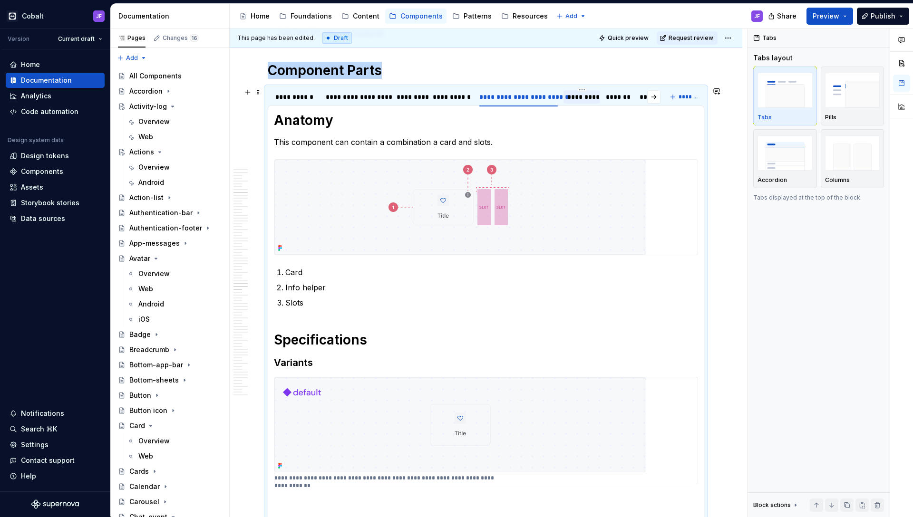
click at [578, 97] on div "*********" at bounding box center [581, 97] width 29 height 10
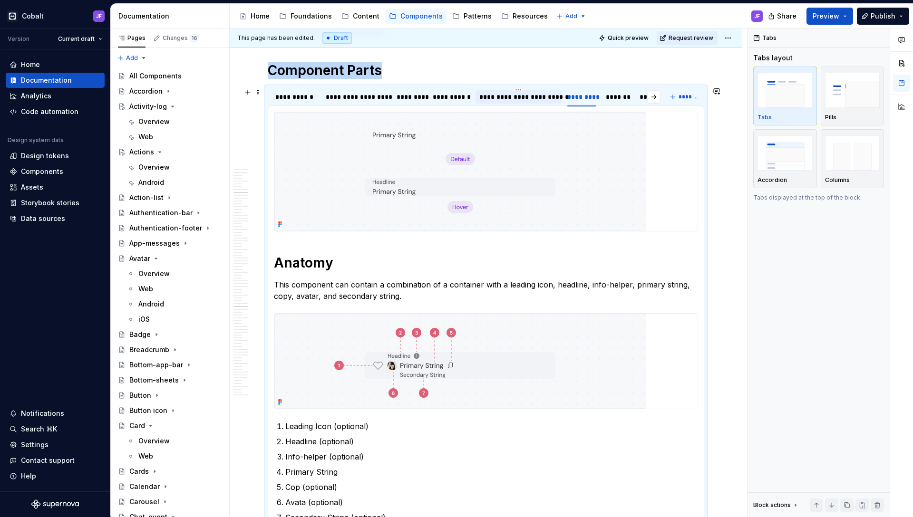
click at [535, 99] on div "**********" at bounding box center [518, 97] width 79 height 10
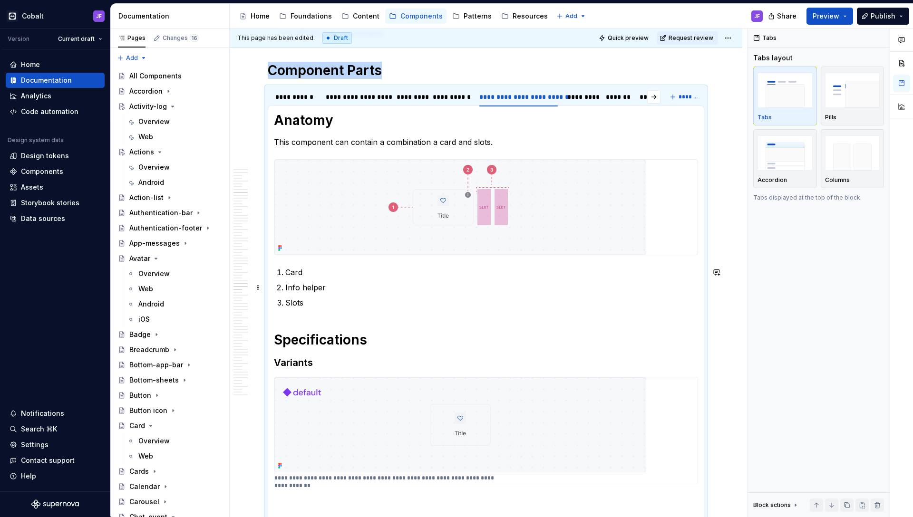
click at [353, 284] on p "Info helper" at bounding box center [491, 287] width 413 height 11
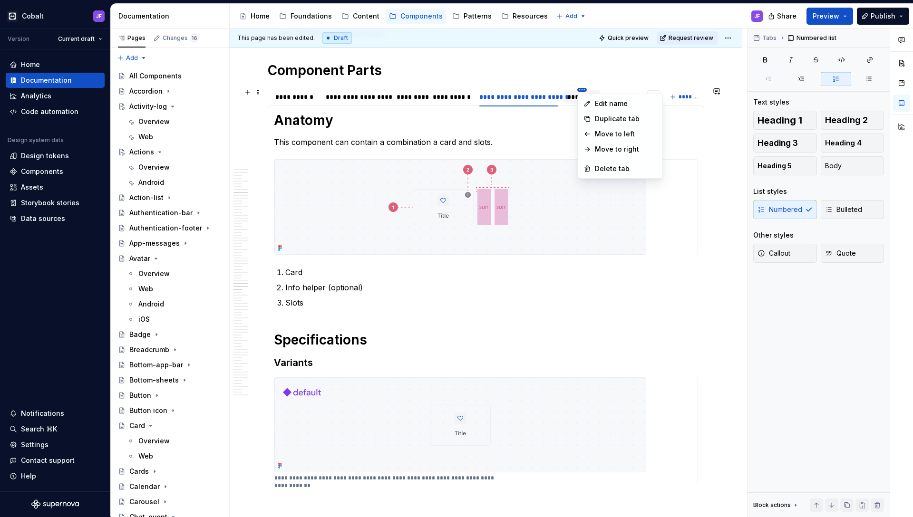
click at [581, 91] on html "Cobalt JF Version Current draft Home Documentation Analytics Code automation De…" at bounding box center [456, 258] width 913 height 517
click at [583, 101] on icon at bounding box center [587, 104] width 8 height 8
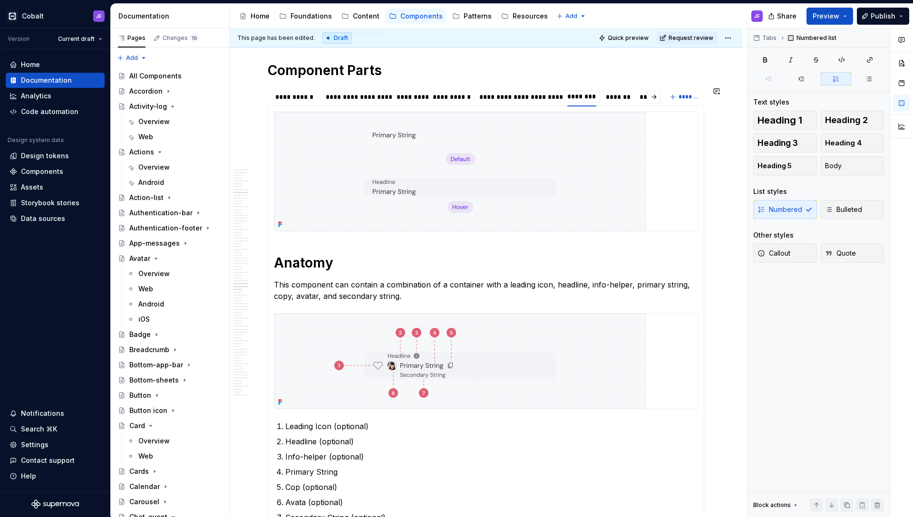
scroll to position [0, 0]
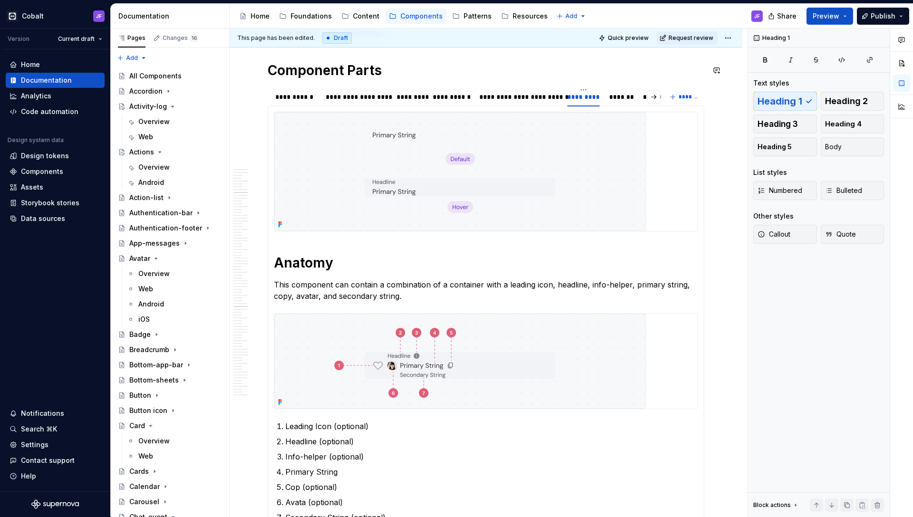
click at [588, 98] on div "*********" at bounding box center [581, 97] width 29 height 10
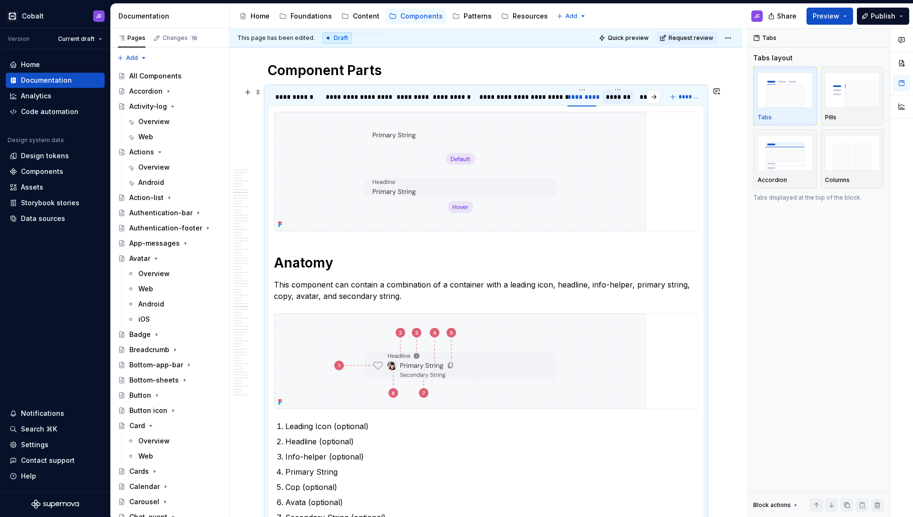
click at [613, 96] on div "*******" at bounding box center [618, 97] width 24 height 10
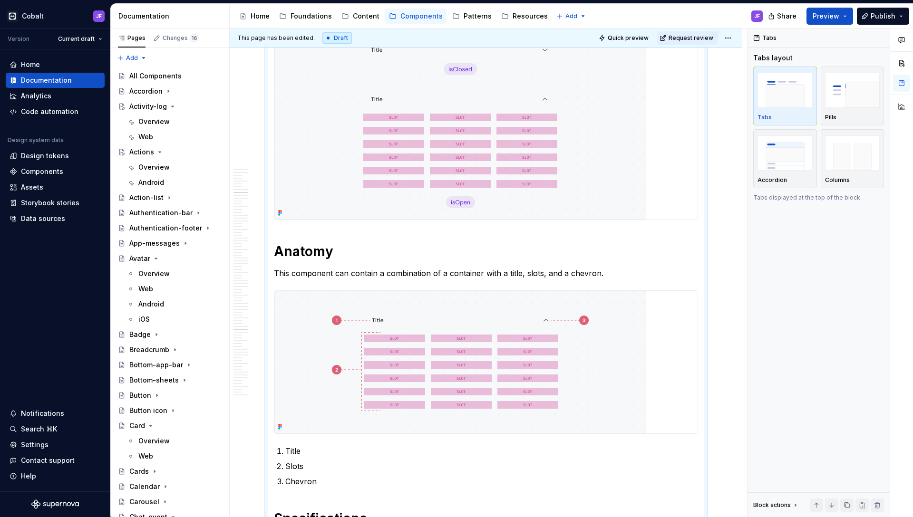
scroll to position [2502, 0]
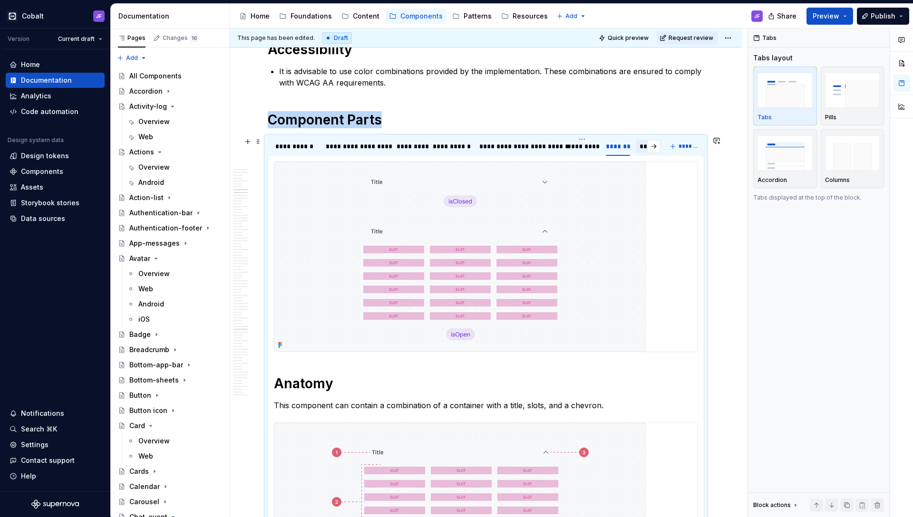
click at [638, 151] on div "**********" at bounding box center [672, 146] width 72 height 13
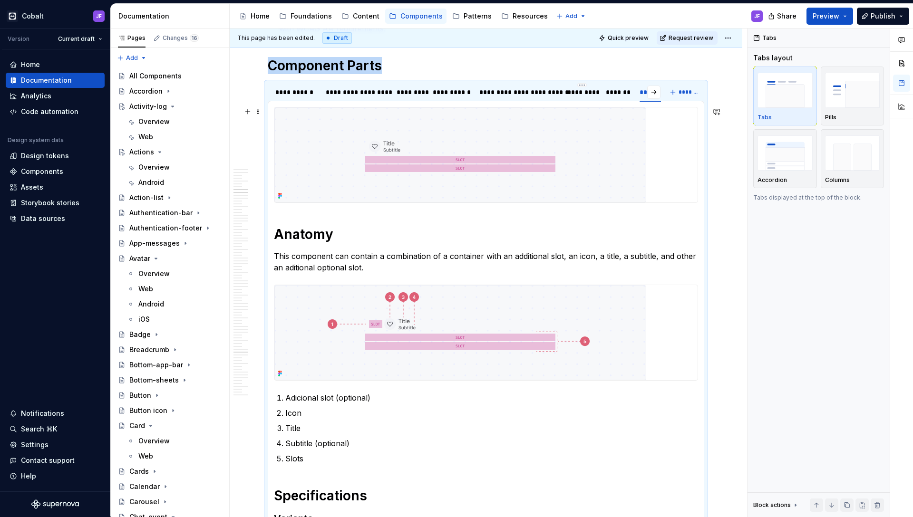
scroll to position [2560, 0]
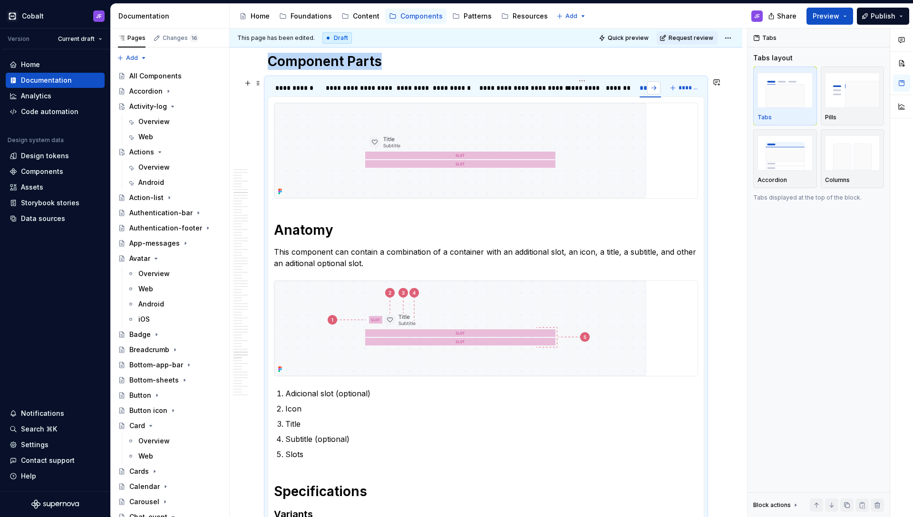
click at [653, 87] on button "button" at bounding box center [653, 87] width 13 height 13
click at [639, 88] on div "*******" at bounding box center [641, 88] width 24 height 10
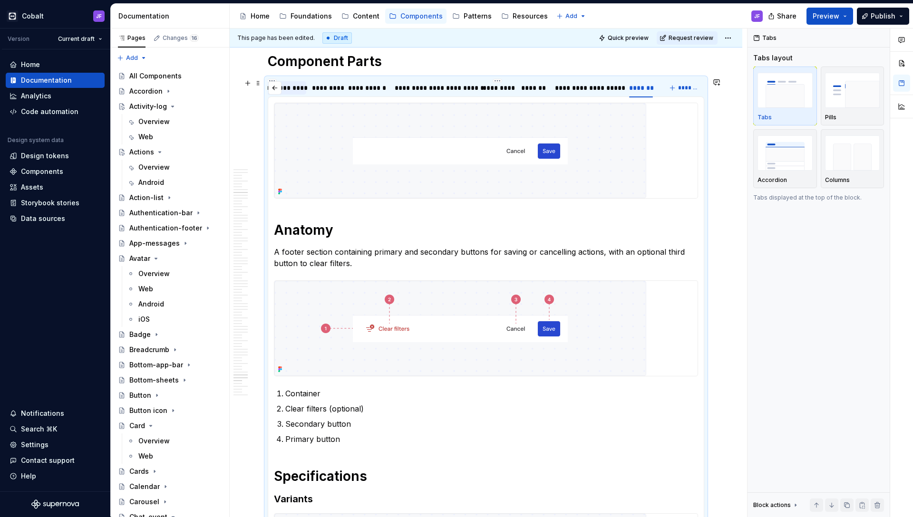
click at [286, 92] on div "**********" at bounding box center [271, 88] width 61 height 10
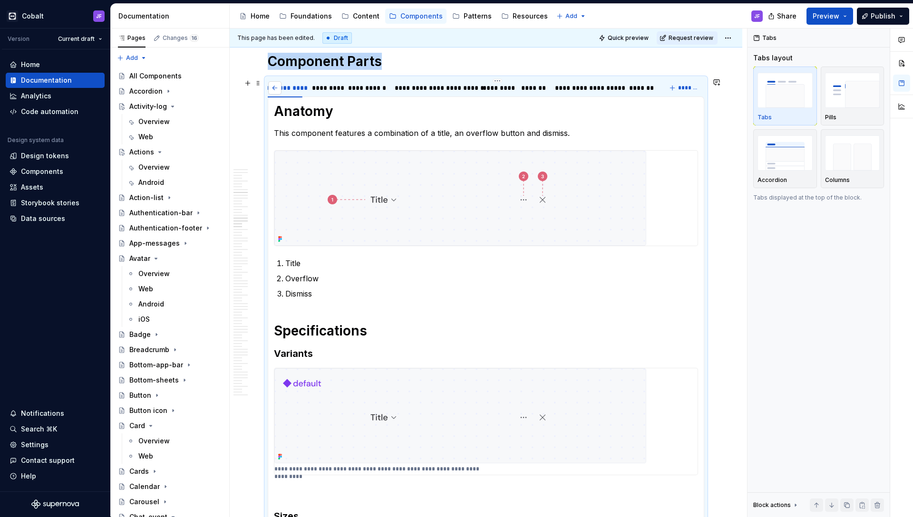
click at [274, 89] on button "button" at bounding box center [274, 87] width 13 height 13
click at [305, 89] on div "**********" at bounding box center [295, 88] width 41 height 10
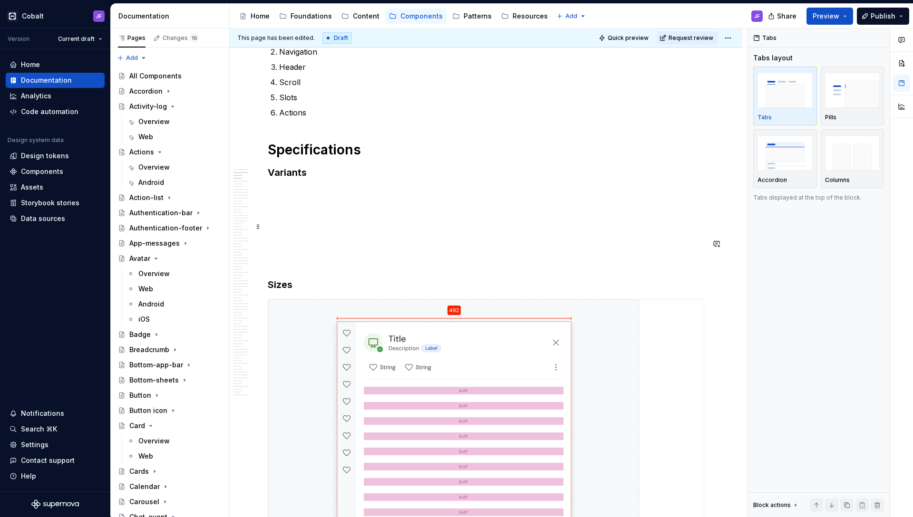
scroll to position [664, 0]
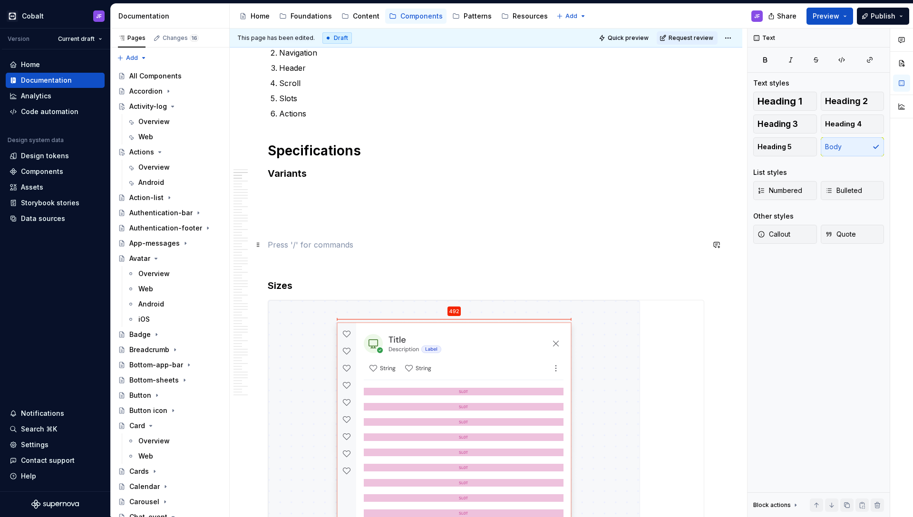
click at [348, 242] on p at bounding box center [486, 244] width 436 height 11
click at [325, 227] on p at bounding box center [486, 227] width 436 height 11
click at [329, 212] on p at bounding box center [486, 210] width 436 height 11
click at [315, 191] on p at bounding box center [486, 193] width 436 height 11
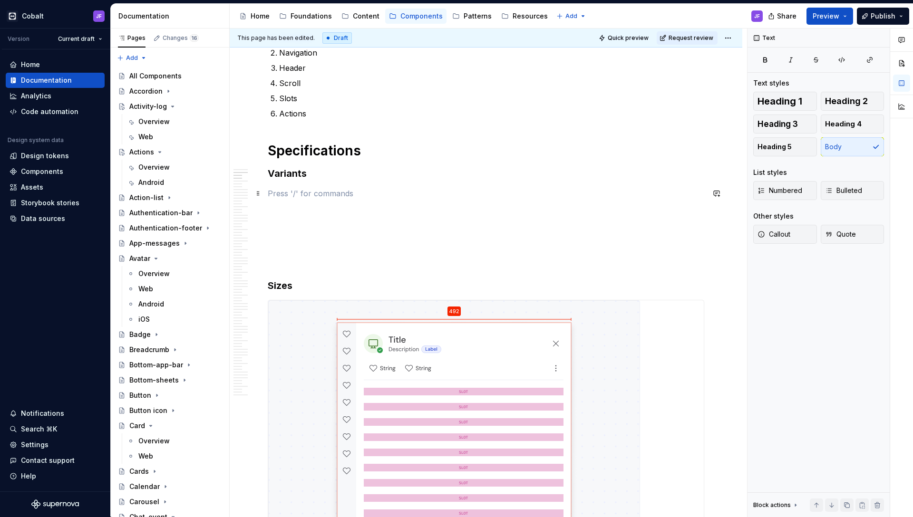
click at [324, 195] on p at bounding box center [486, 193] width 436 height 11
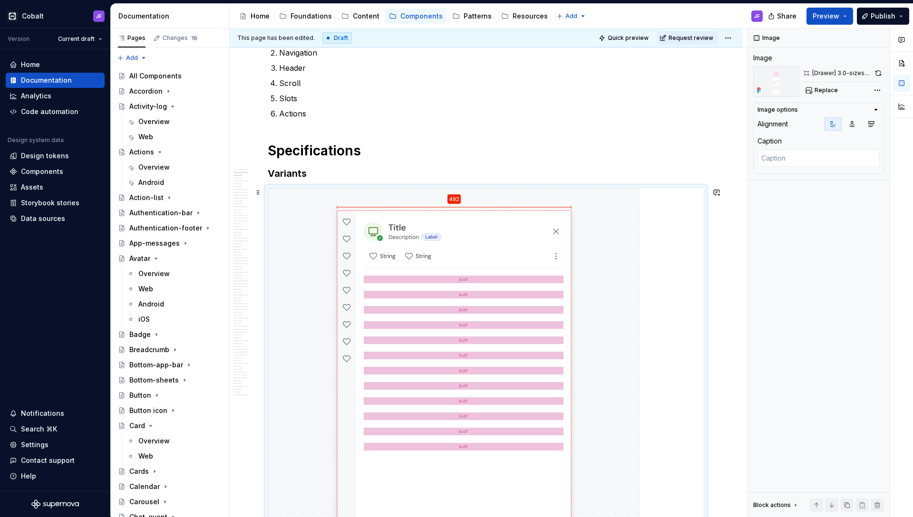
click at [718, 93] on span "Replace" at bounding box center [825, 91] width 23 height 8
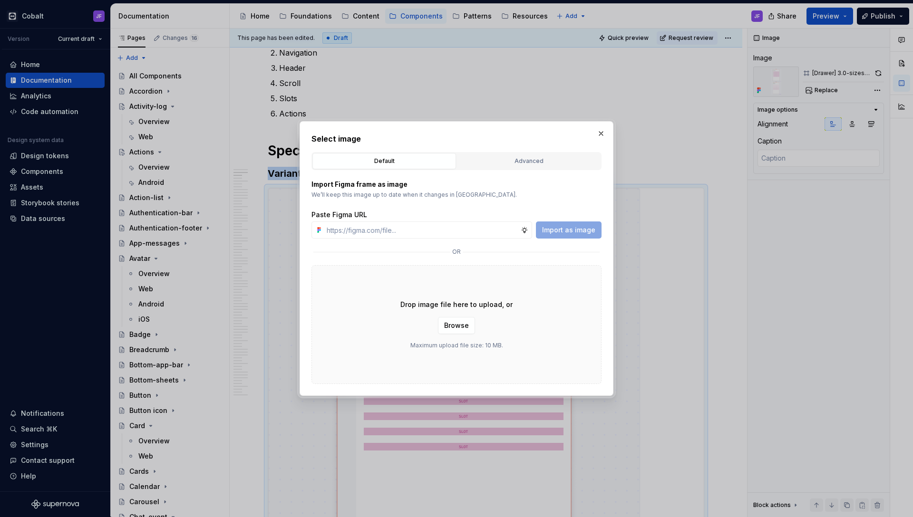
type textarea "*"
click at [536, 162] on div "Advanced" at bounding box center [528, 161] width 137 height 10
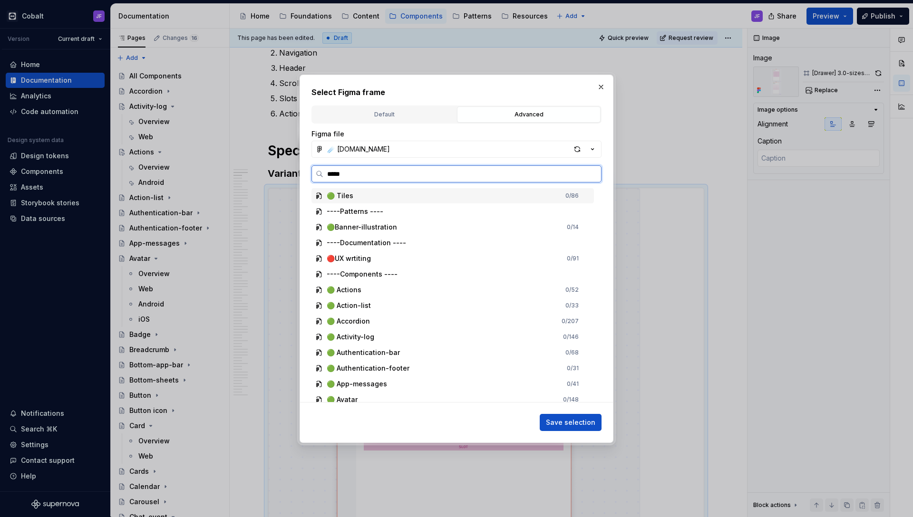
type input "******"
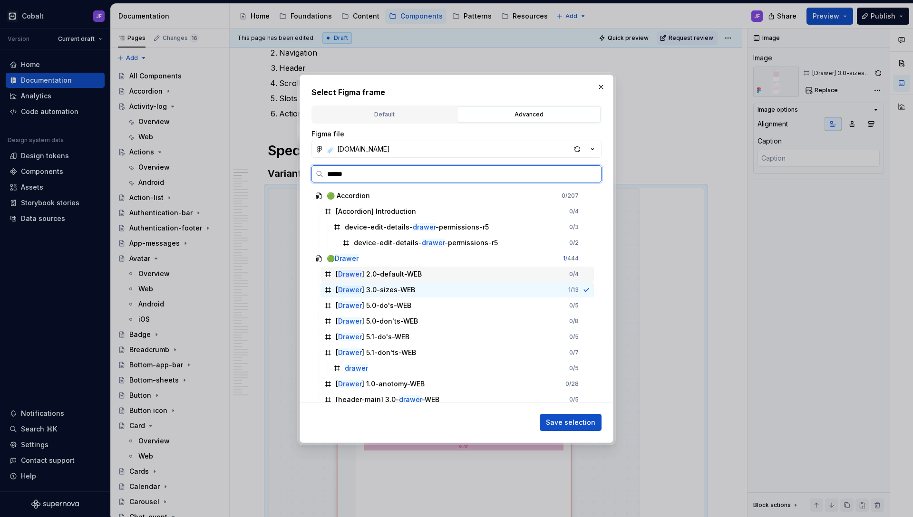
click at [415, 274] on div "[ Drawer ] 2.0-default-WEB" at bounding box center [379, 275] width 86 height 10
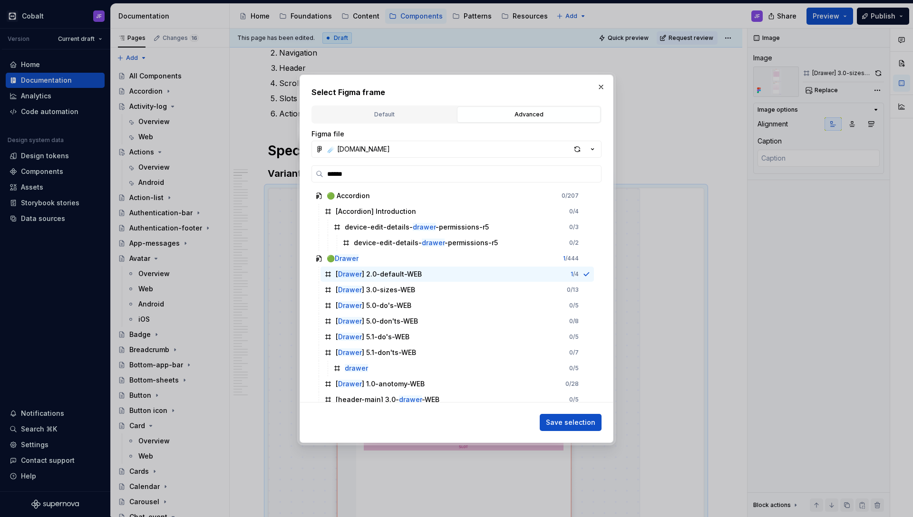
click at [545, 410] on button "Save selection" at bounding box center [571, 422] width 62 height 17
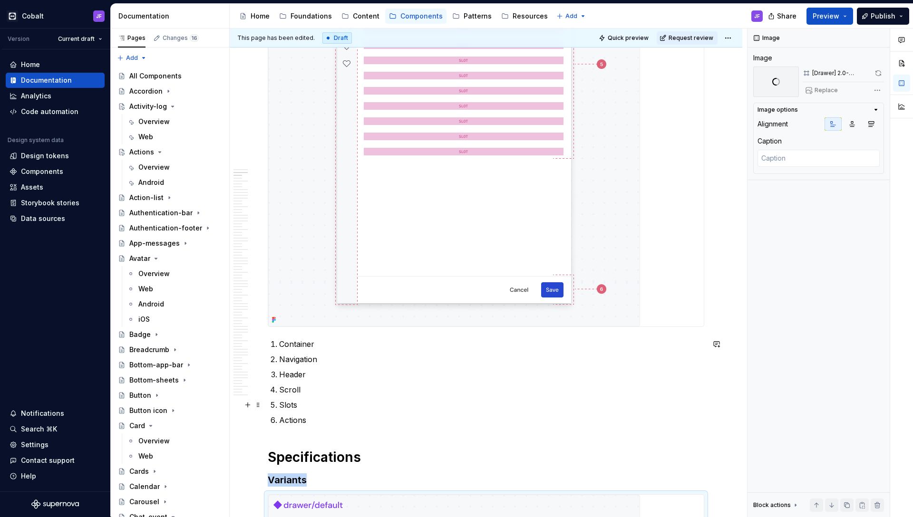
scroll to position [310, 0]
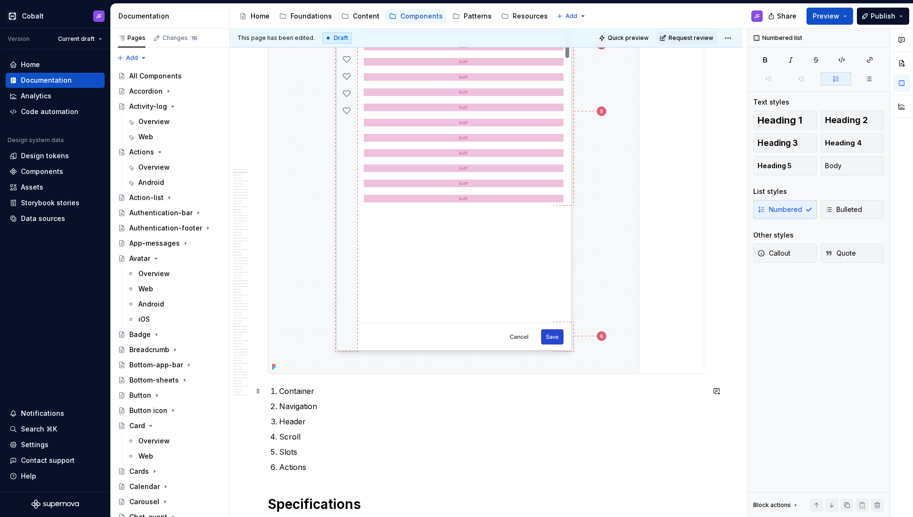
click at [352, 395] on p "Container" at bounding box center [491, 391] width 425 height 11
click at [352, 406] on p "Navigation" at bounding box center [491, 406] width 425 height 11
click at [315, 410] on p "Header" at bounding box center [491, 421] width 425 height 11
click at [315, 410] on p "Scroll" at bounding box center [491, 436] width 425 height 11
click at [320, 410] on p "Actions" at bounding box center [491, 467] width 425 height 11
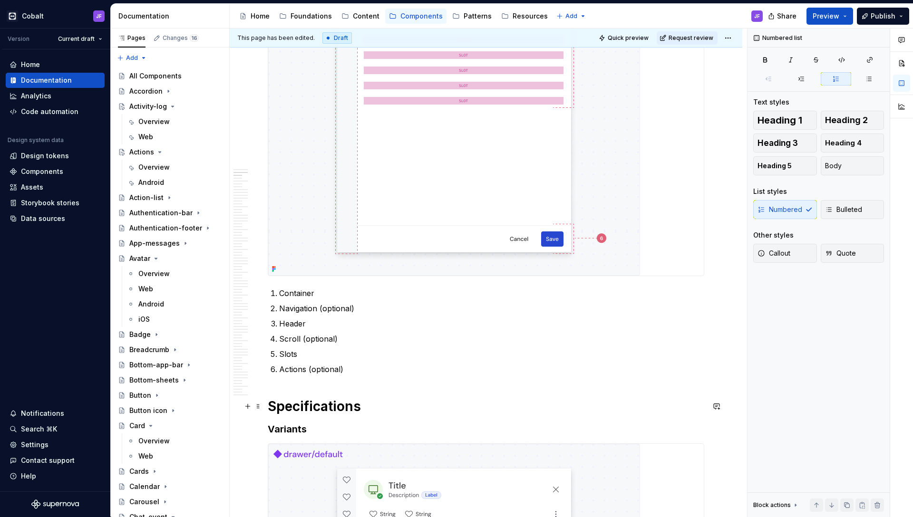
scroll to position [409, 0]
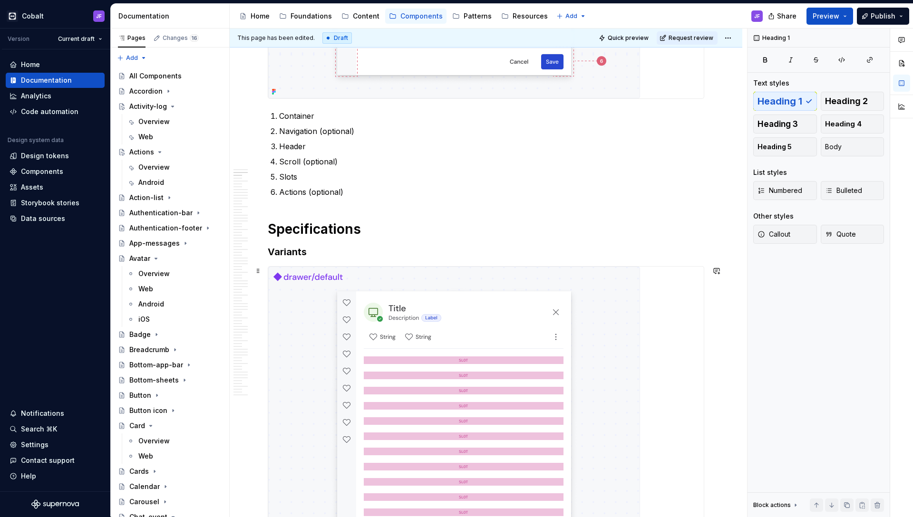
scroll to position [669, 0]
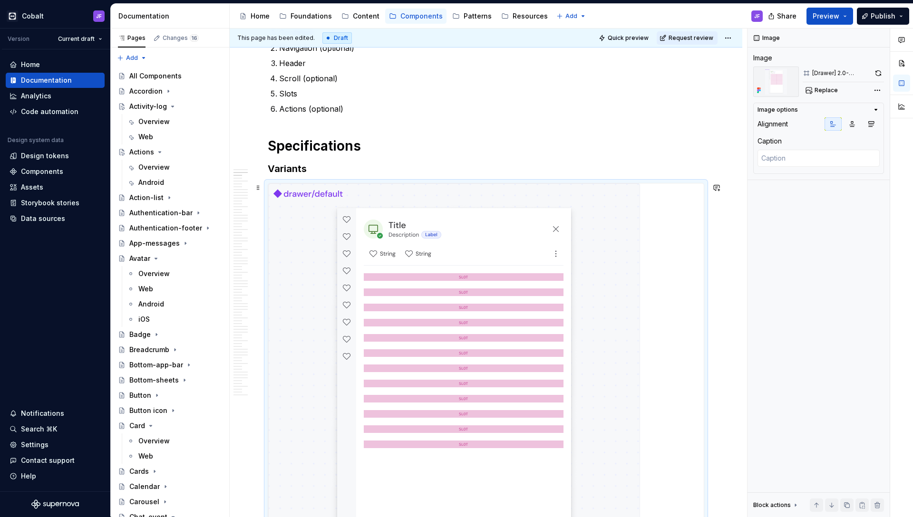
click at [438, 216] on img at bounding box center [454, 402] width 372 height 437
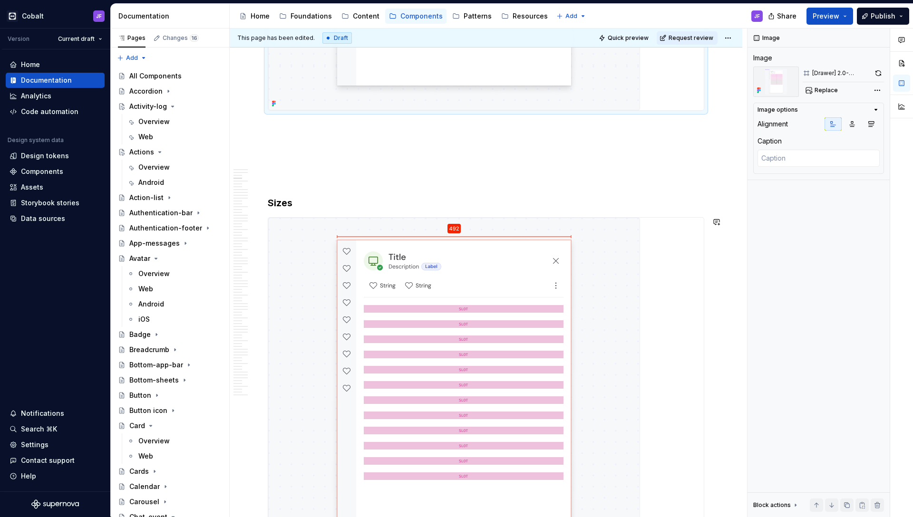
scroll to position [1114, 0]
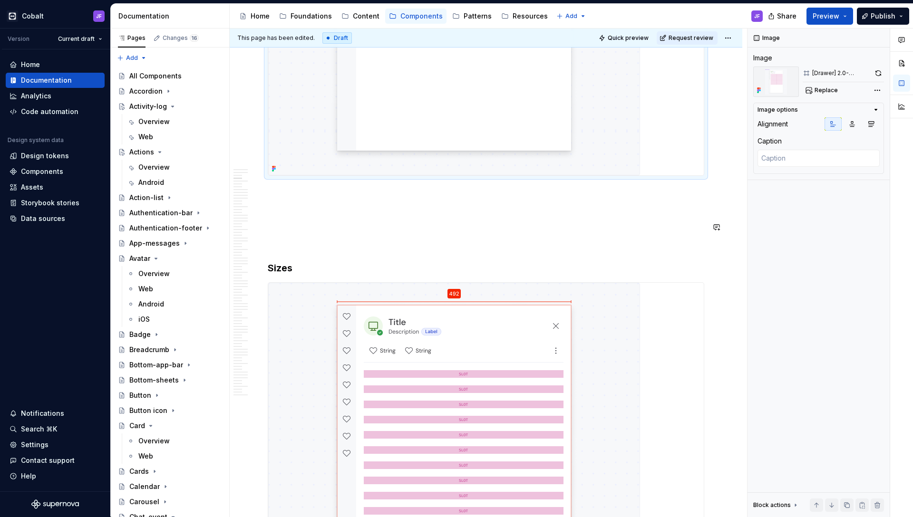
click at [335, 242] on p at bounding box center [486, 244] width 436 height 11
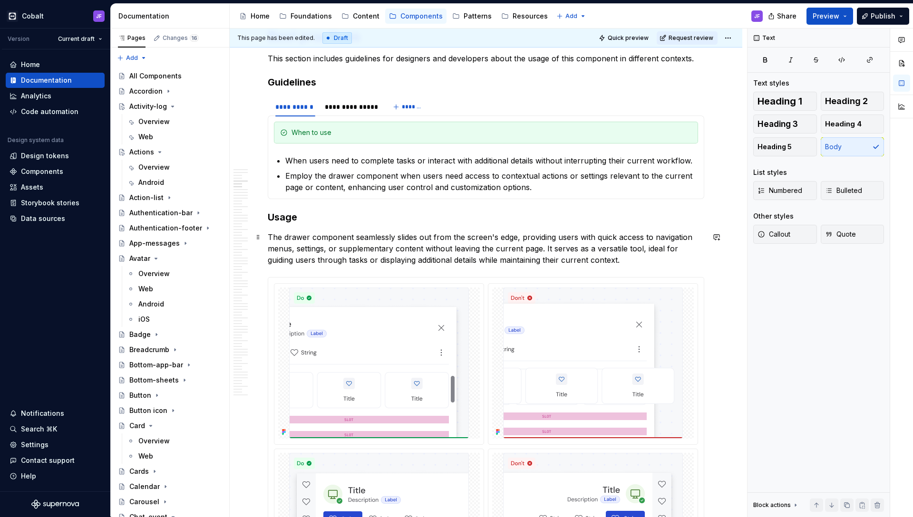
scroll to position [2257, 0]
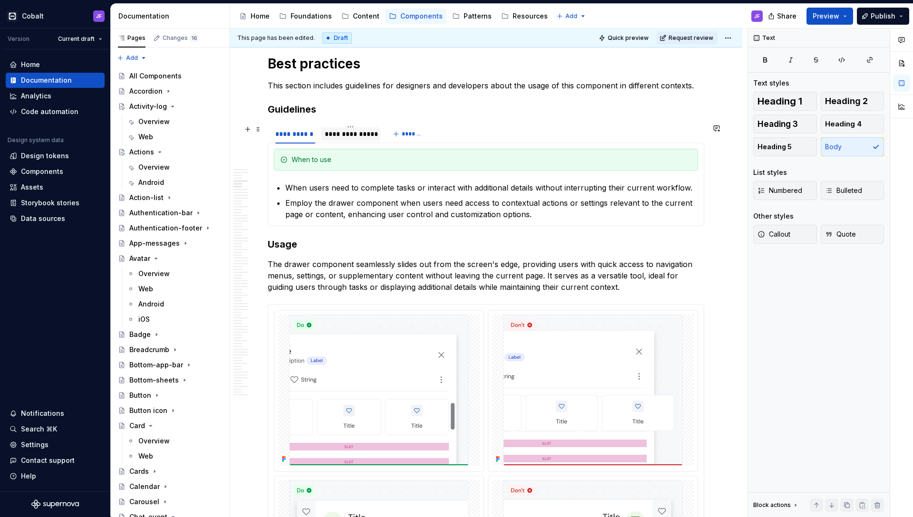
click at [358, 136] on div "**********" at bounding box center [351, 134] width 52 height 10
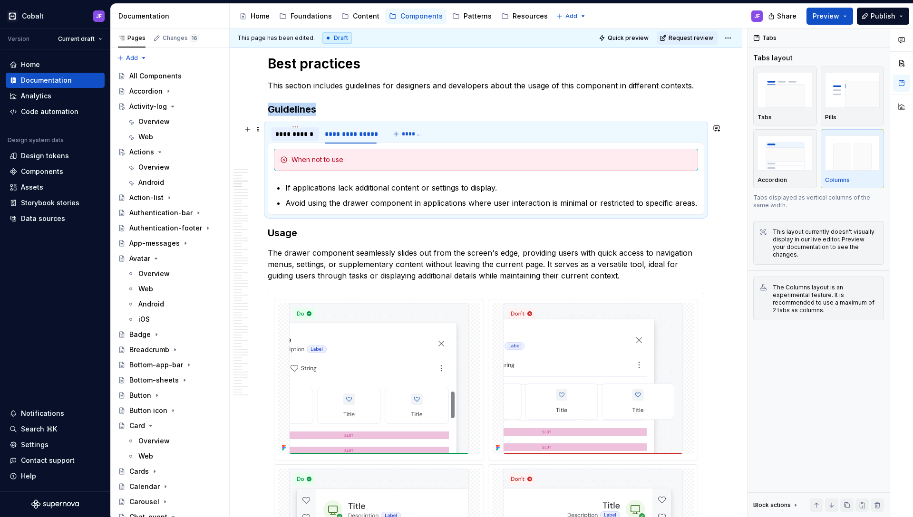
click at [309, 137] on div "**********" at bounding box center [295, 134] width 40 height 10
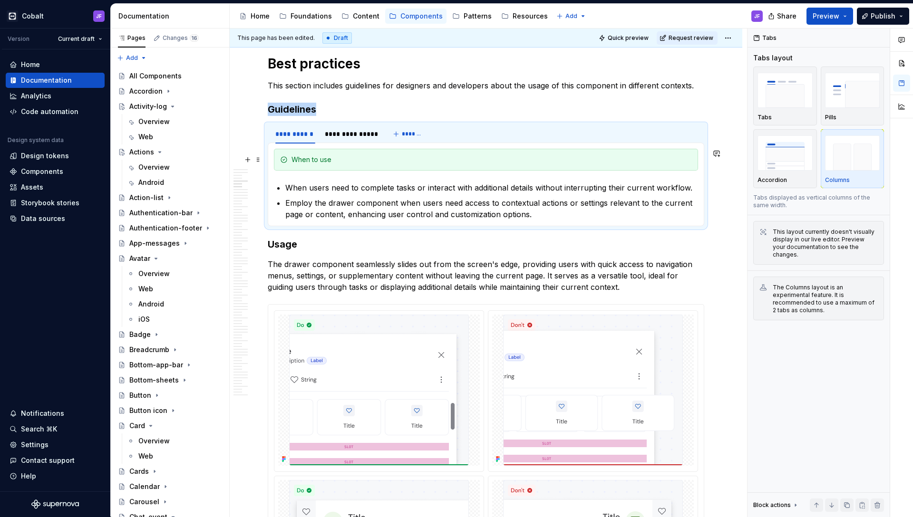
click at [431, 215] on p "Employ the drawer component when users need access to contextual actions or set…" at bounding box center [491, 208] width 413 height 23
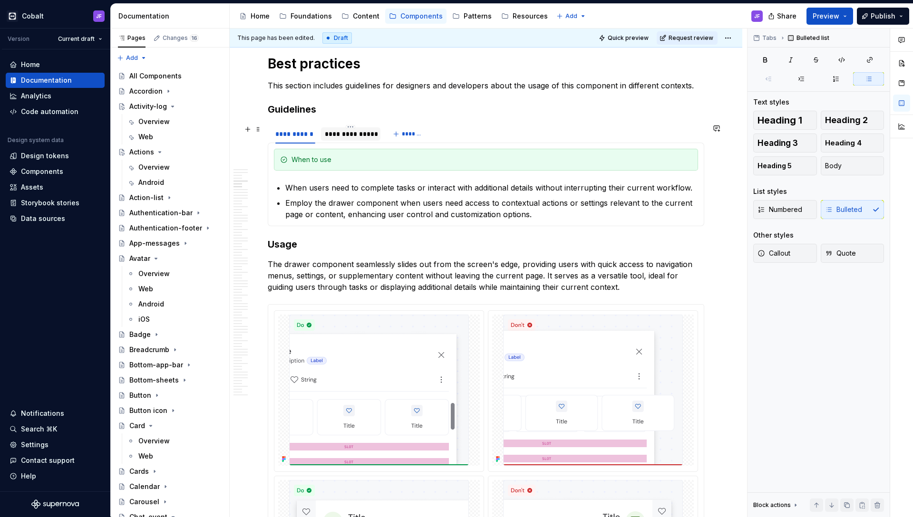
click at [365, 136] on div "**********" at bounding box center [351, 134] width 52 height 10
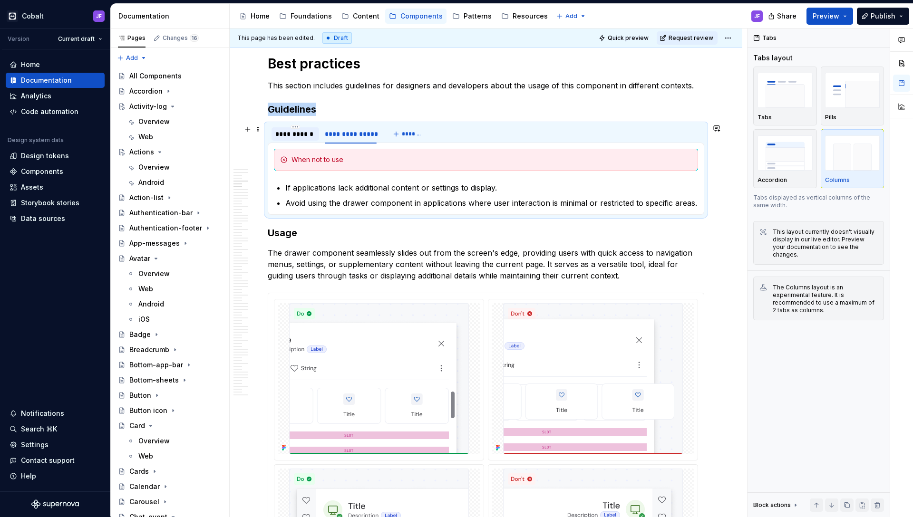
click at [301, 136] on div "**********" at bounding box center [295, 134] width 40 height 10
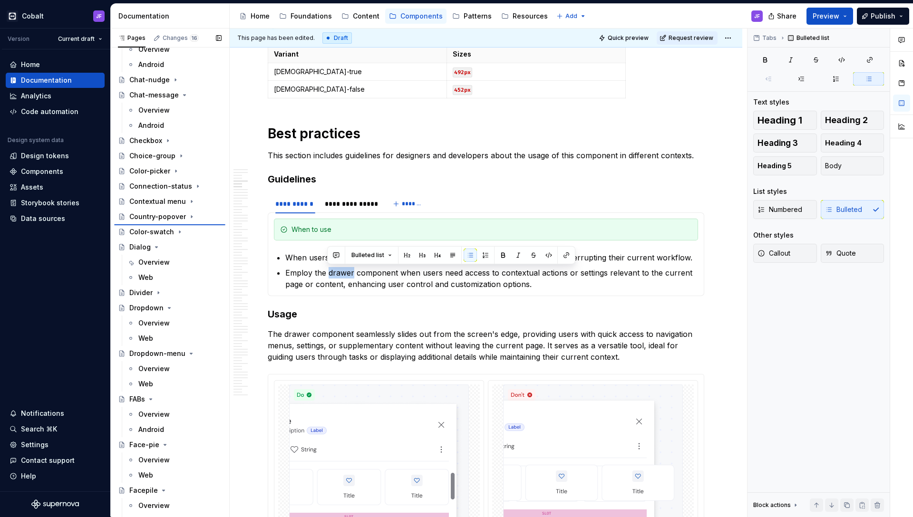
scroll to position [501, 0]
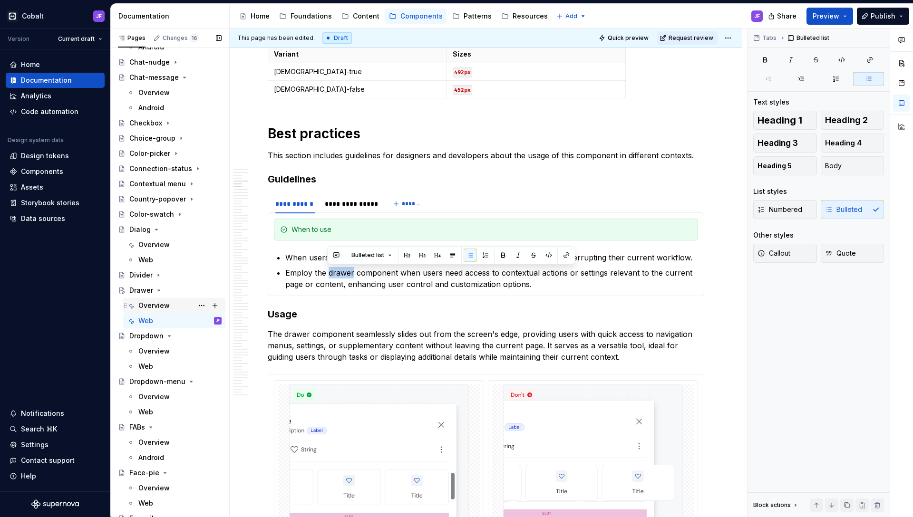
click at [155, 307] on div "Overview" at bounding box center [153, 306] width 31 height 10
type textarea "*"
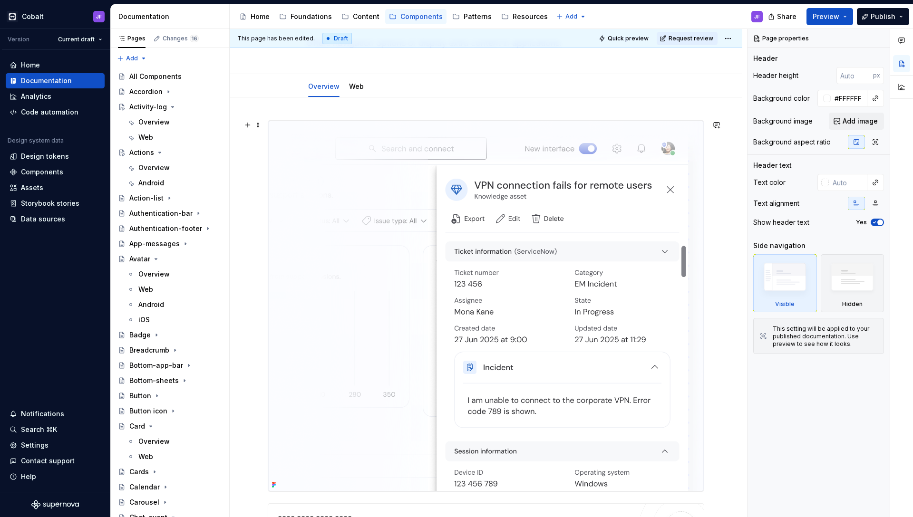
scroll to position [65, 0]
click at [352, 91] on link "Web" at bounding box center [356, 89] width 15 height 8
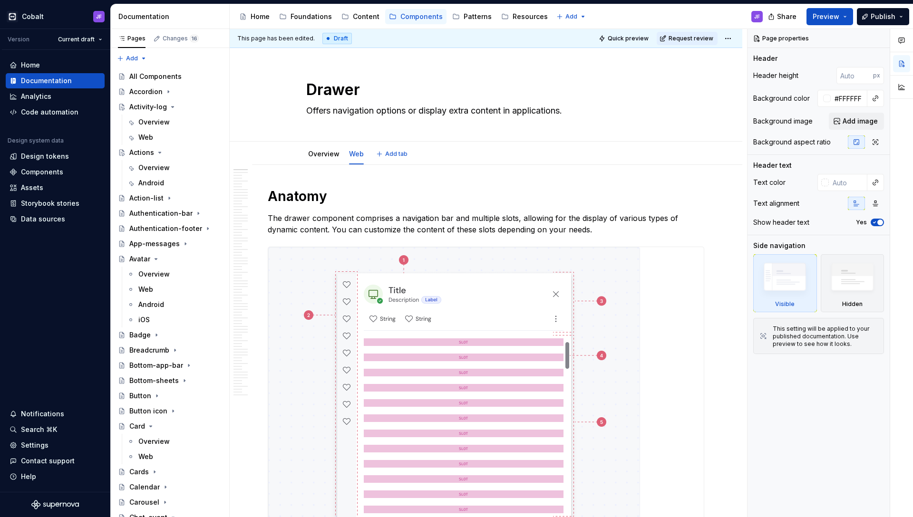
click at [600, 160] on div "Overview Web Add tab" at bounding box center [485, 154] width 371 height 21
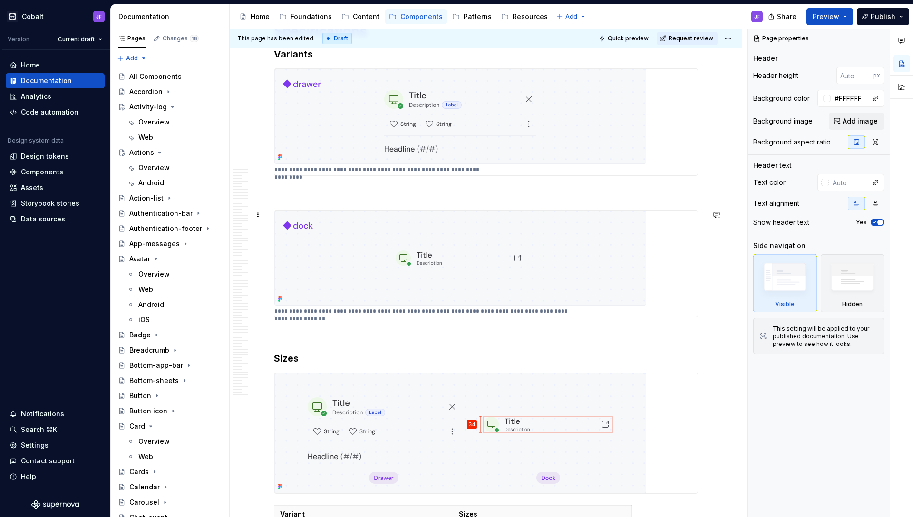
scroll to position [3540, 0]
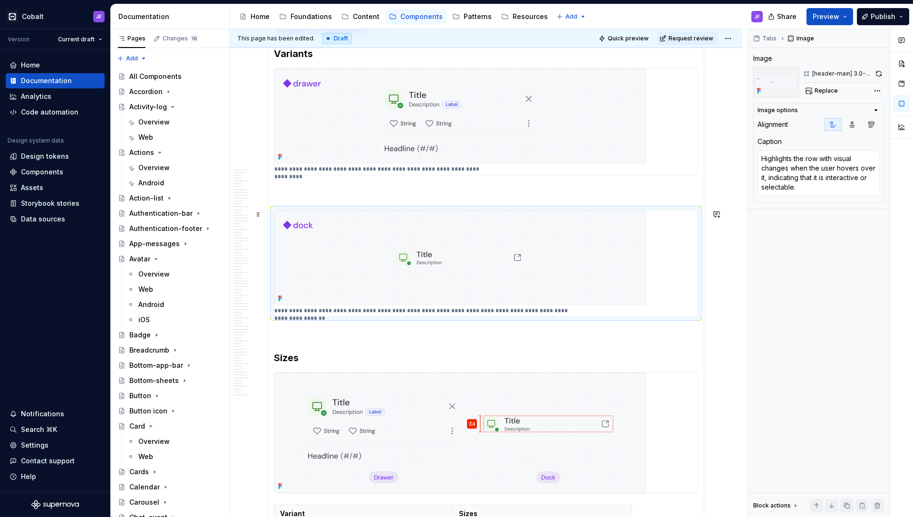
click at [512, 273] on img at bounding box center [460, 257] width 372 height 95
type textarea "*"
type textarea "The default variant provides a clear and organized view of settings or options."
click at [495, 136] on img at bounding box center [460, 115] width 372 height 95
type textarea "*"
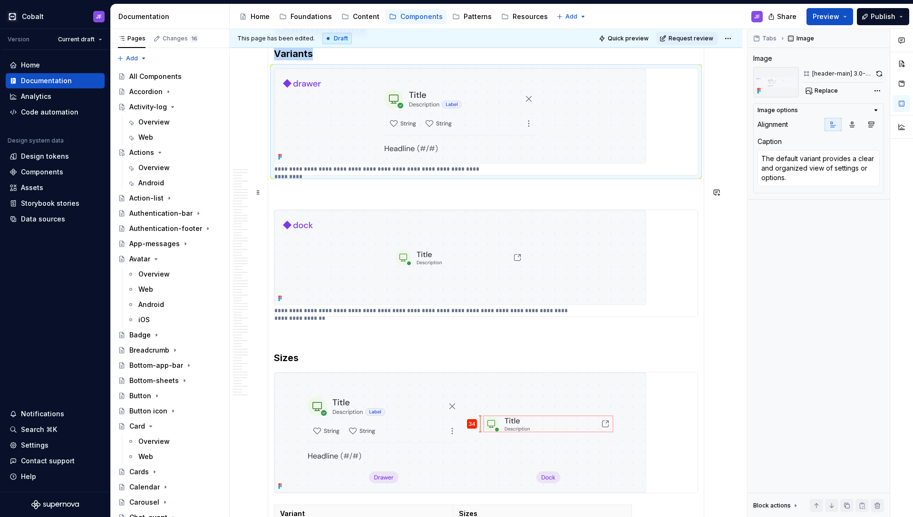
type textarea "Highlights the row with visual changes when the user hovers over it, indicating…"
click at [480, 215] on img at bounding box center [460, 257] width 372 height 95
type textarea "*"
type textarea "The default variant provides a clear and organized view of settings or options."
click at [496, 141] on img at bounding box center [460, 115] width 372 height 95
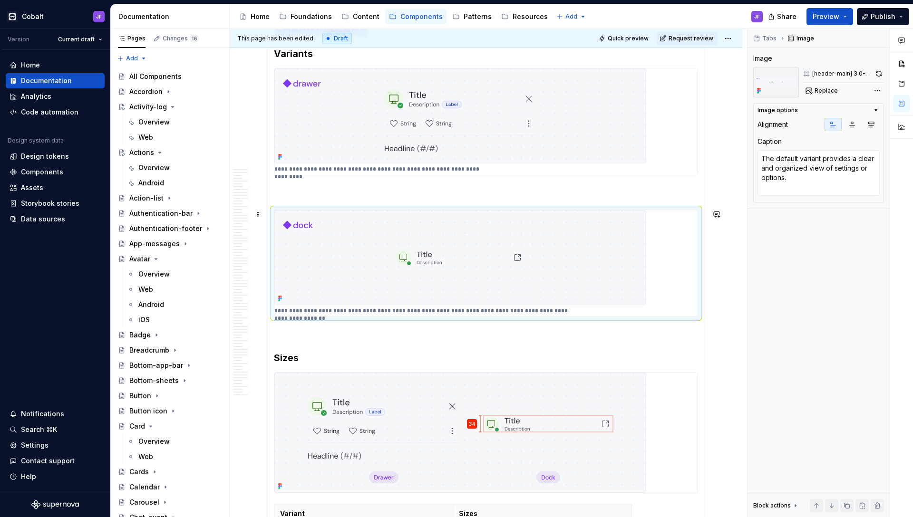
type textarea "*"
type textarea "Highlights the row with visual changes when the user hovers over it, indicating…"
click at [480, 219] on img at bounding box center [460, 257] width 372 height 95
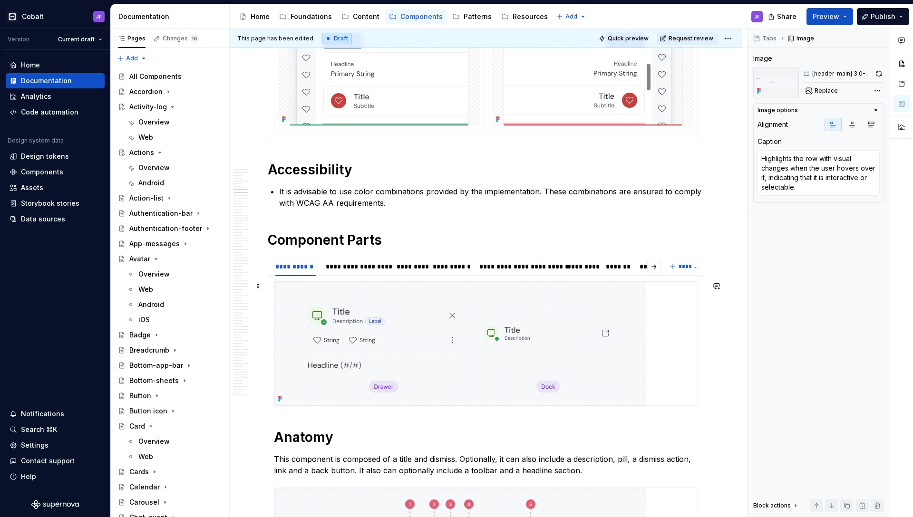
scroll to position [2754, 0]
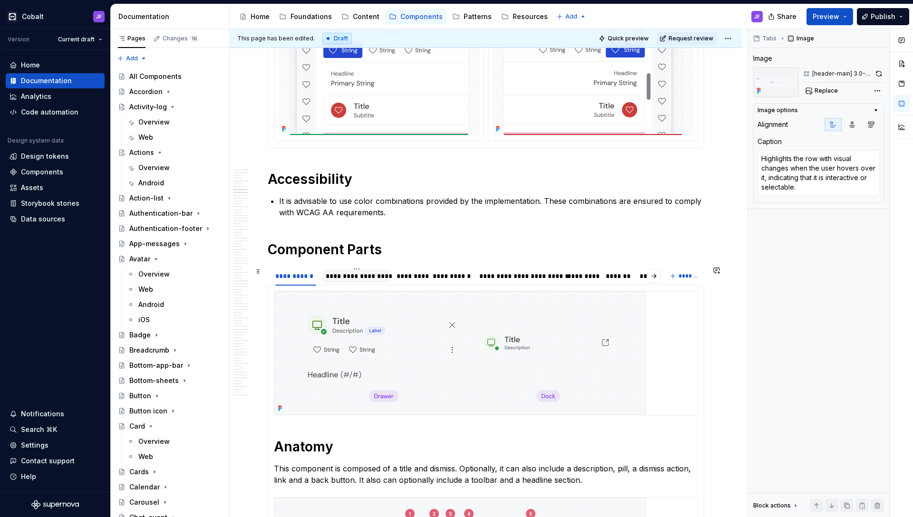
click at [373, 279] on div "**********" at bounding box center [356, 276] width 61 height 10
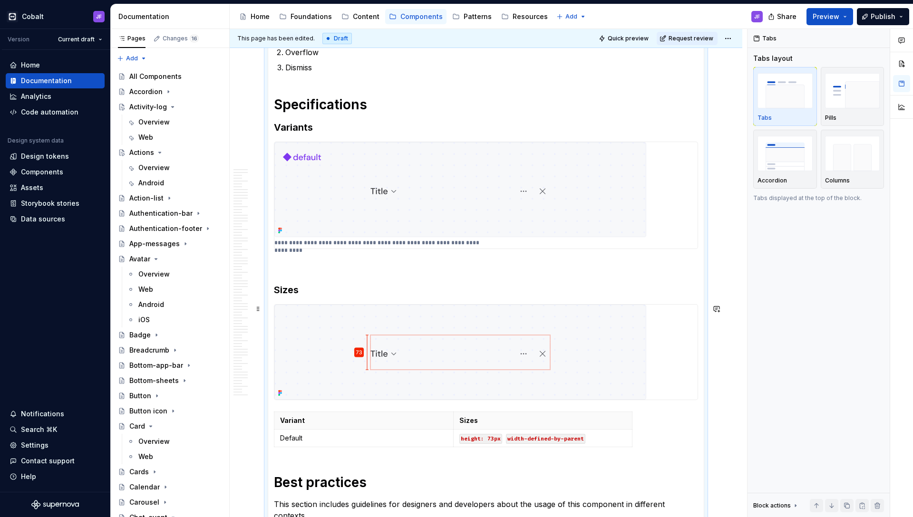
scroll to position [3175, 0]
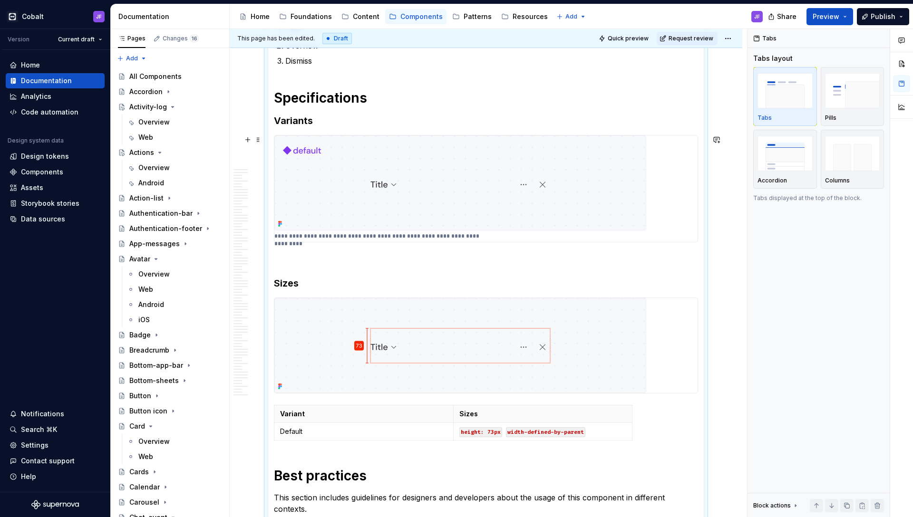
click at [506, 202] on img at bounding box center [460, 183] width 372 height 95
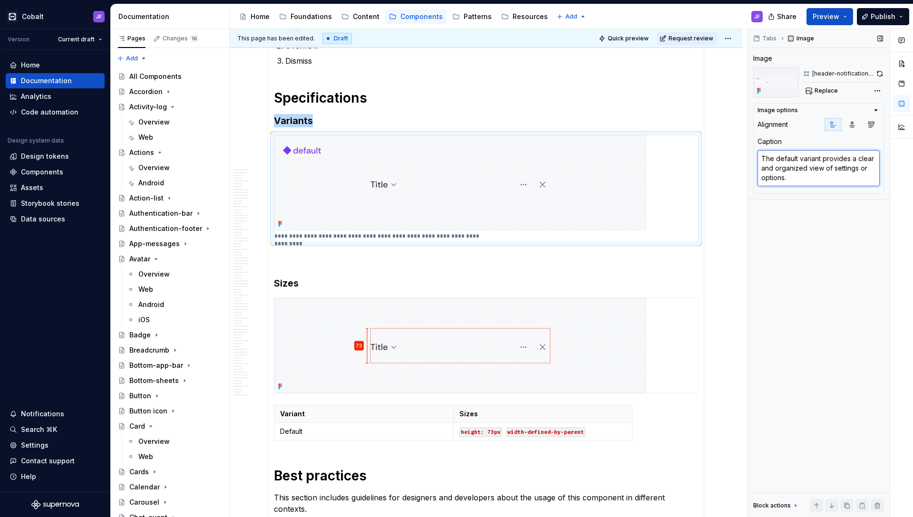
click at [794, 182] on textarea "The default variant provides a clear and organized view of settings or options." at bounding box center [818, 168] width 122 height 36
drag, startPoint x: 802, startPoint y: 180, endPoint x: 744, endPoint y: 153, distance: 64.0
click at [744, 153] on div "This page has been edited. Draft Quick preview Request review Drawer Offers nav…" at bounding box center [571, 273] width 683 height 489
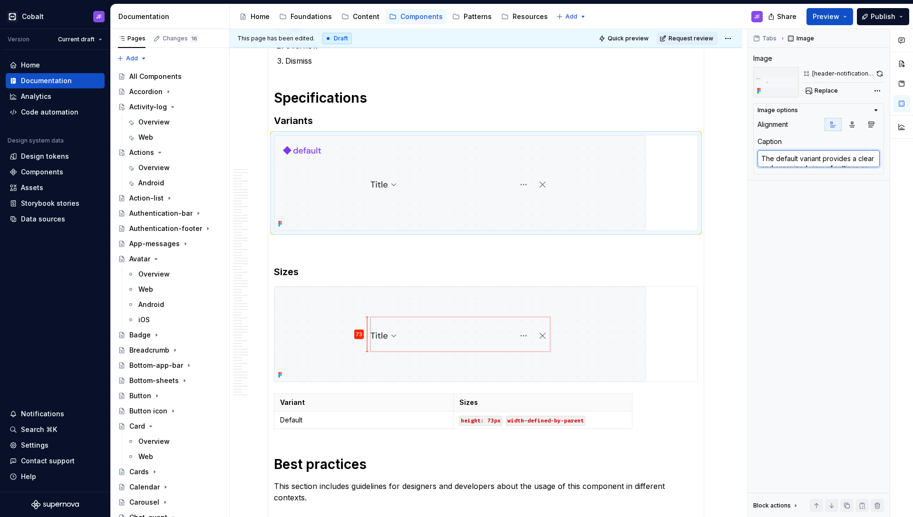
type textarea "*"
click at [564, 110] on section-item-column "Anatomy This component features a combination of a title, an overflow button an…" at bounding box center [486, 392] width 424 height 1045
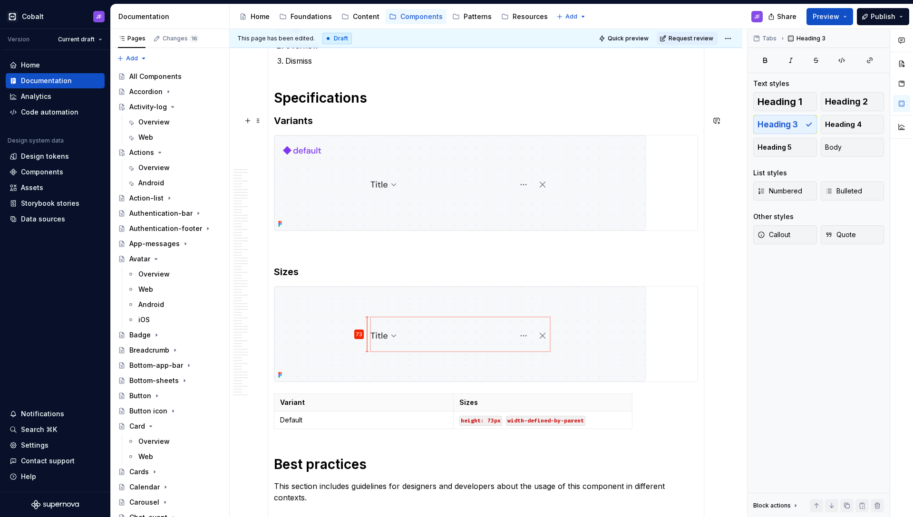
click at [493, 116] on h3 "Variants" at bounding box center [486, 120] width 424 height 13
click at [480, 99] on h1 "Specifications" at bounding box center [486, 97] width 424 height 17
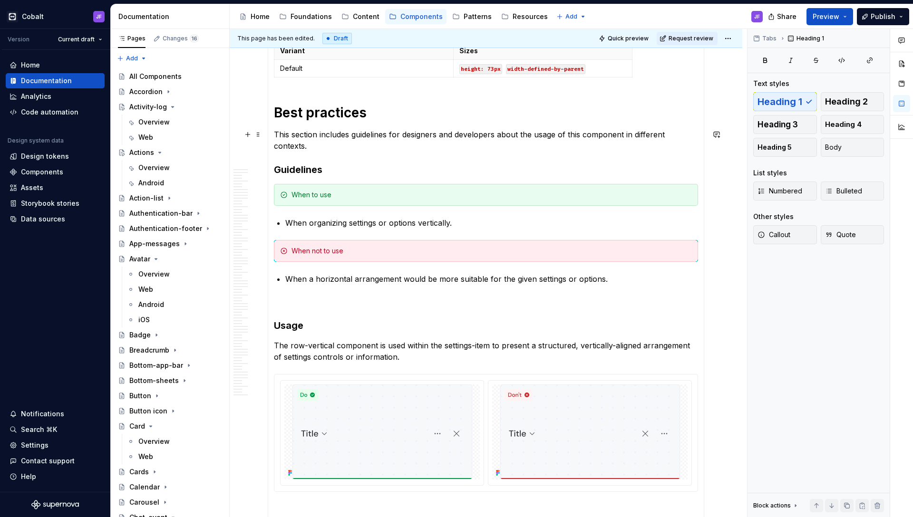
scroll to position [3534, 0]
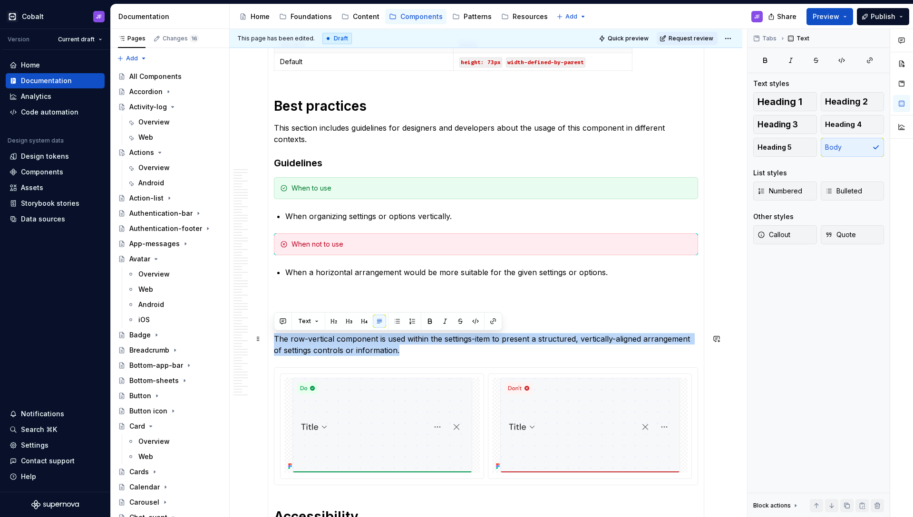
drag, startPoint x: 409, startPoint y: 353, endPoint x: 269, endPoint y: 338, distance: 141.1
click at [268, 338] on div "**********" at bounding box center [486, 33] width 436 height 1057
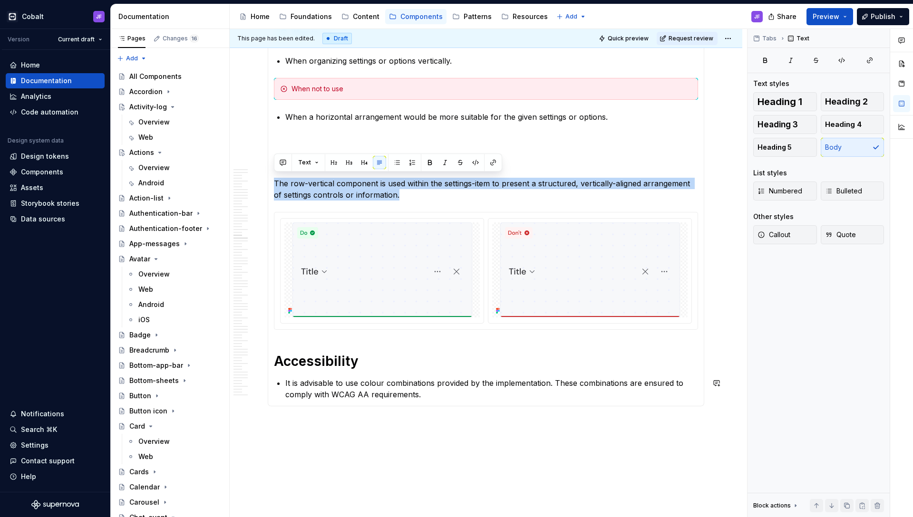
scroll to position [3692, 0]
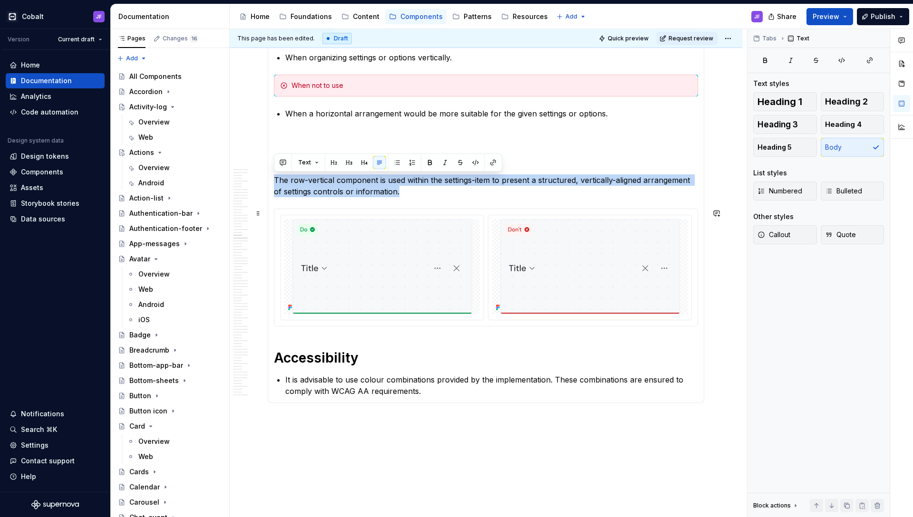
click at [376, 191] on p "The row-vertical component is used within the settings-item to present a struct…" at bounding box center [486, 185] width 424 height 23
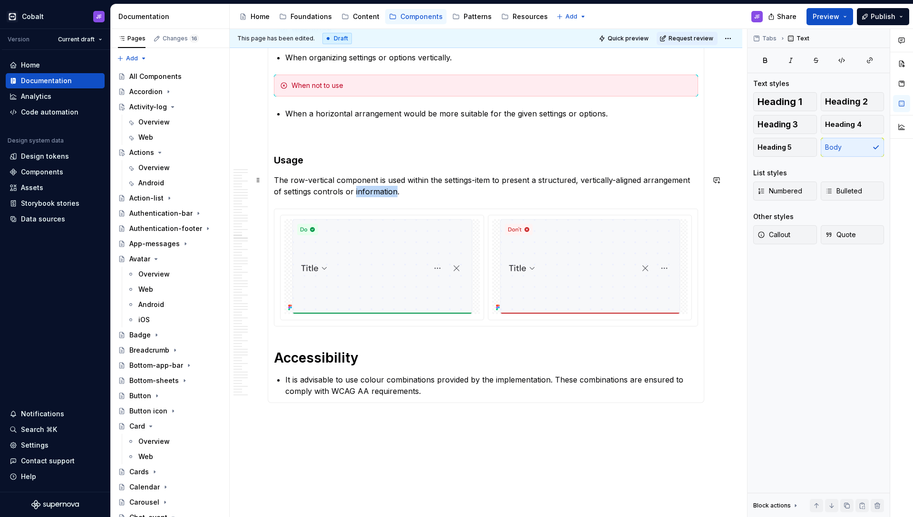
click at [376, 191] on p "The row-vertical component is used within the settings-item to present a struct…" at bounding box center [486, 185] width 424 height 23
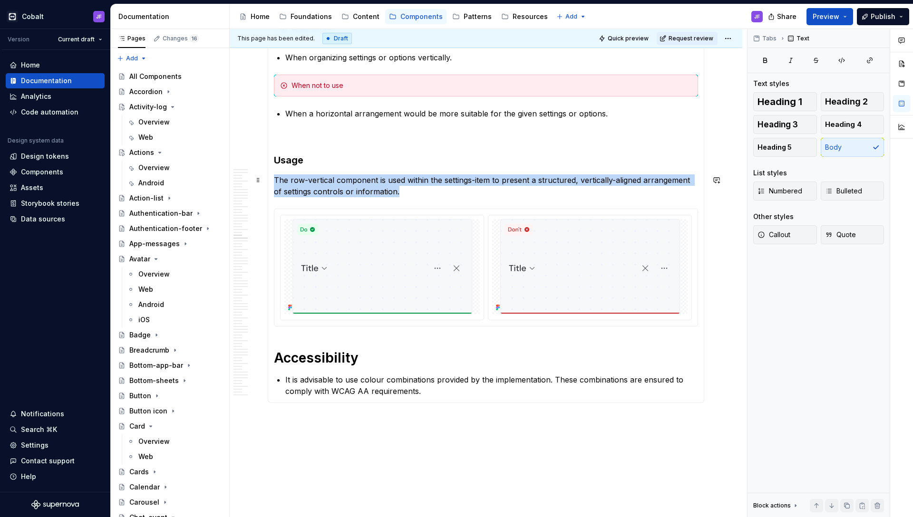
click at [376, 191] on p "The row-vertical component is used within the settings-item to present a struct…" at bounding box center [486, 185] width 424 height 23
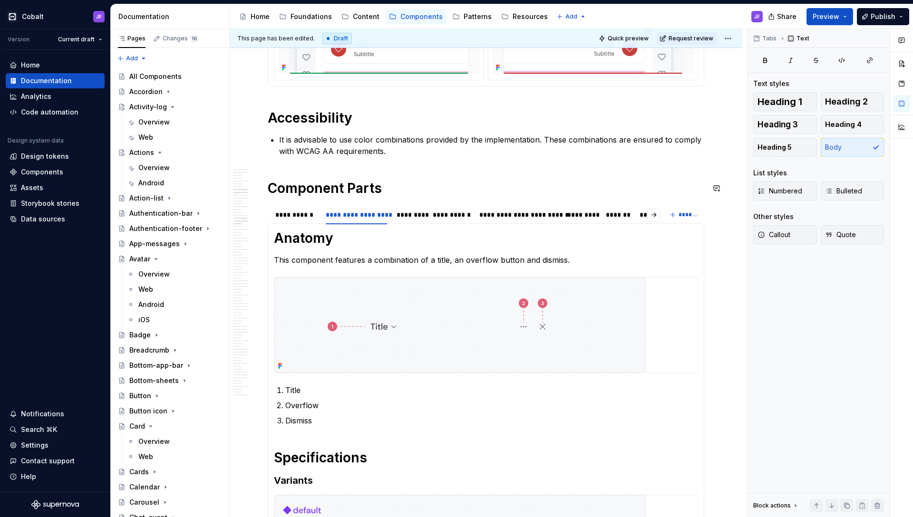
scroll to position [2816, 0]
click at [303, 216] on div "**********" at bounding box center [295, 214] width 41 height 10
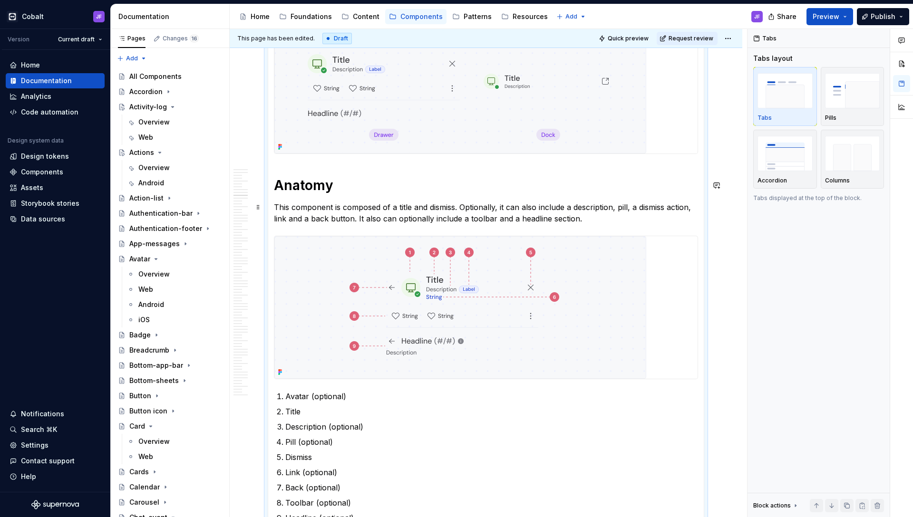
scroll to position [3057, 0]
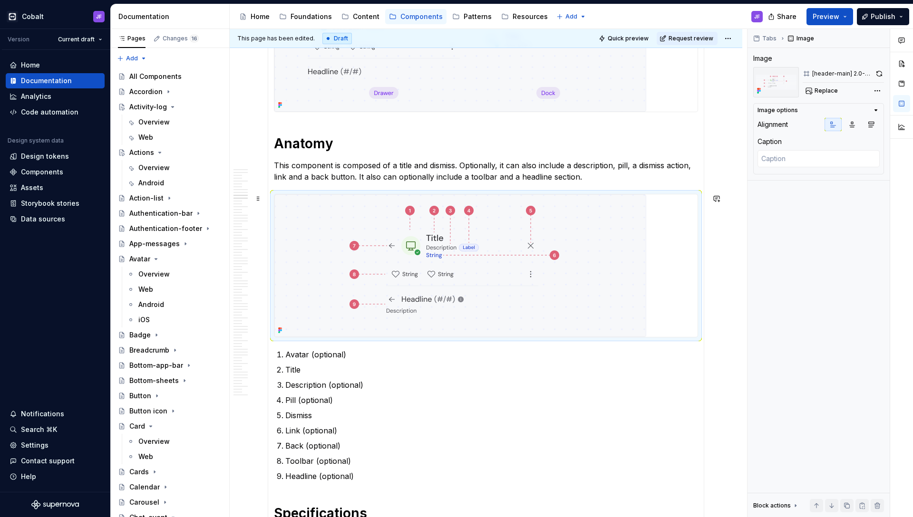
click at [435, 226] on img at bounding box center [460, 265] width 372 height 143
click at [447, 146] on h1 "Anatomy" at bounding box center [486, 143] width 424 height 17
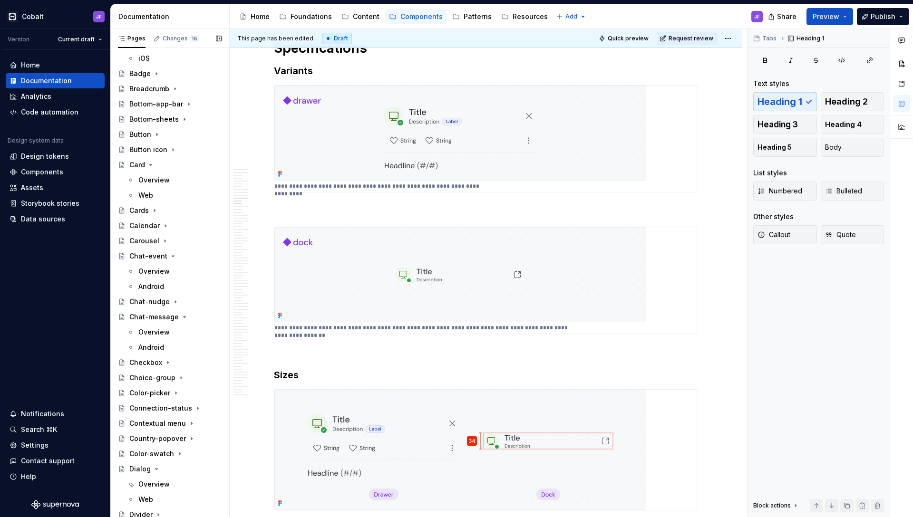
scroll to position [262, 0]
click at [145, 195] on div "Web" at bounding box center [145, 195] width 15 height 10
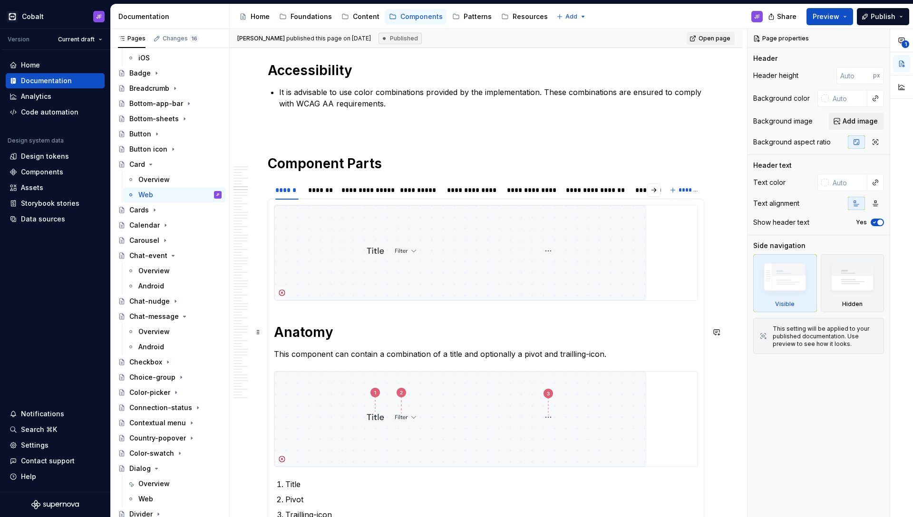
scroll to position [2571, 0]
click at [321, 192] on div "*******" at bounding box center [320, 191] width 24 height 10
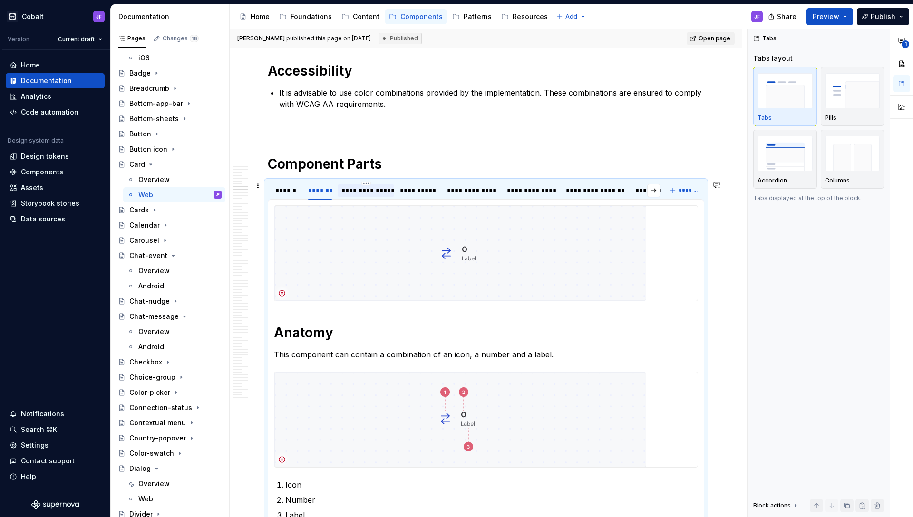
click at [358, 197] on div "**********" at bounding box center [366, 190] width 57 height 13
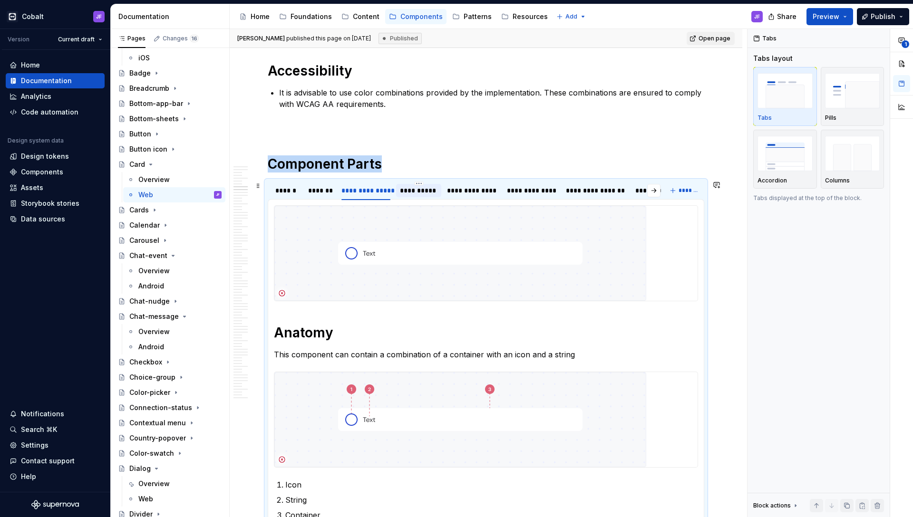
click at [406, 194] on div "**********" at bounding box center [419, 191] width 38 height 10
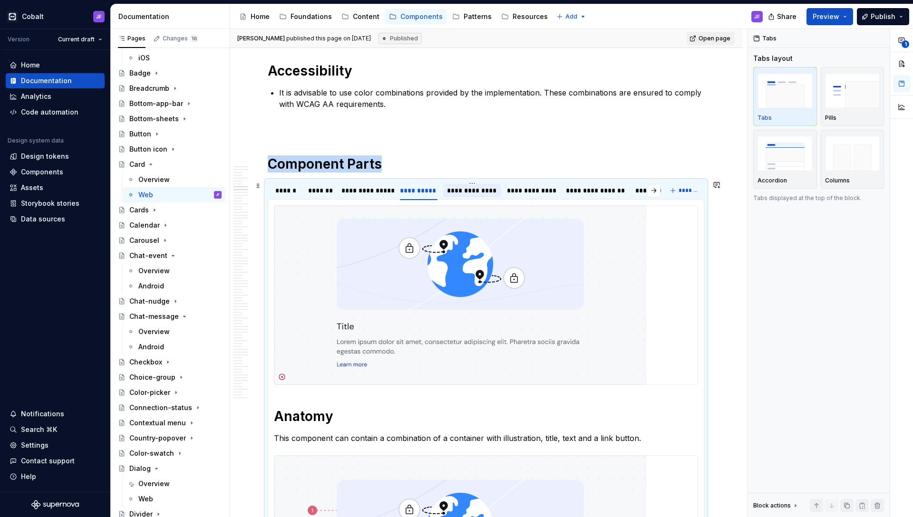
click at [466, 194] on div "**********" at bounding box center [472, 191] width 50 height 10
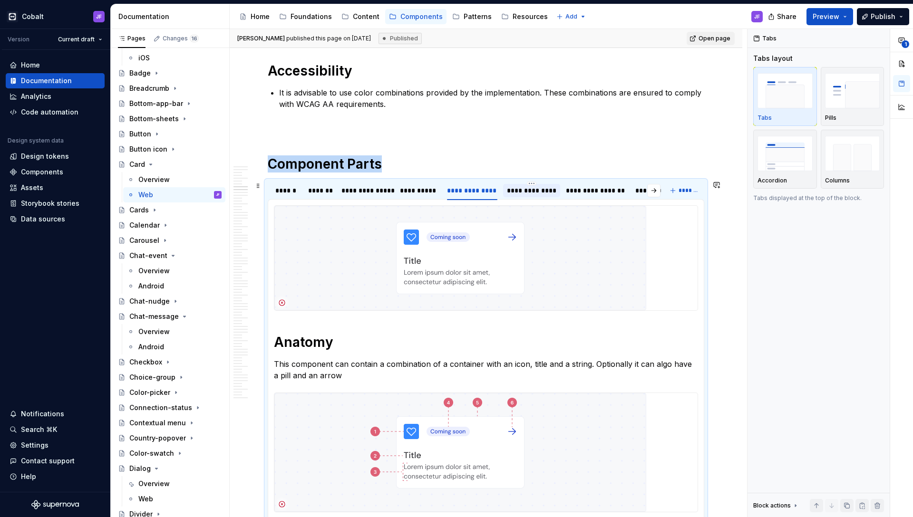
click at [536, 190] on div "**********" at bounding box center [531, 191] width 49 height 10
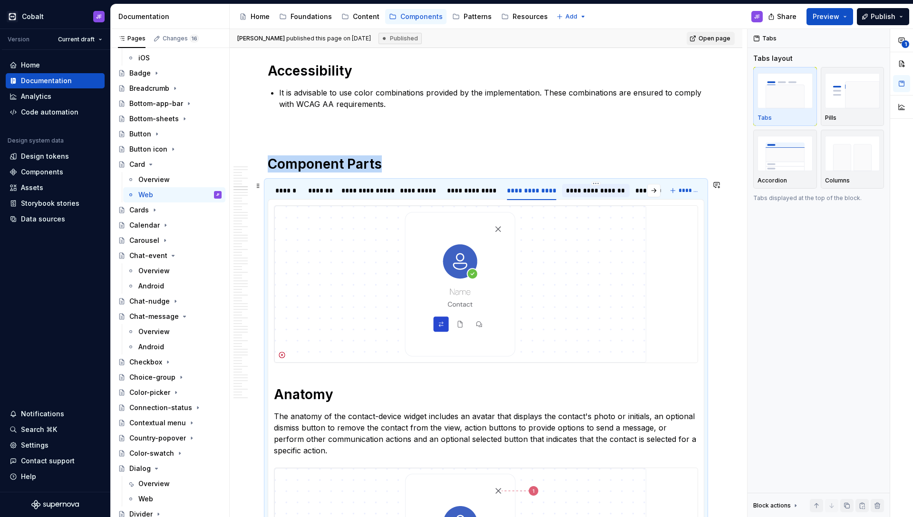
click at [583, 190] on div "**********" at bounding box center [596, 191] width 60 height 10
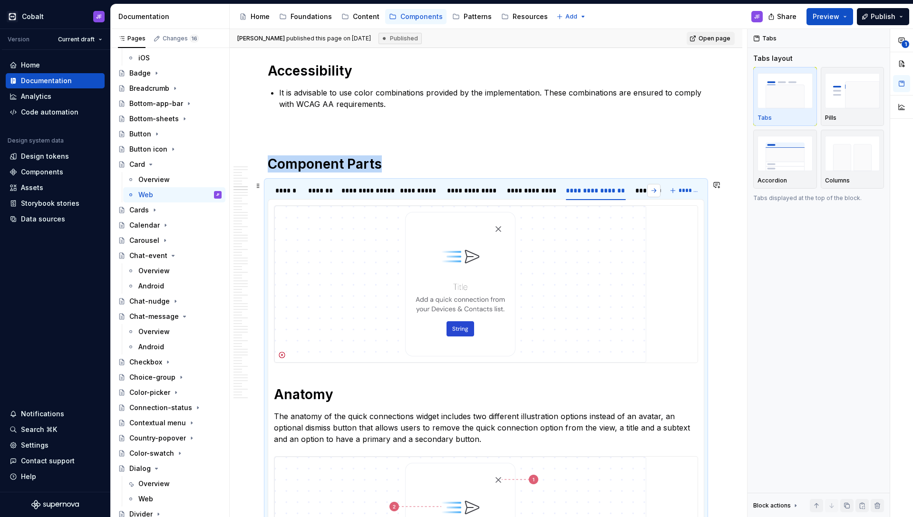
click at [655, 191] on button "button" at bounding box center [653, 190] width 13 height 13
click at [614, 191] on div "********" at bounding box center [620, 191] width 28 height 10
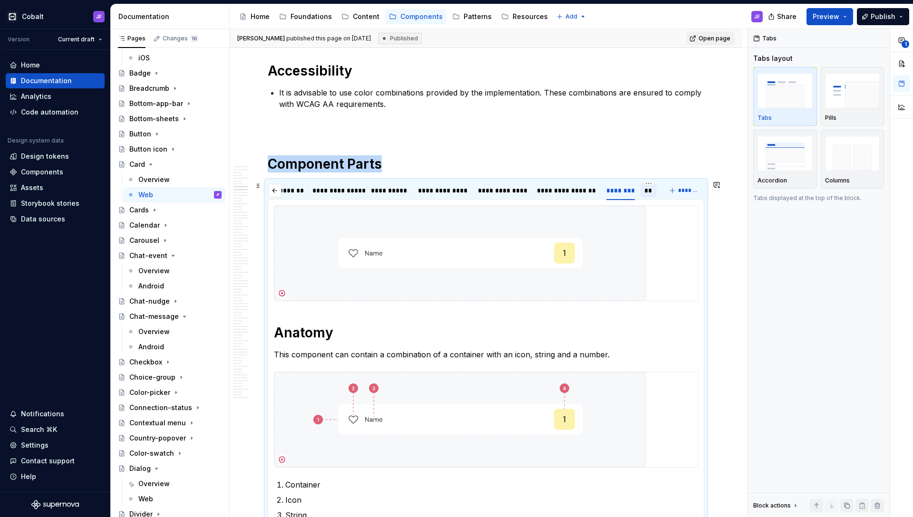
click at [646, 191] on div "**" at bounding box center [648, 191] width 9 height 10
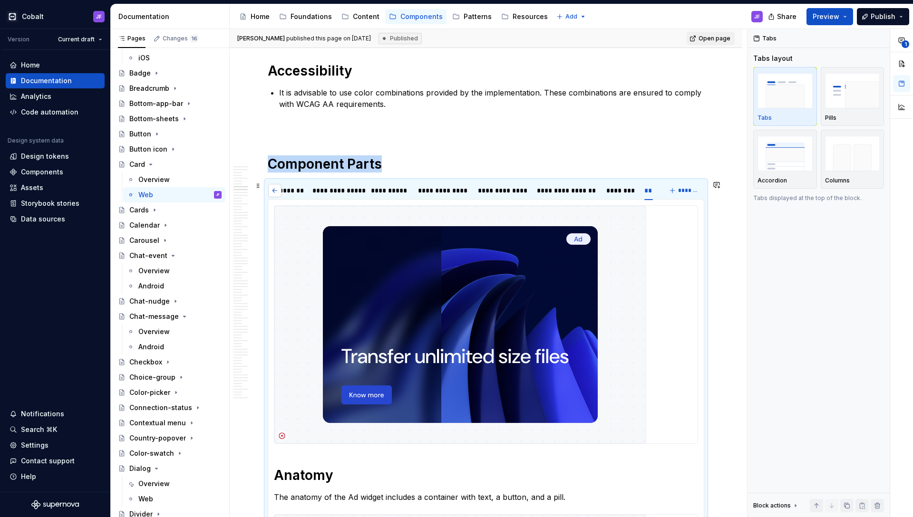
click at [277, 189] on button "button" at bounding box center [274, 190] width 13 height 13
click at [277, 189] on div "******" at bounding box center [286, 191] width 23 height 10
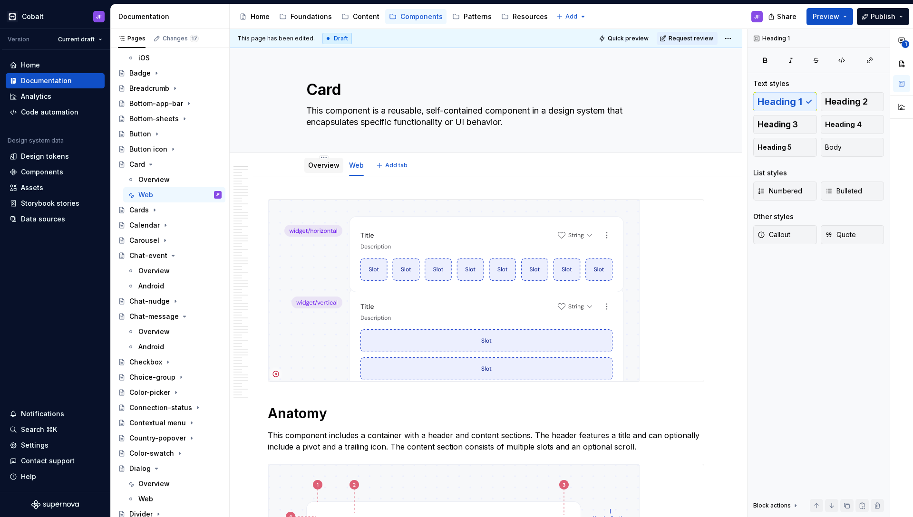
click at [327, 171] on div "Overview" at bounding box center [323, 165] width 39 height 15
click at [329, 166] on link "Overview" at bounding box center [323, 165] width 31 height 8
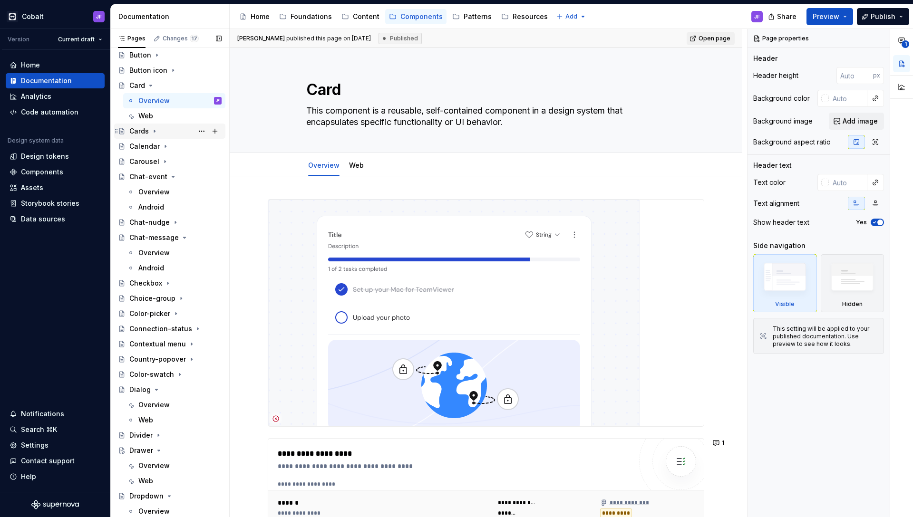
scroll to position [436, 0]
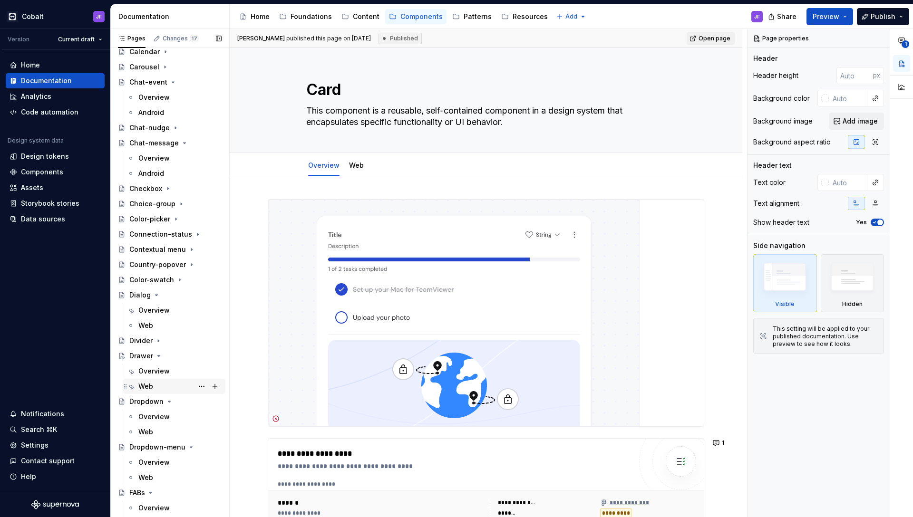
click at [155, 386] on div "Web" at bounding box center [179, 386] width 83 height 13
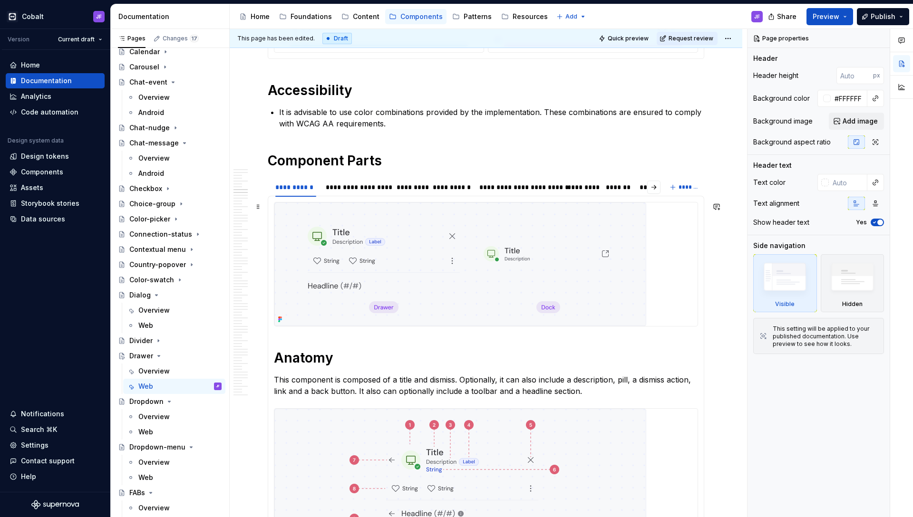
scroll to position [2838, 0]
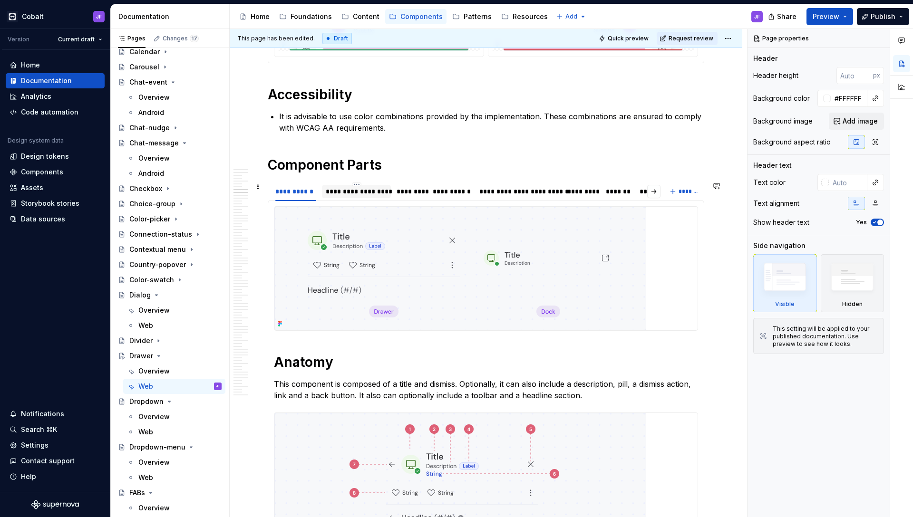
click at [366, 194] on div "**********" at bounding box center [356, 192] width 61 height 10
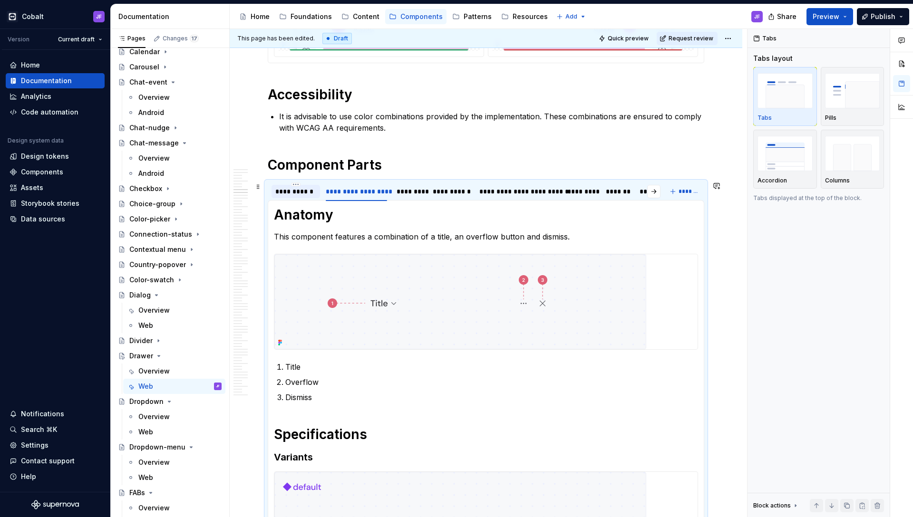
click at [306, 195] on div "**********" at bounding box center [295, 192] width 41 height 10
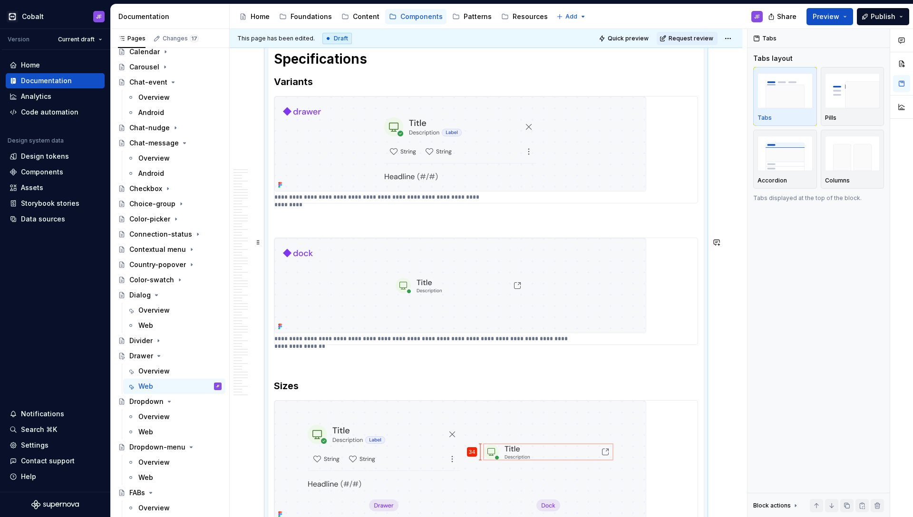
scroll to position [3522, 0]
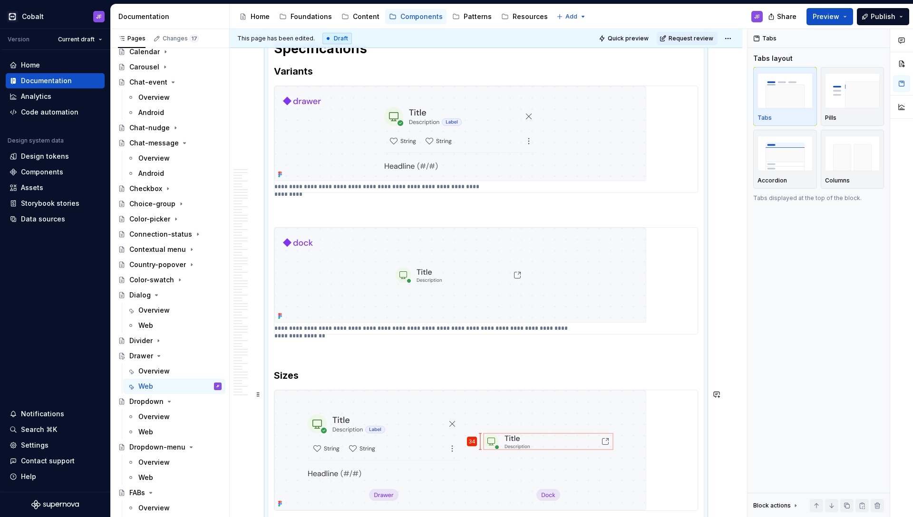
type textarea "*"
